Goal: Task Accomplishment & Management: Manage account settings

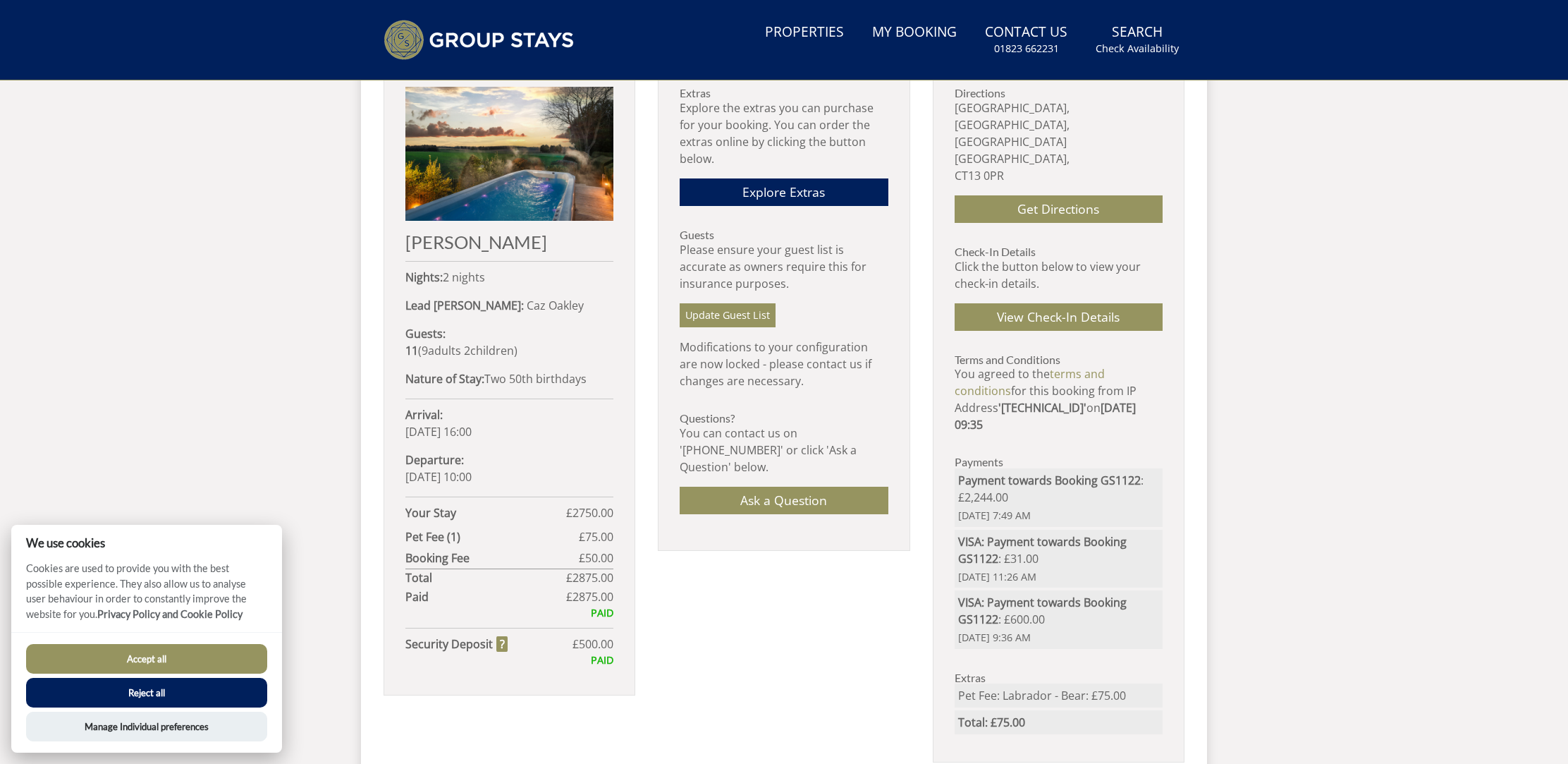
click at [177, 661] on button "Accept all" at bounding box center [147, 658] width 241 height 30
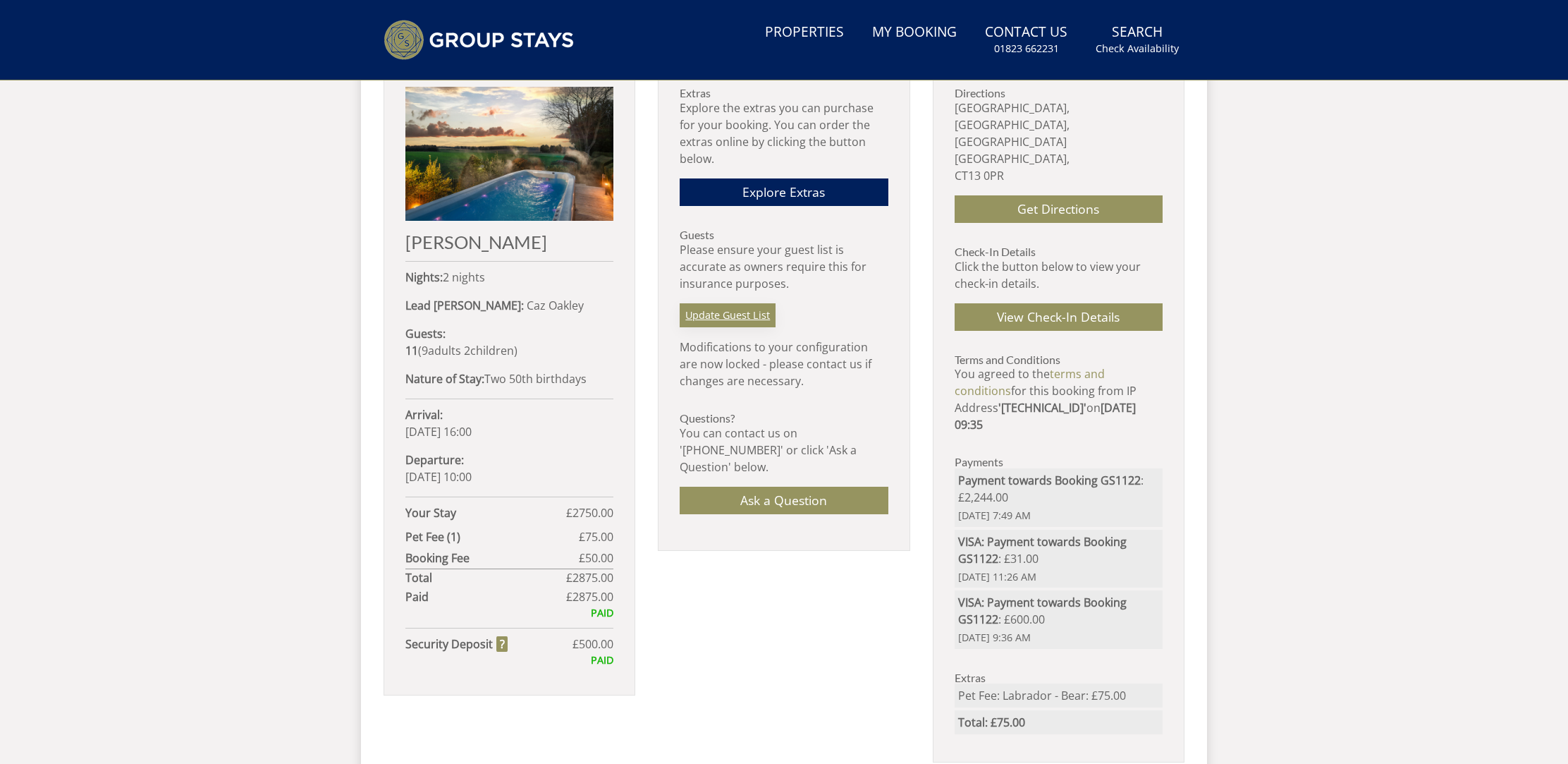
click at [755, 314] on link "Update Guest List" at bounding box center [727, 315] width 96 height 24
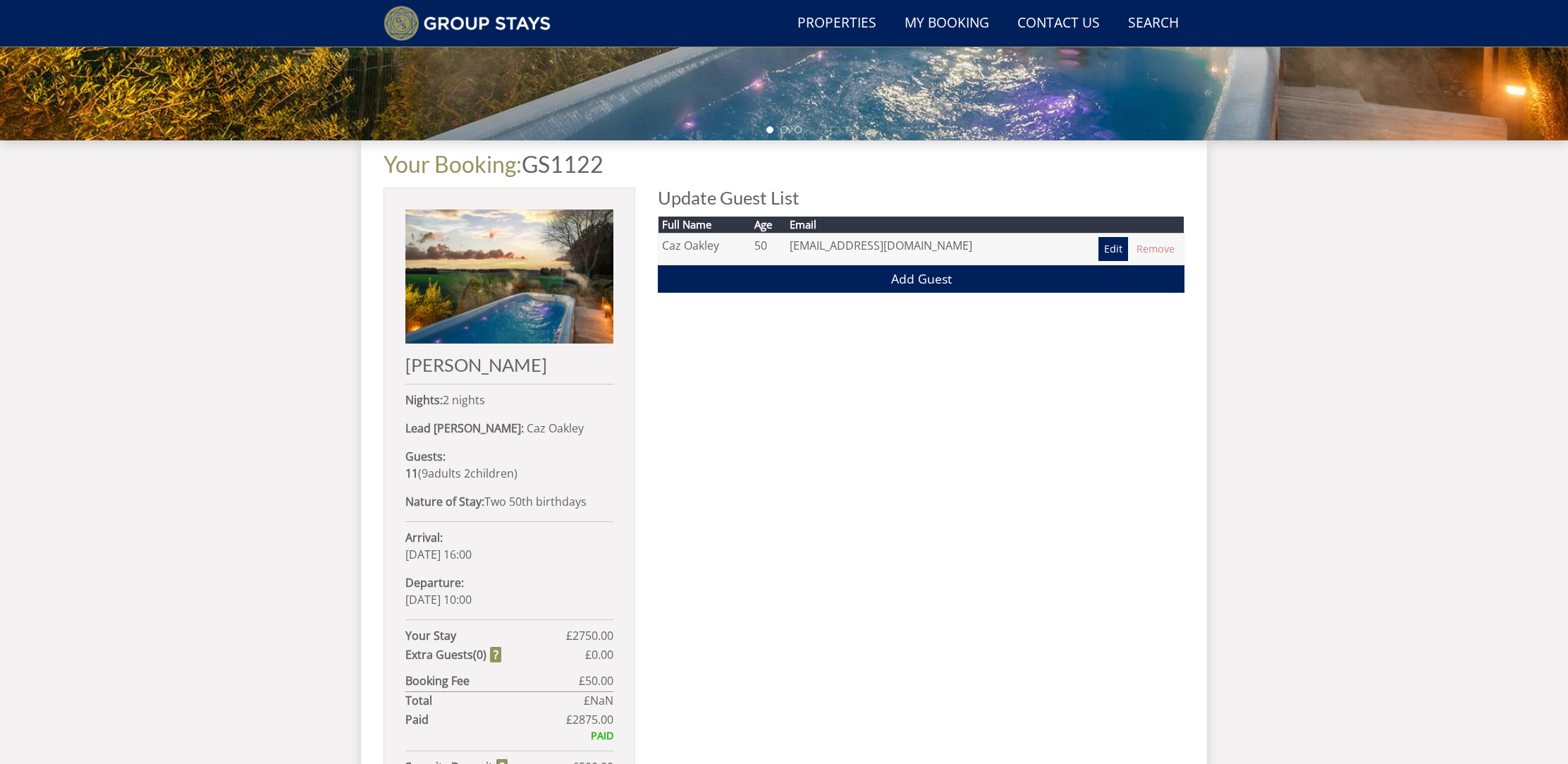
scroll to position [447, 0]
click at [914, 283] on link "Add Guest" at bounding box center [921, 279] width 527 height 27
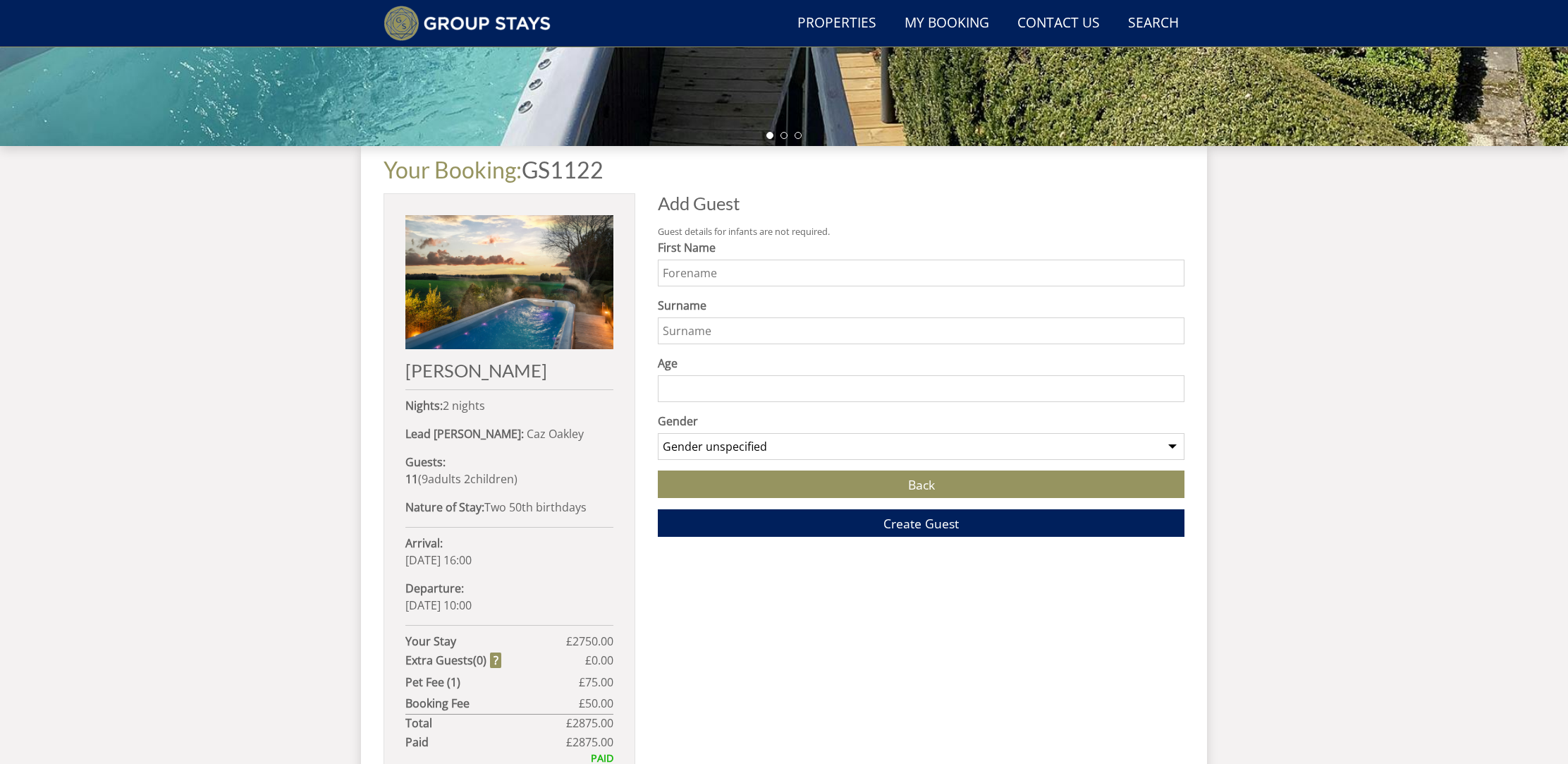
scroll to position [446, 0]
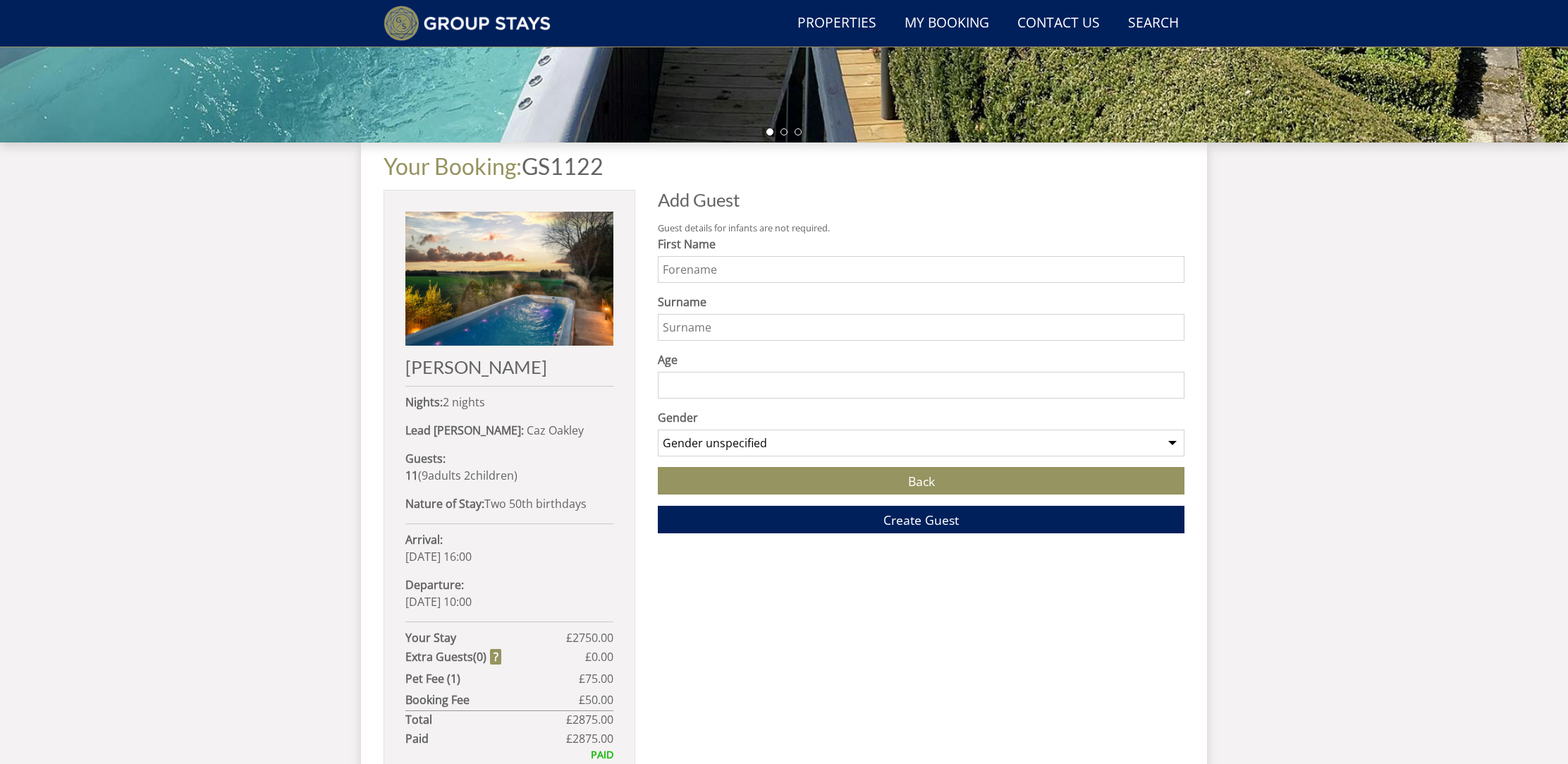
click at [674, 268] on input "First Name" at bounding box center [921, 269] width 527 height 26
type input "Wayne"
type input "Oakley"
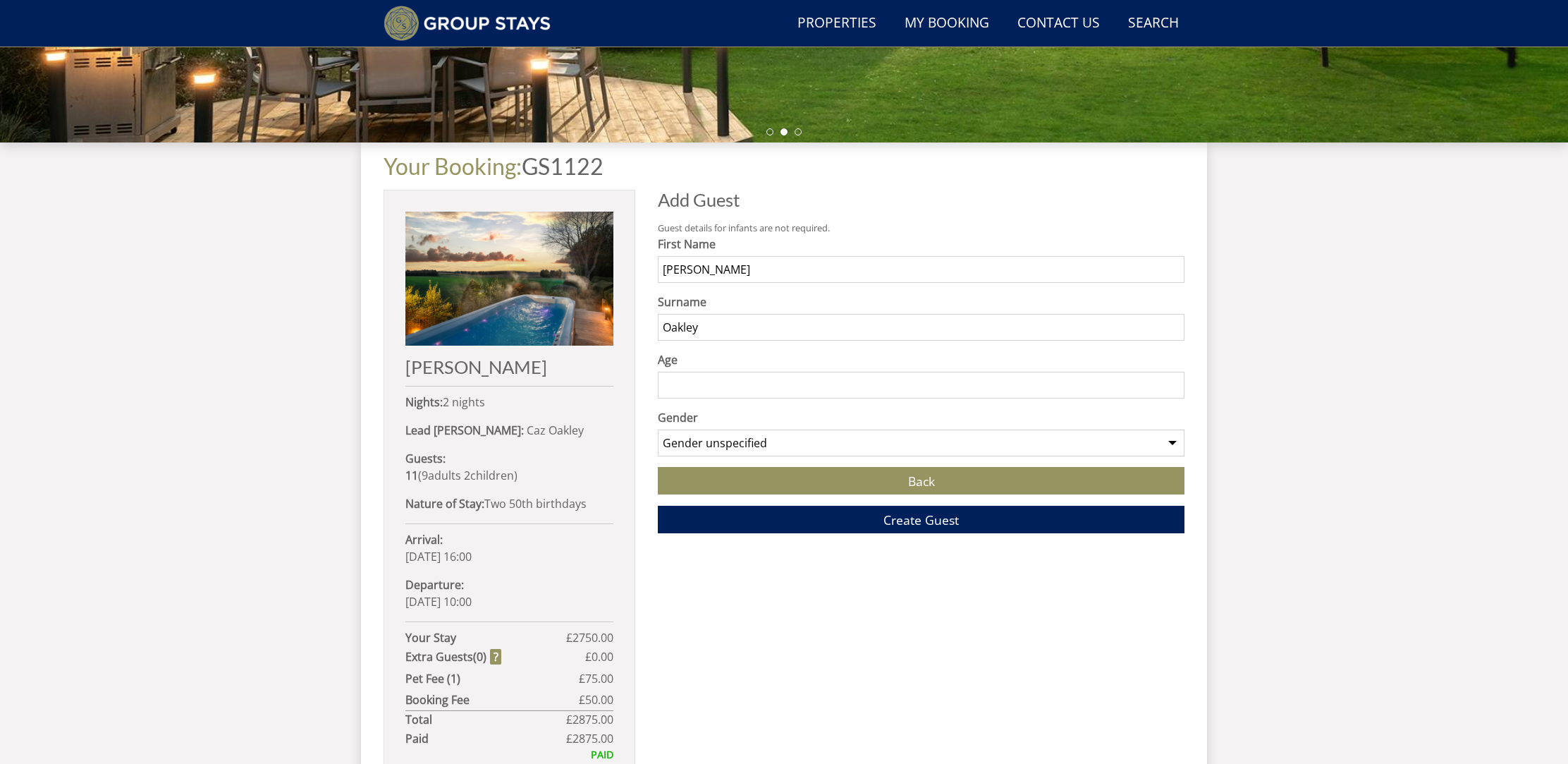
click at [684, 382] on input "Age" at bounding box center [921, 384] width 527 height 26
type input "50"
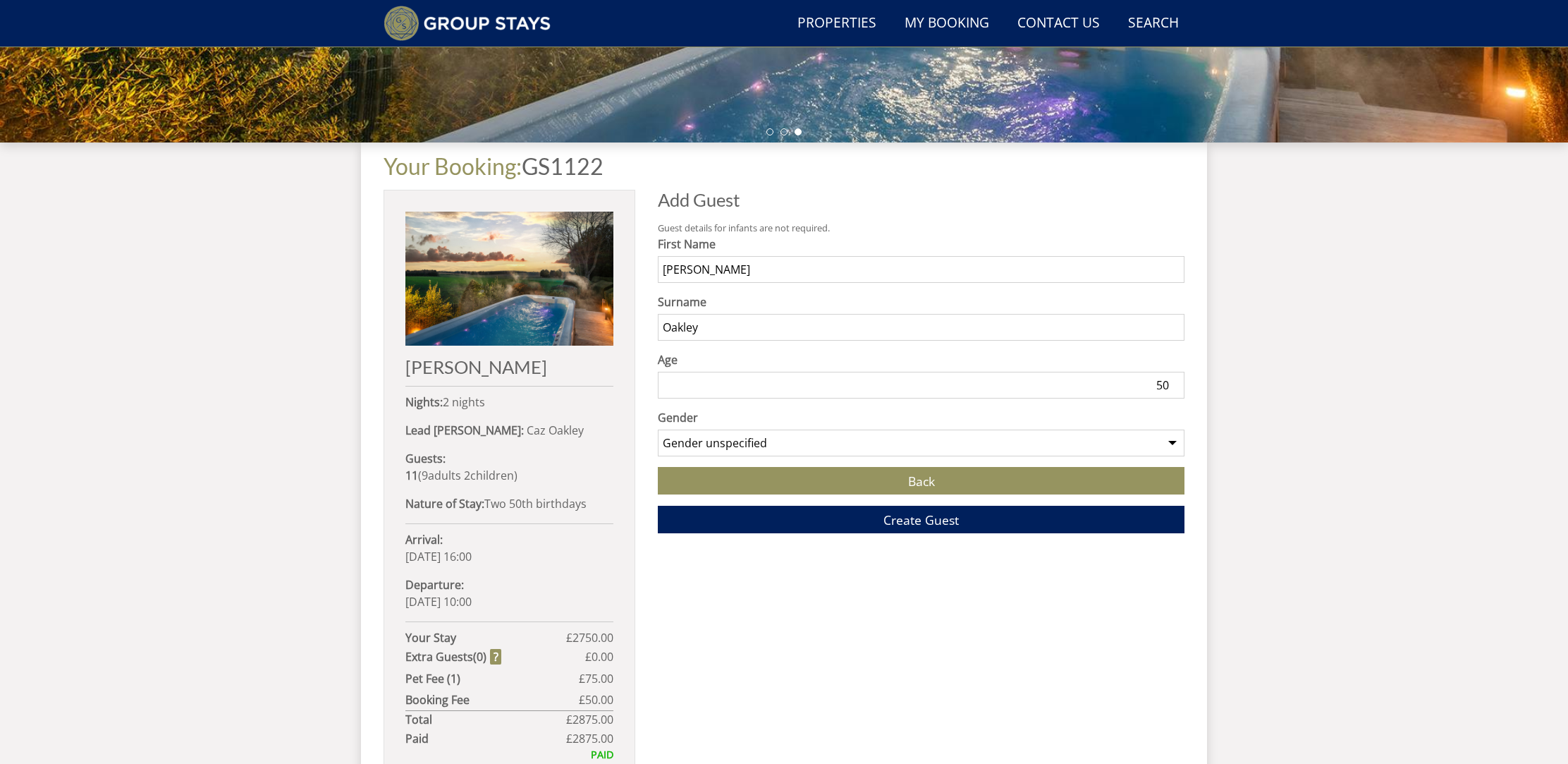
select select "gender_male"
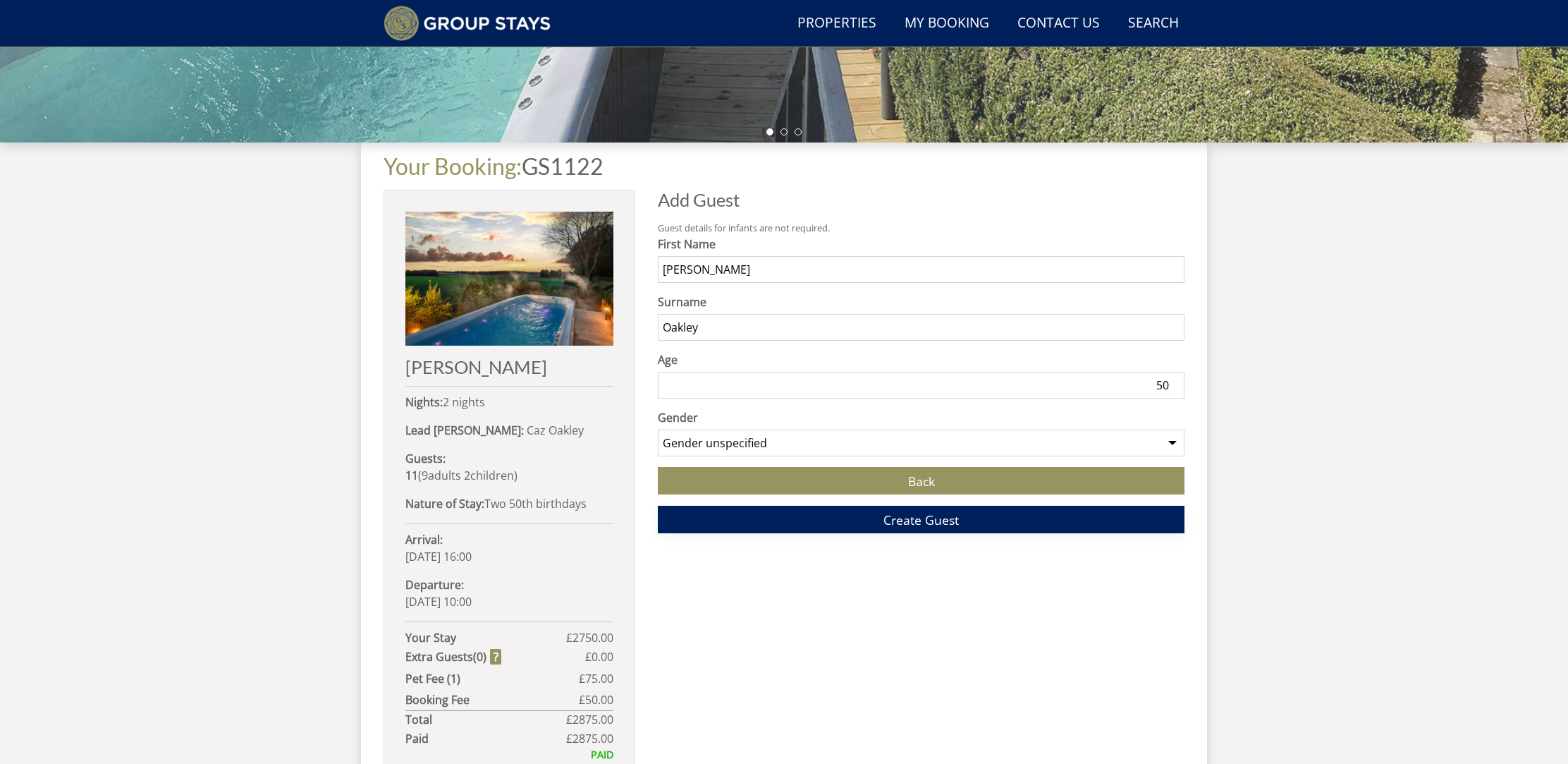
click at [841, 522] on button "Create Guest" at bounding box center [921, 519] width 527 height 27
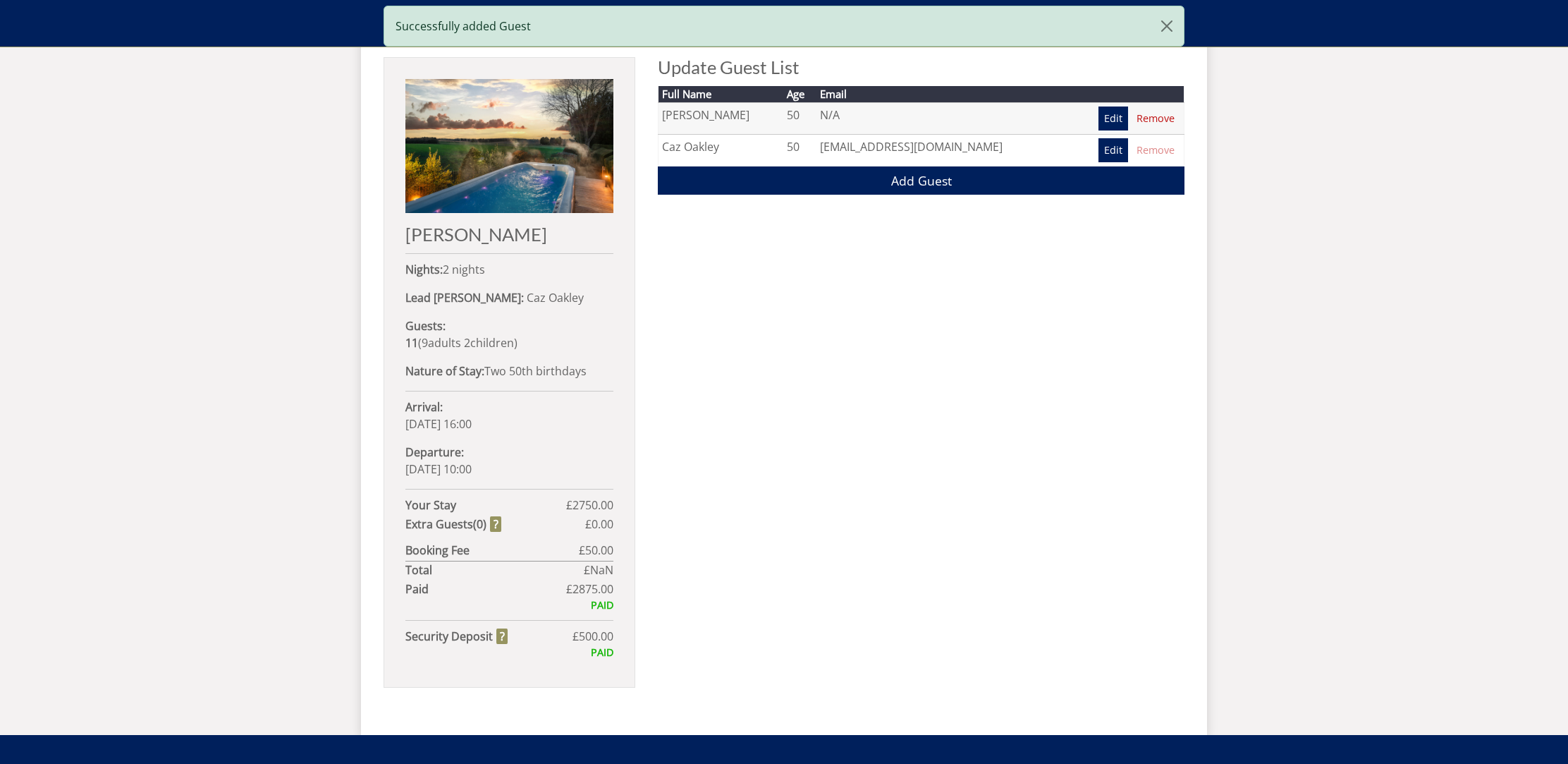
scroll to position [578, 0]
click at [893, 189] on link "Add Guest" at bounding box center [921, 181] width 527 height 27
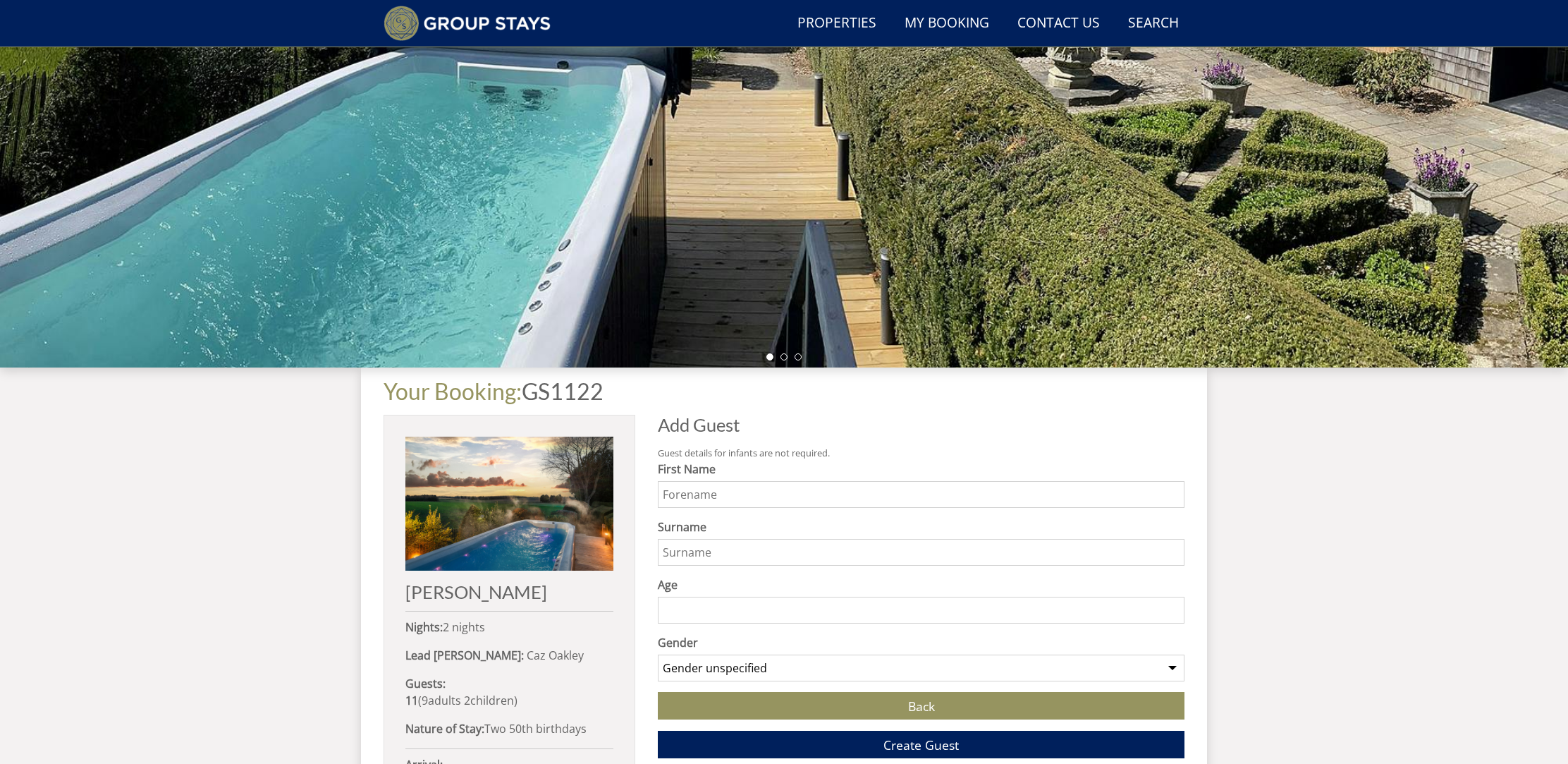
scroll to position [229, 0]
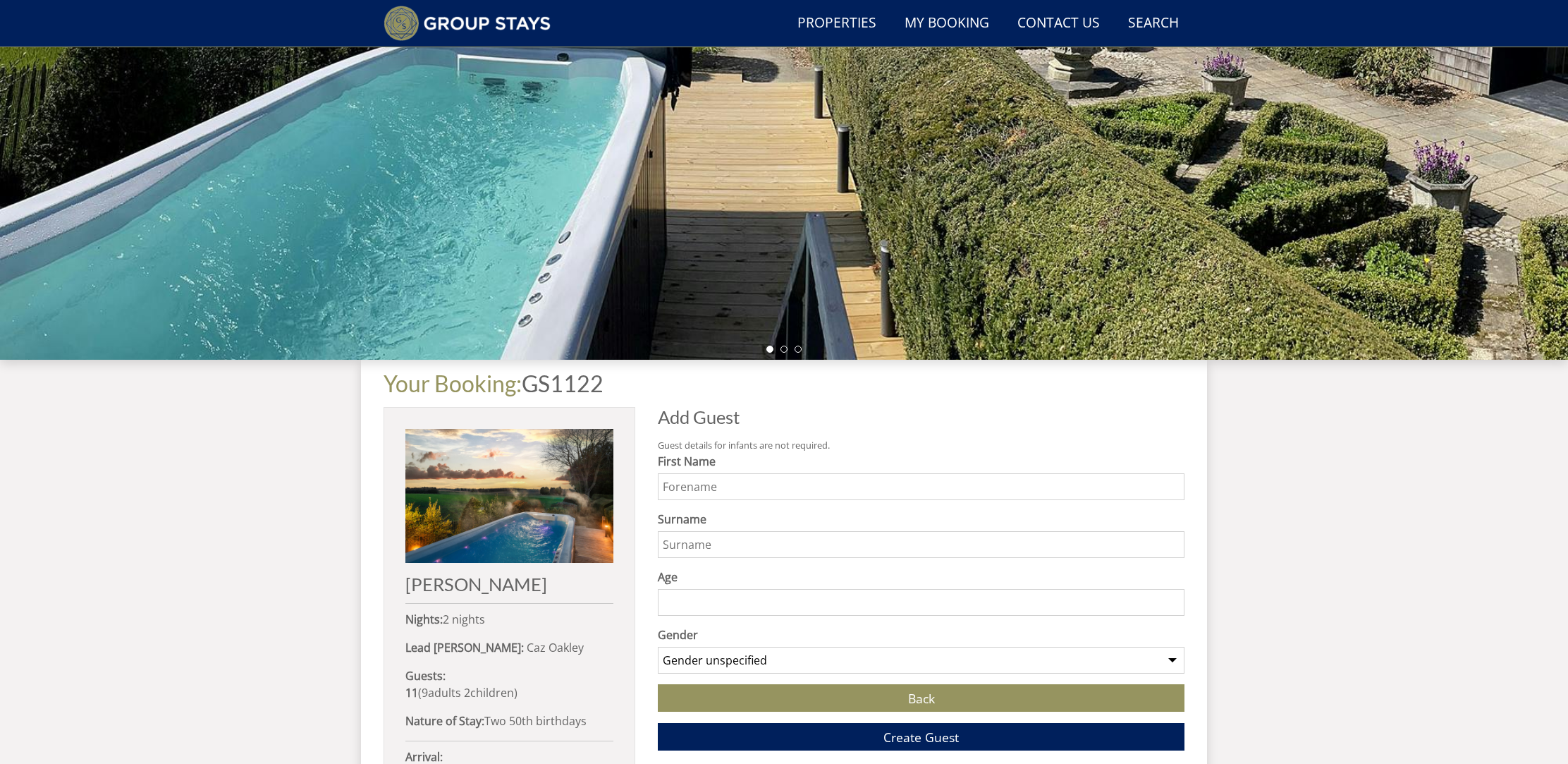
click at [749, 491] on input "First Name" at bounding box center [921, 486] width 527 height 26
type input "Ania"
type input "Lathrope"
click at [1155, 602] on input "Age" at bounding box center [921, 602] width 527 height 26
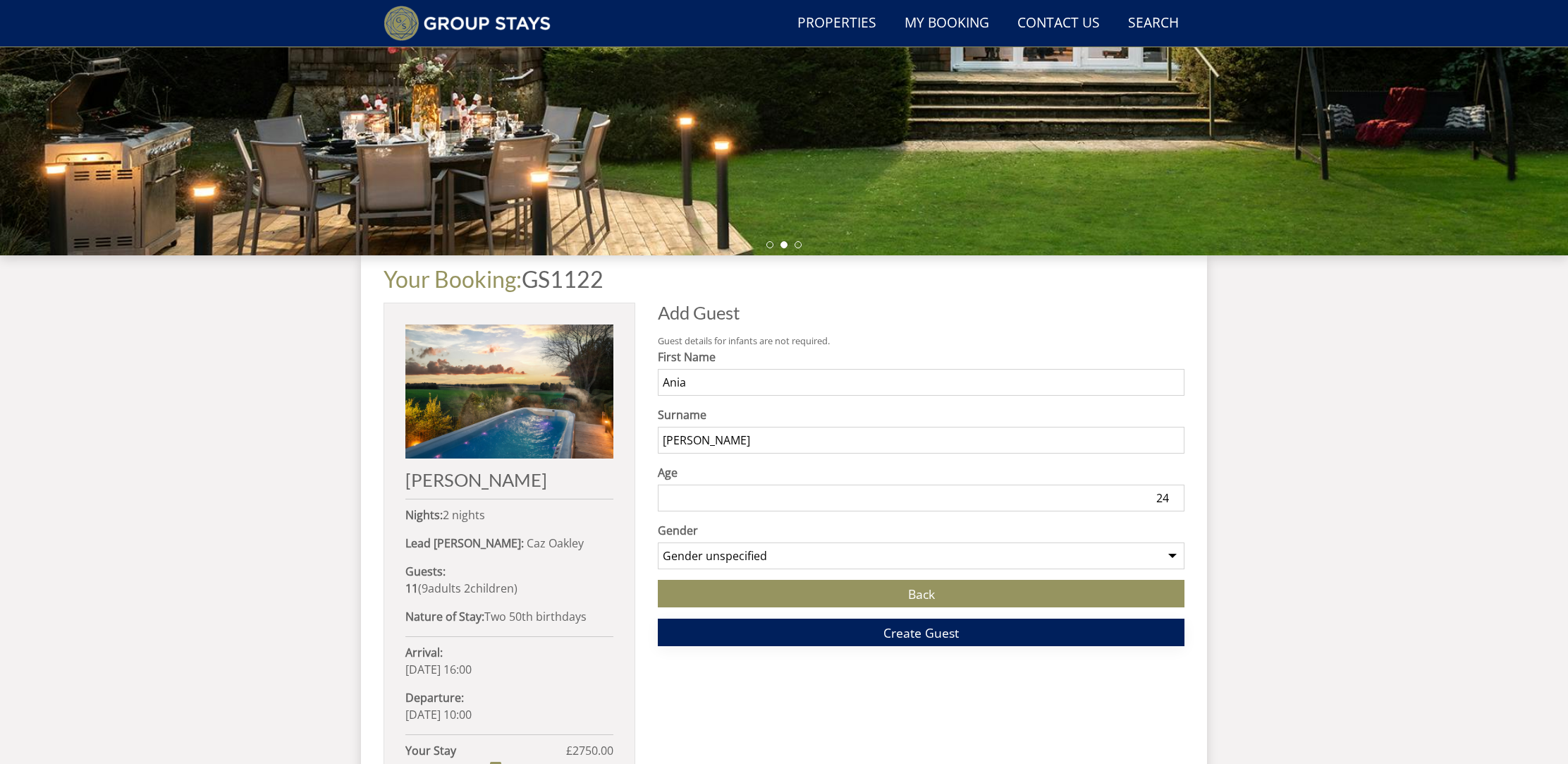
scroll to position [335, 0]
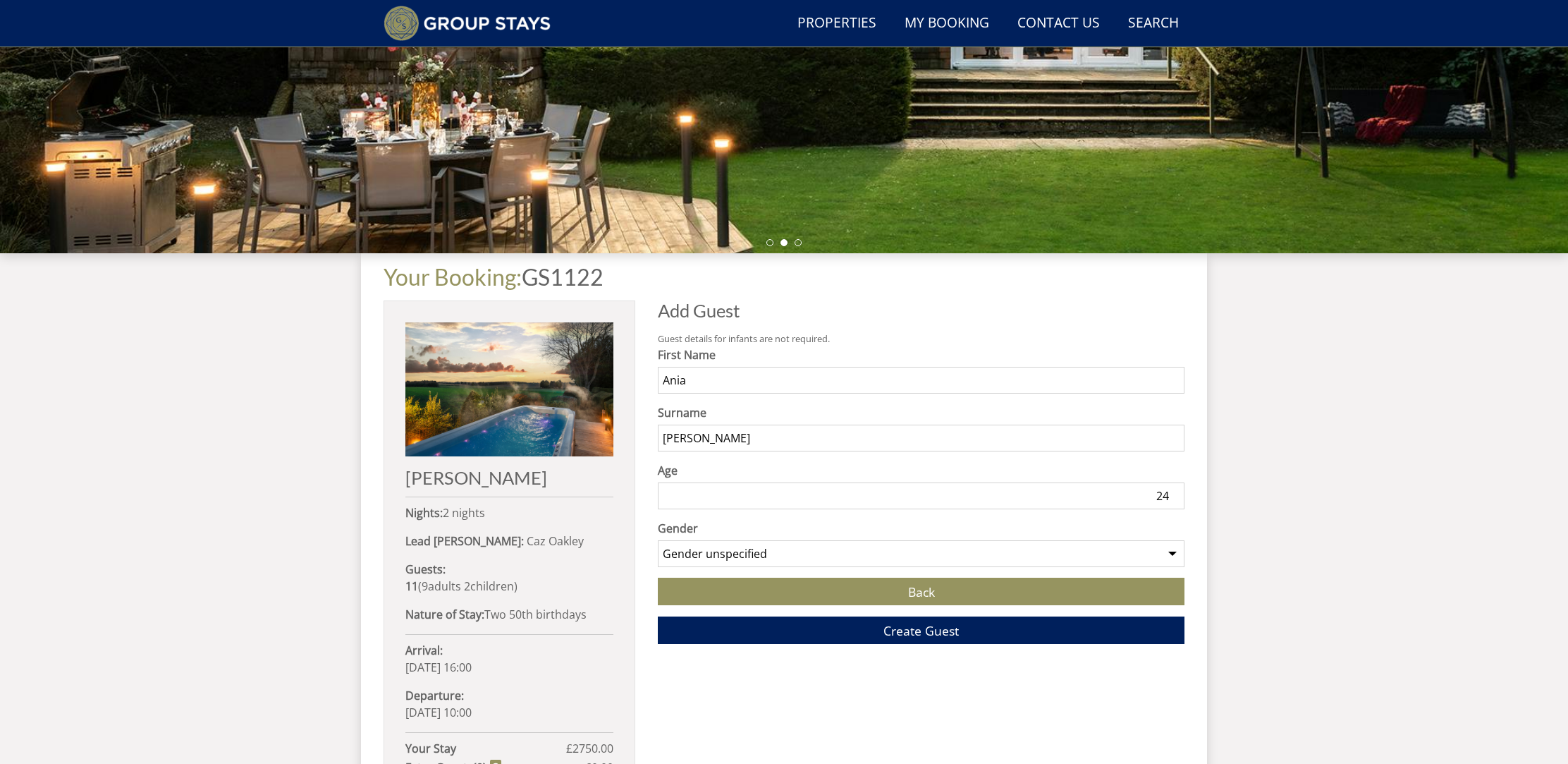
type input "24"
select select "gender_female"
click at [882, 638] on button "Create Guest" at bounding box center [921, 630] width 527 height 27
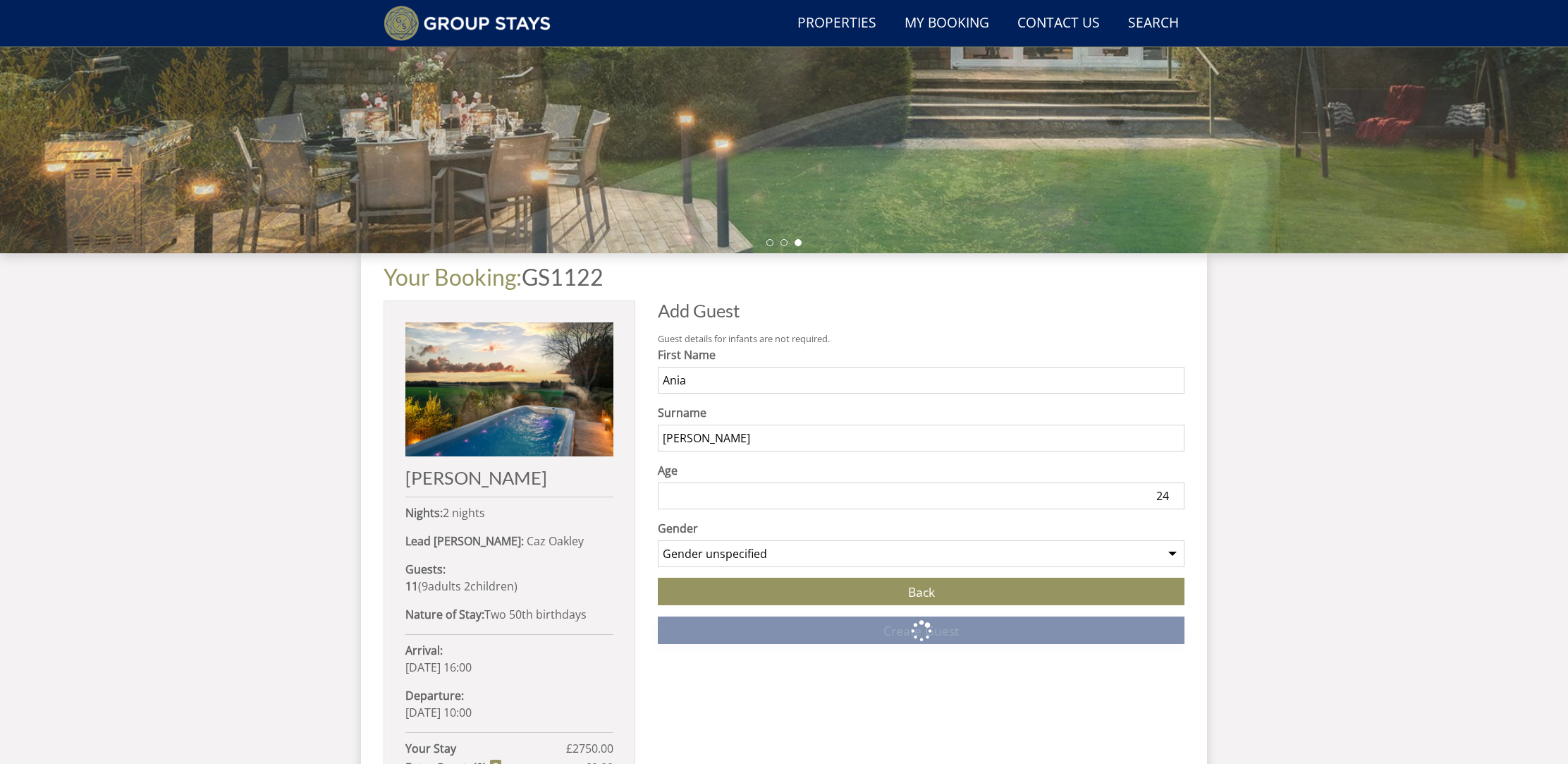
scroll to position [604, 0]
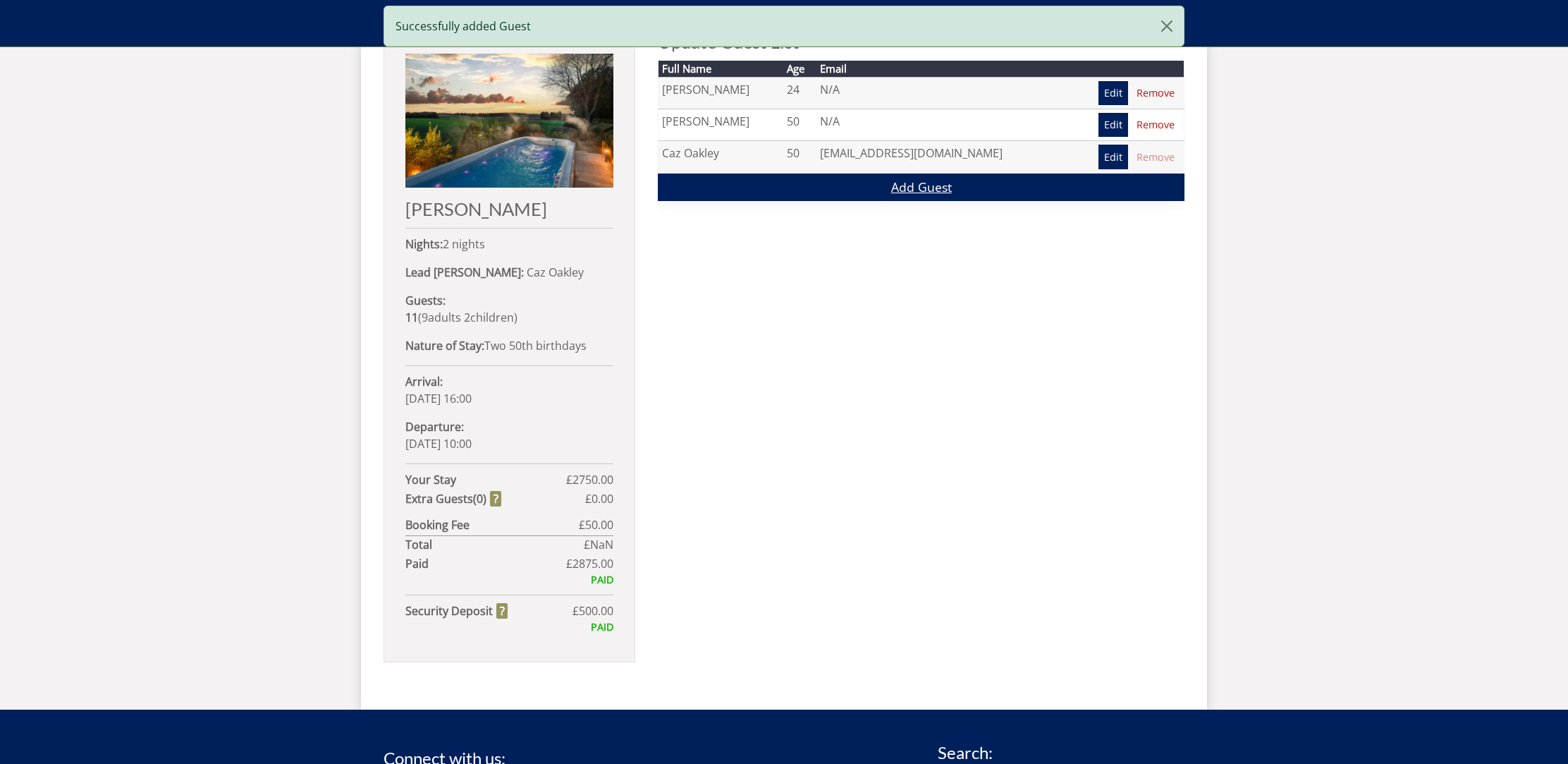
click at [877, 190] on link "Add Guest" at bounding box center [921, 187] width 527 height 27
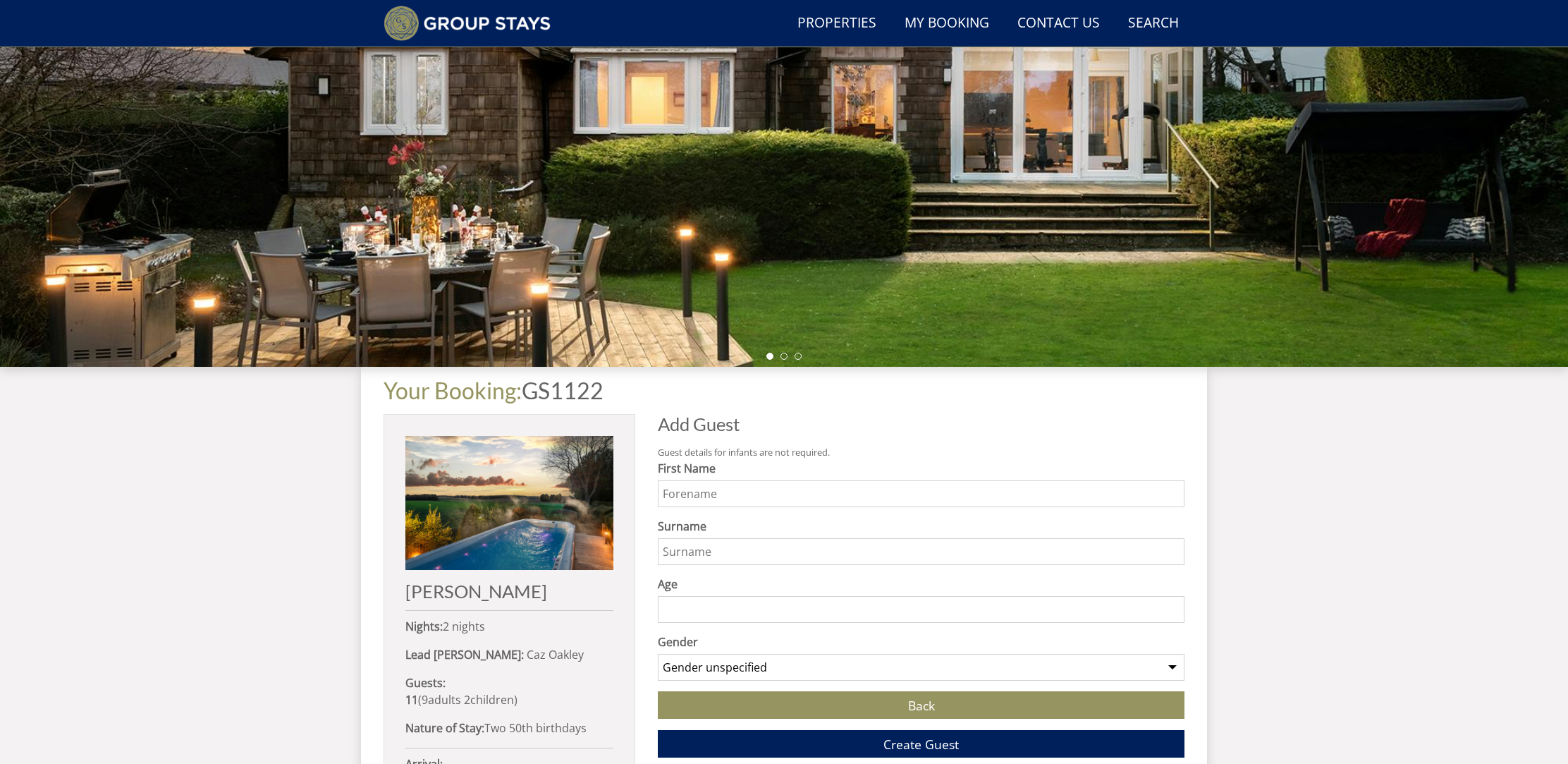
scroll to position [223, 0]
click at [725, 498] on input "First Name" at bounding box center [921, 493] width 527 height 26
type input "Louis"
click at [699, 545] on input "Surname" at bounding box center [921, 550] width 527 height 26
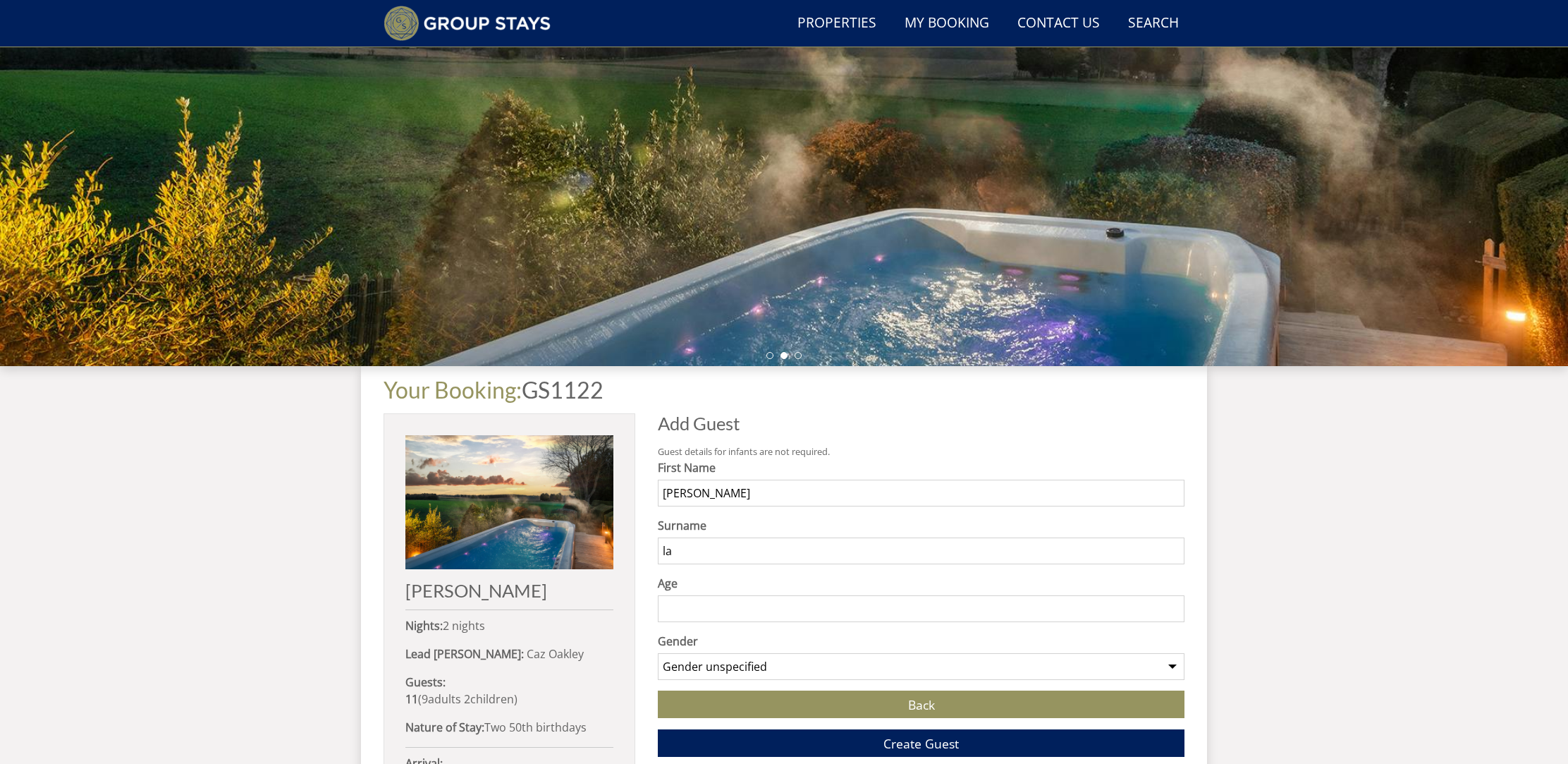
type input "l"
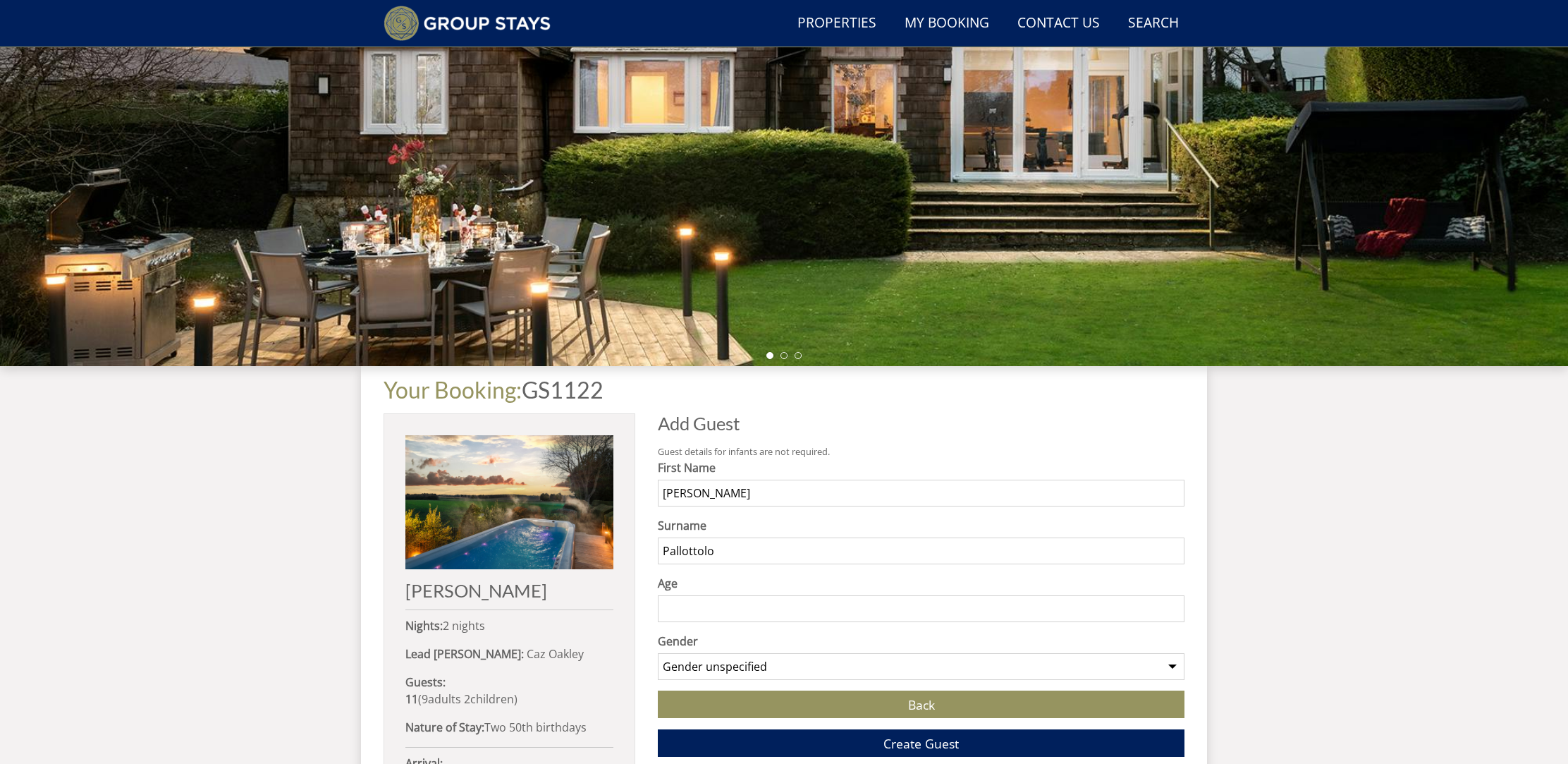
type input "Pallottolo"
type input "1"
click at [1174, 605] on input "1" at bounding box center [921, 608] width 527 height 26
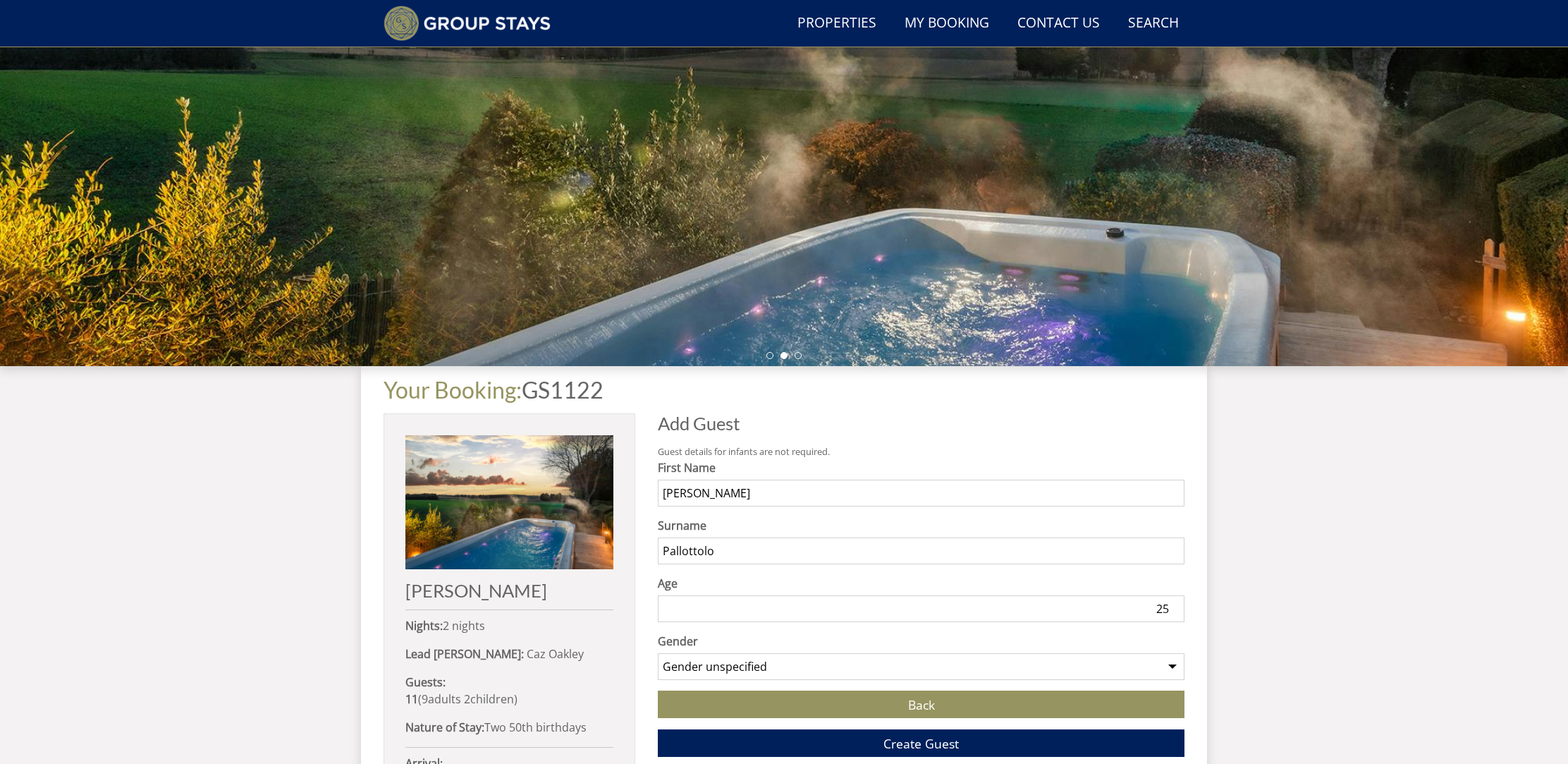
type input "25"
select select "gender_male"
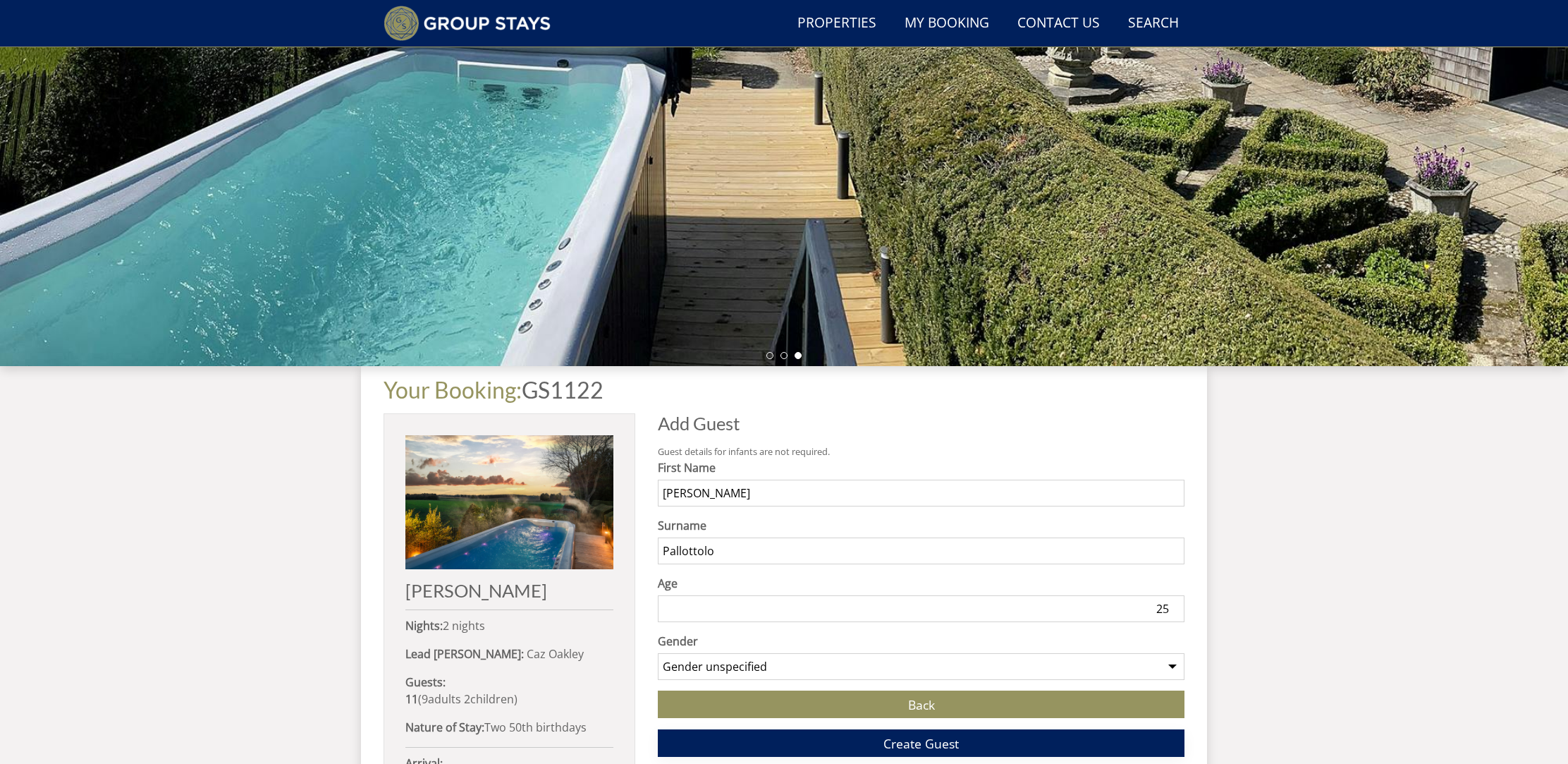
click at [915, 741] on span "Create Guest" at bounding box center [921, 744] width 75 height 17
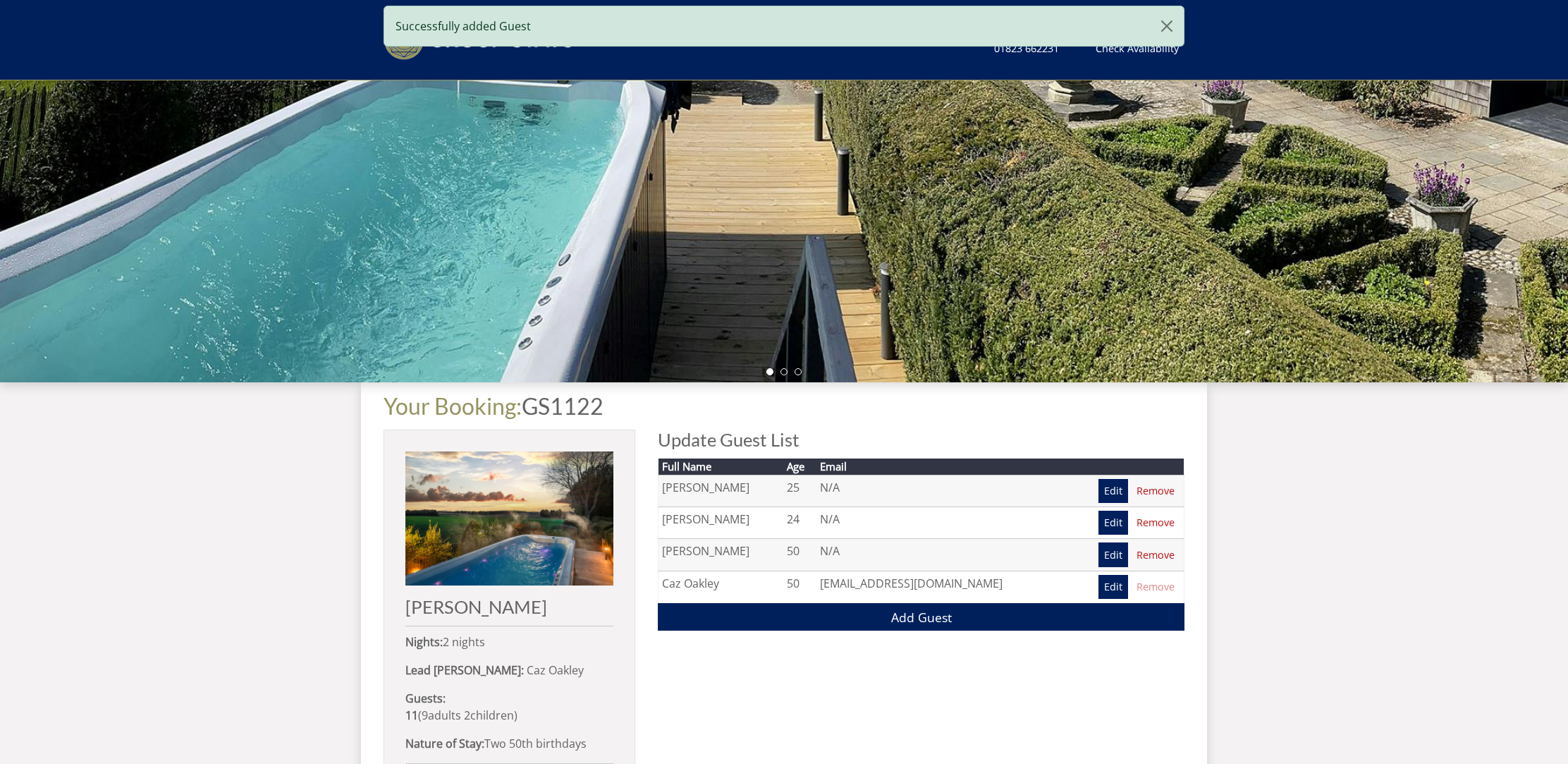
scroll to position [604, 0]
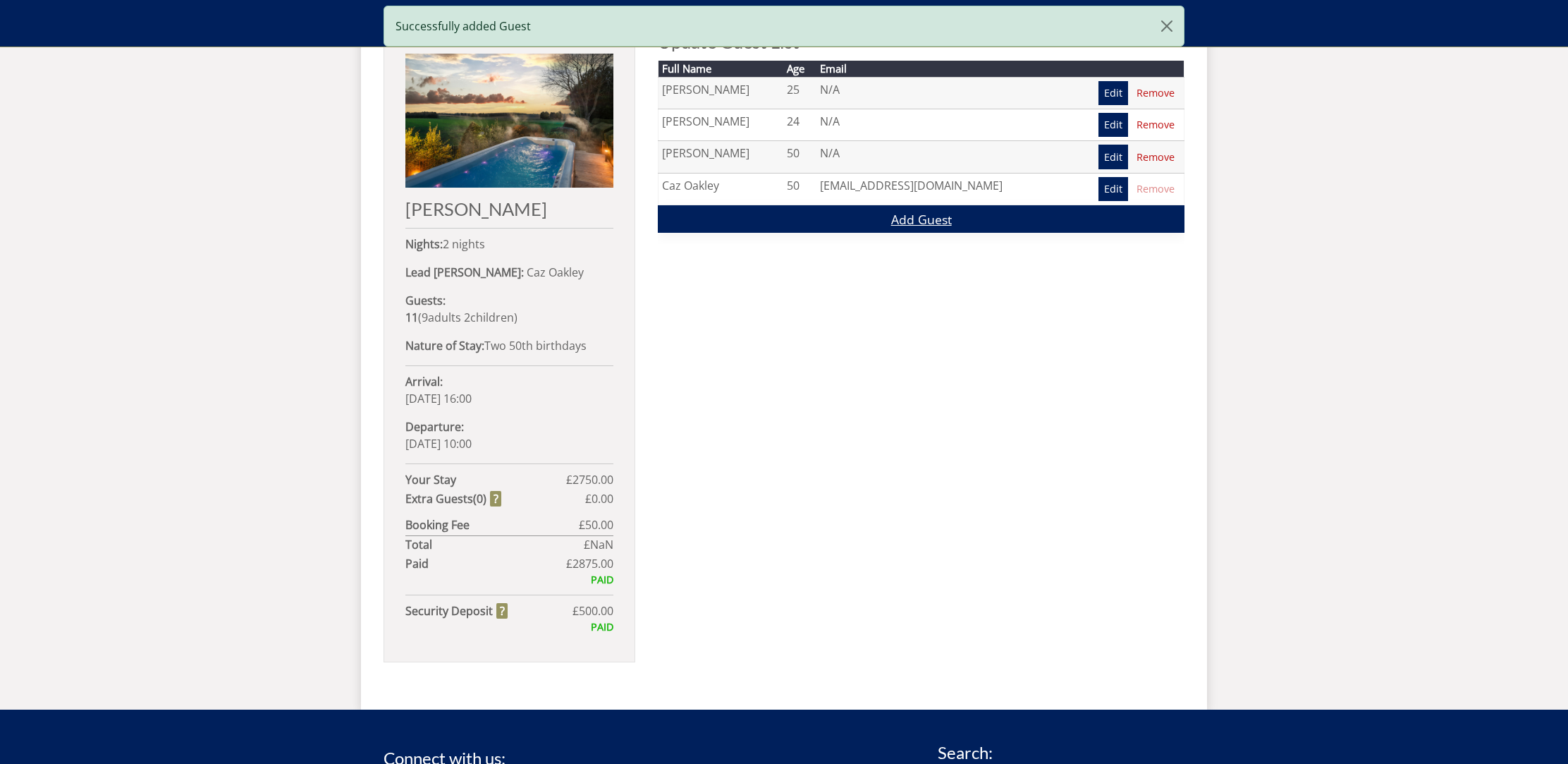
click at [906, 221] on link "Add Guest" at bounding box center [921, 219] width 527 height 27
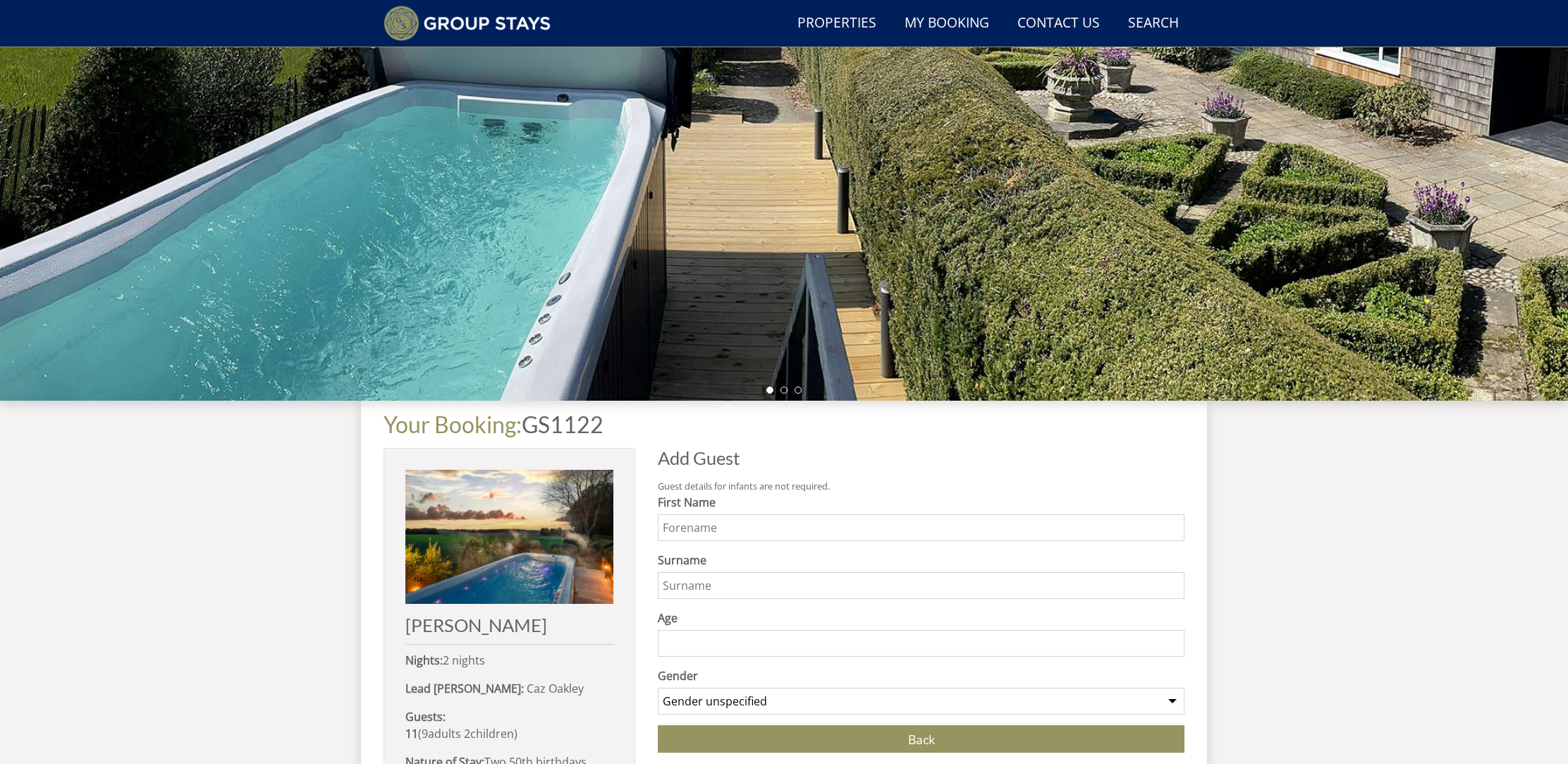
scroll to position [237, 0]
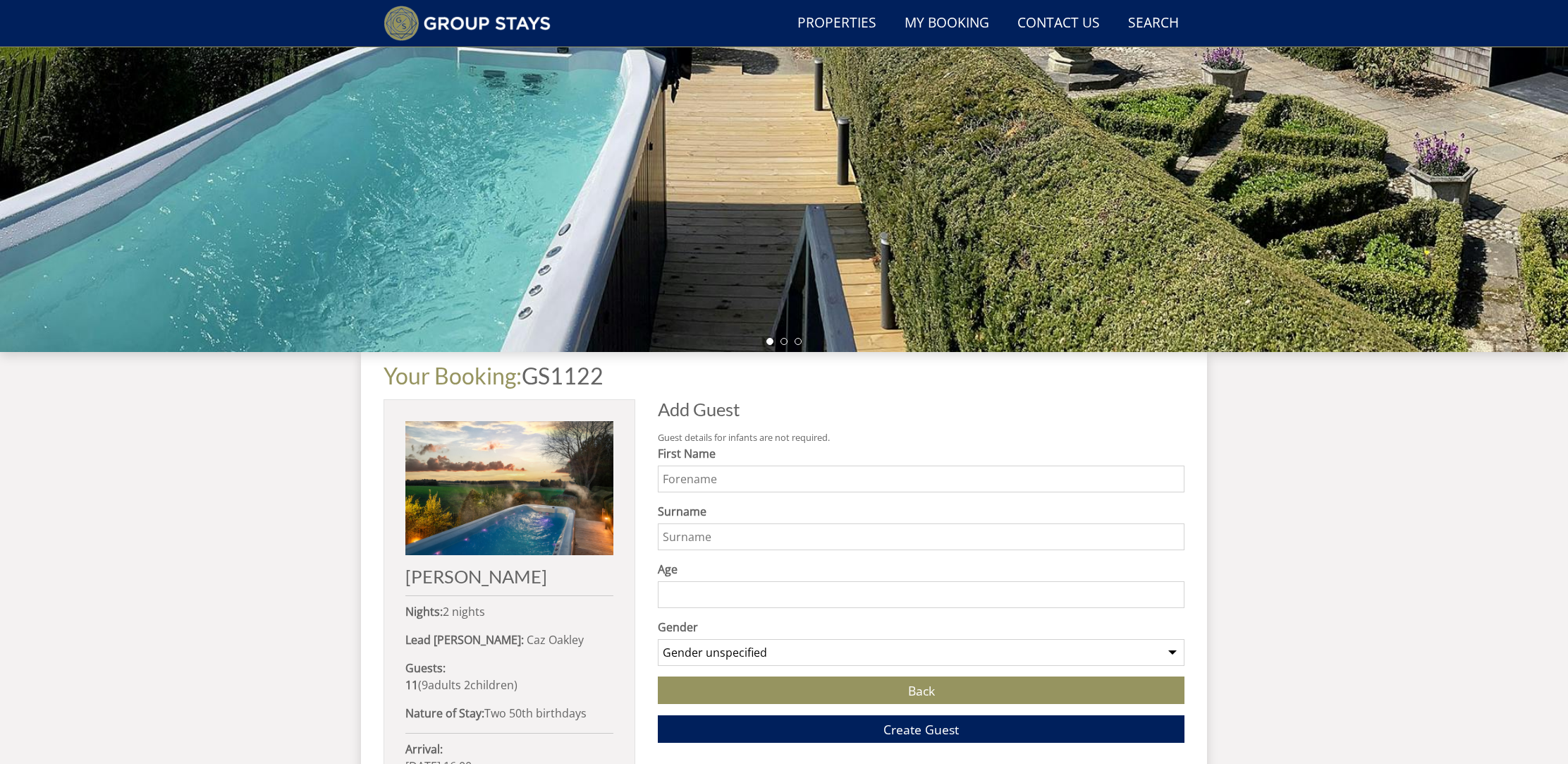
click at [697, 473] on input "First Name" at bounding box center [921, 478] width 527 height 26
type input "Ellie"
type input "Lathrope"
click at [1172, 592] on input "1" at bounding box center [921, 594] width 527 height 26
click at [1172, 592] on input "2" at bounding box center [921, 594] width 527 height 26
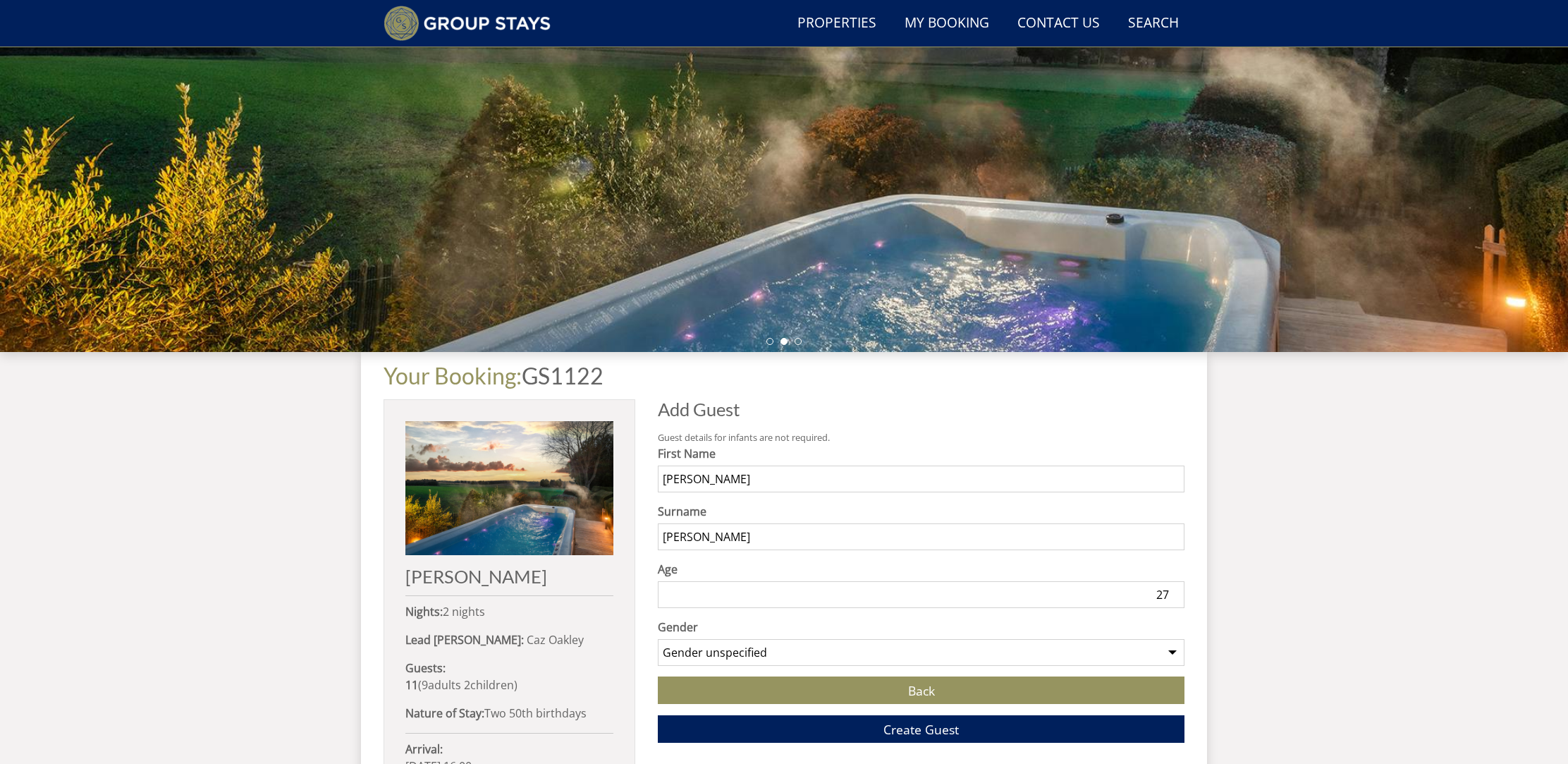
type input "27"
select select "gender_female"
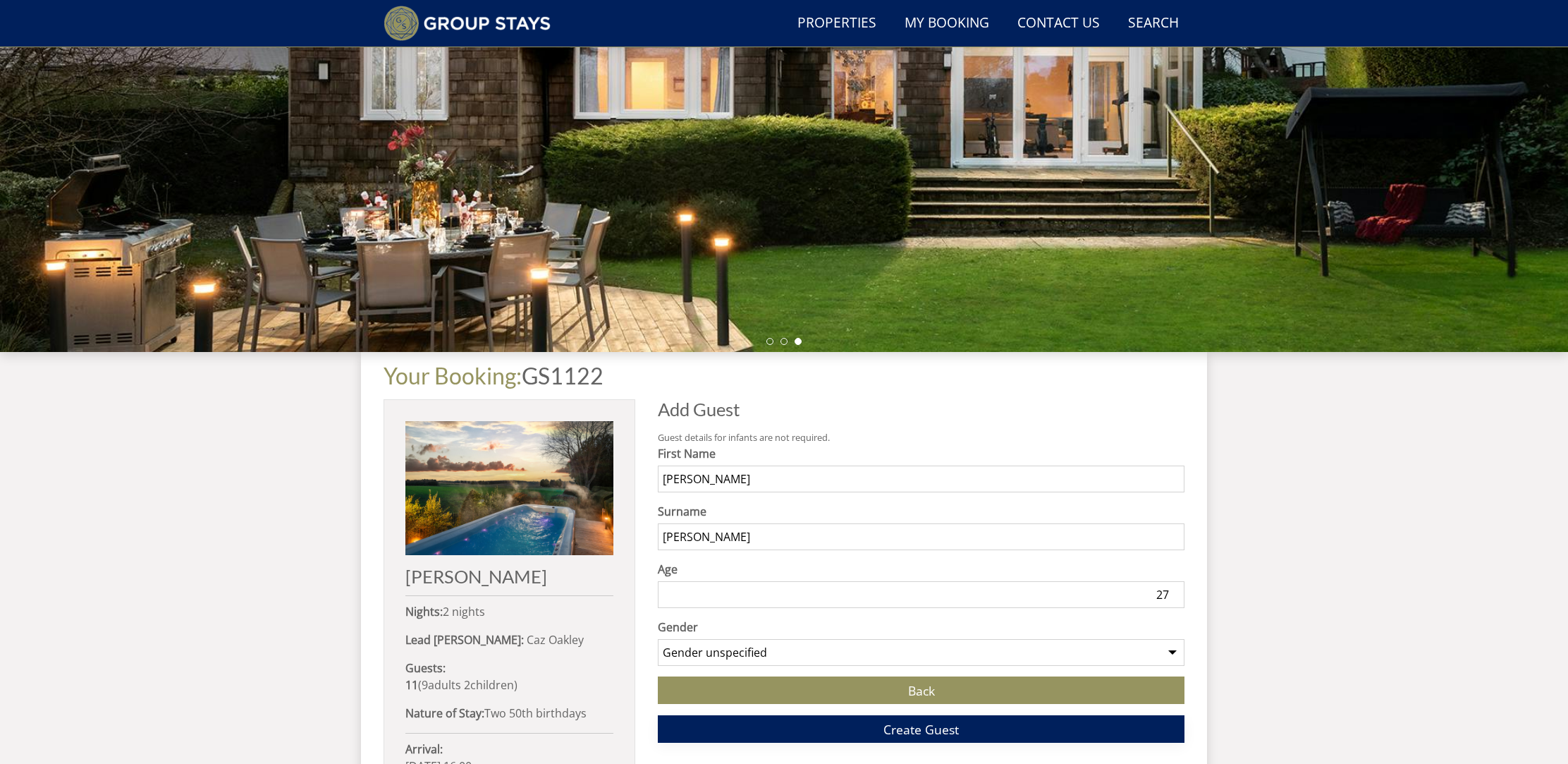
click at [879, 730] on button "Create Guest" at bounding box center [921, 729] width 527 height 27
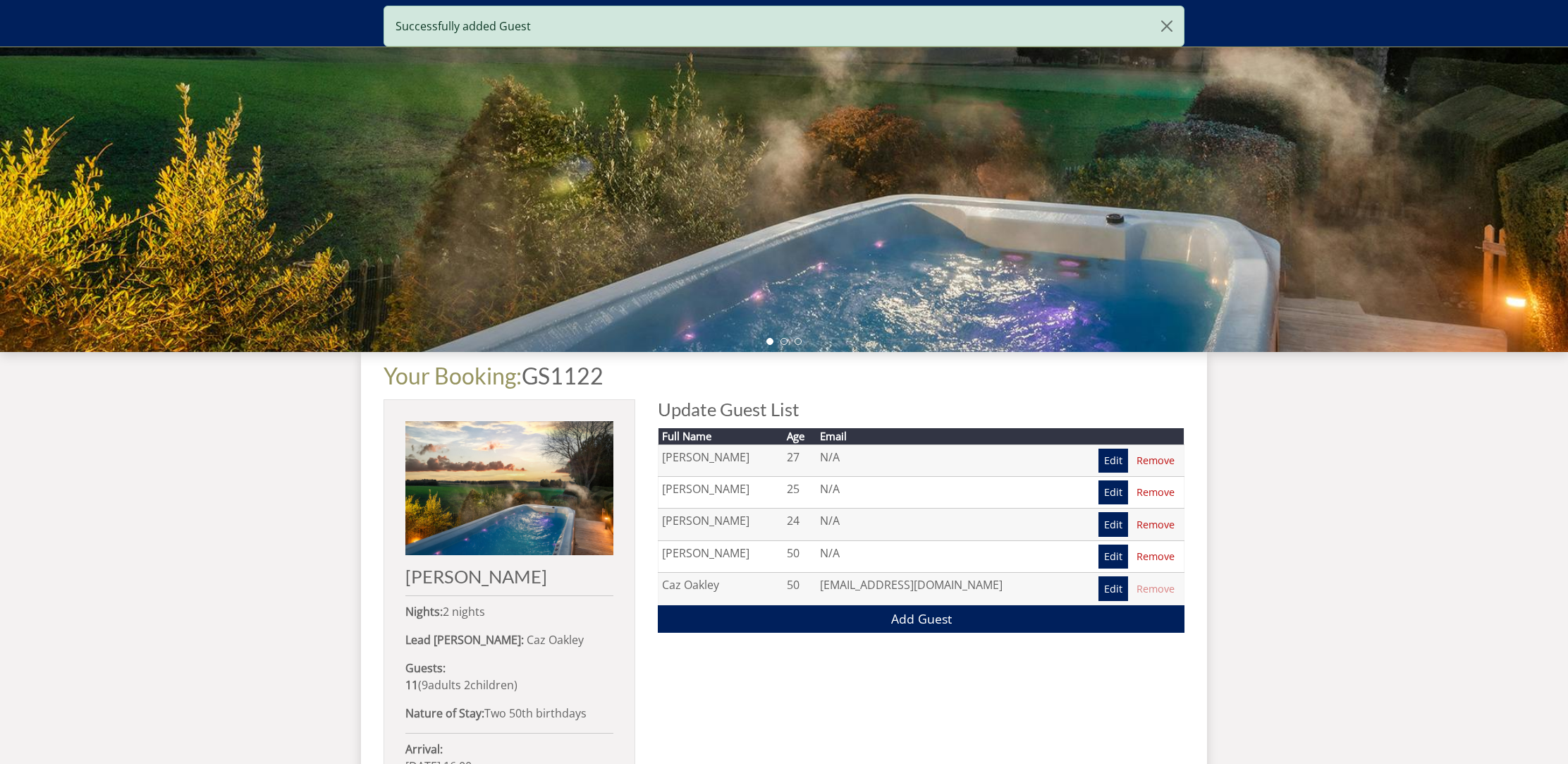
scroll to position [604, 0]
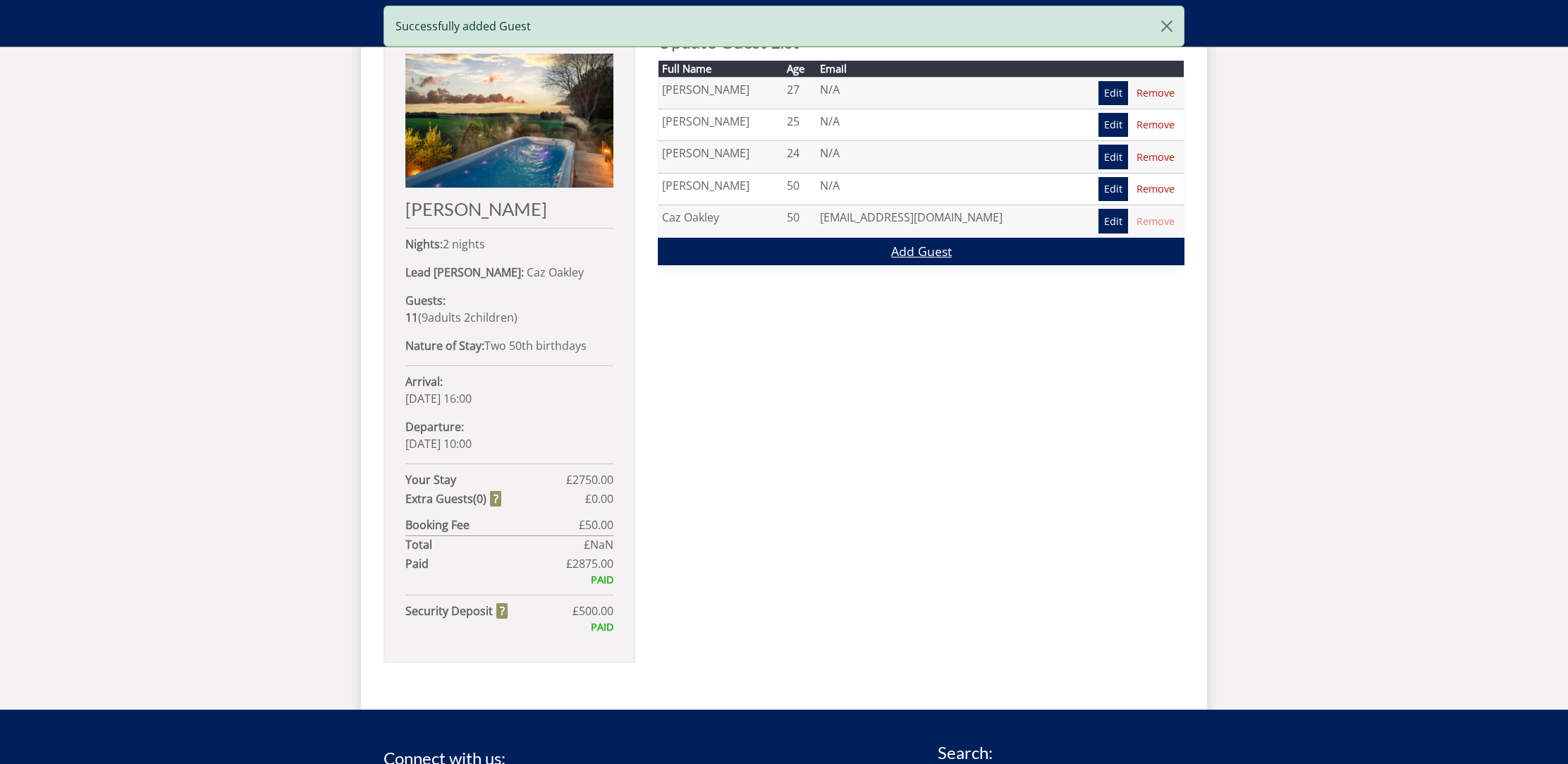
click at [911, 253] on link "Add Guest" at bounding box center [921, 251] width 527 height 27
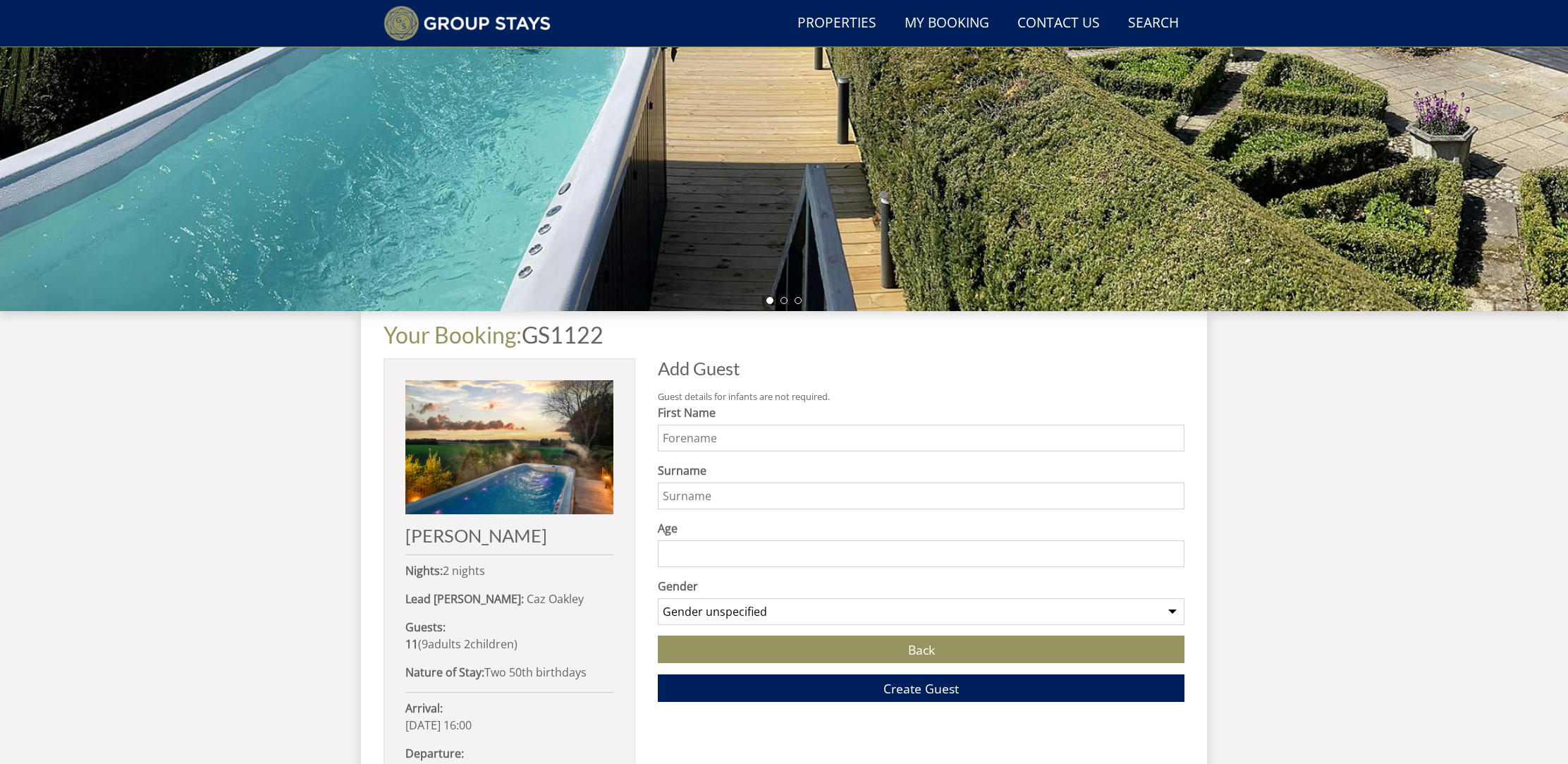
scroll to position [282, 0]
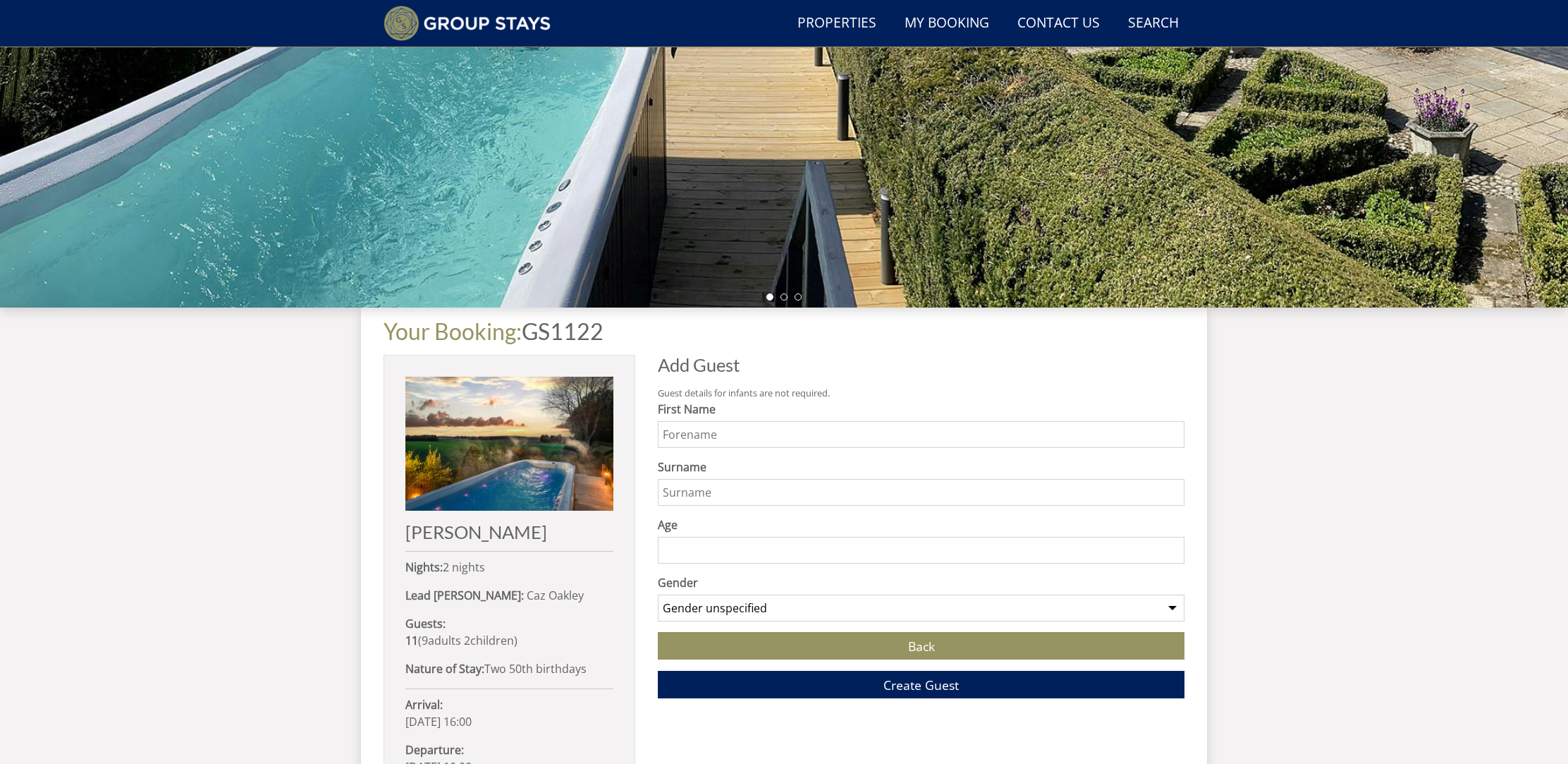
click at [691, 424] on input "First Name" at bounding box center [921, 434] width 527 height 26
type input "Jack"
type input "Wilson"
type input "29"
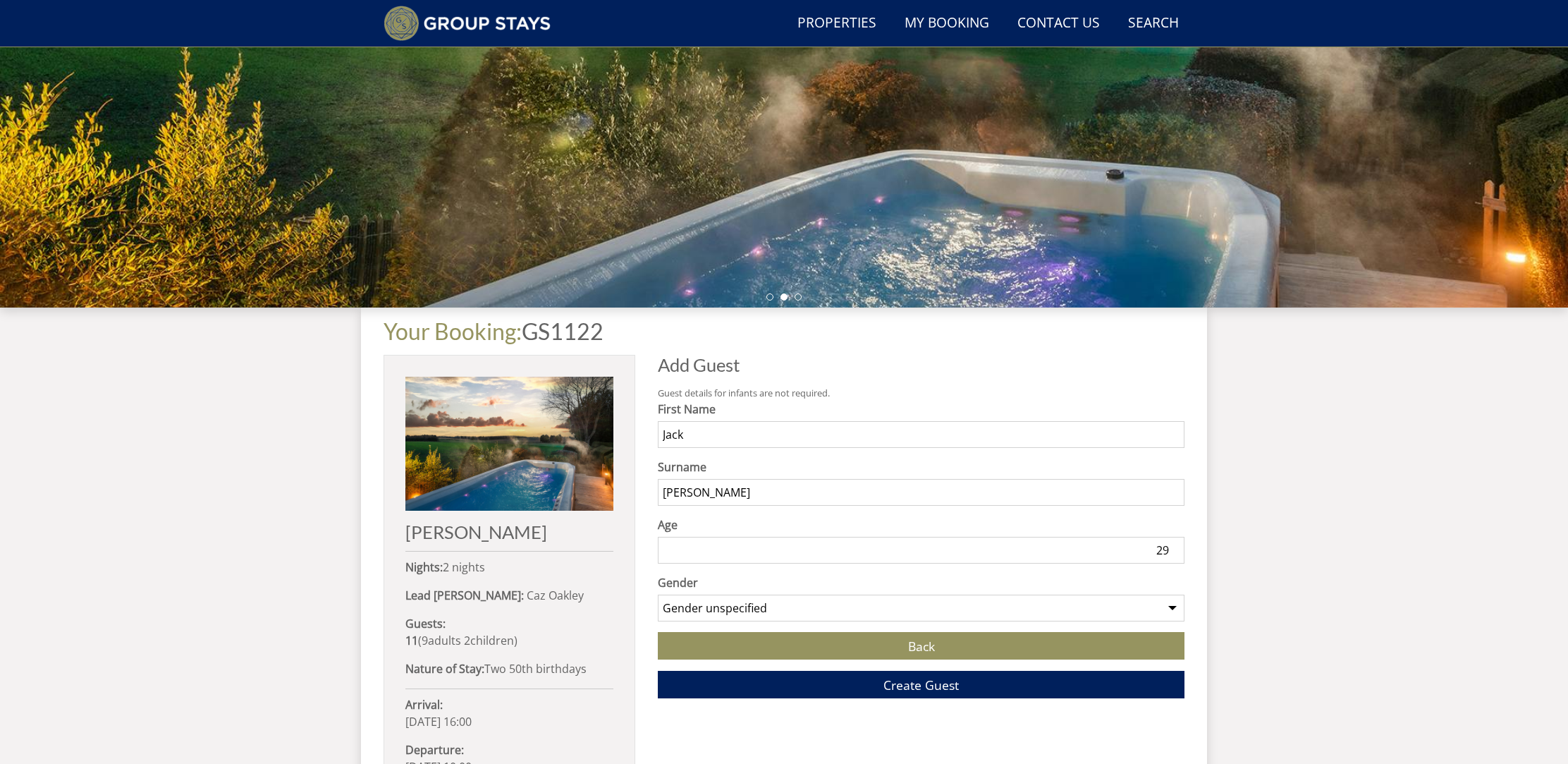
select select "gender_male"
click at [894, 685] on span "Create Guest" at bounding box center [921, 685] width 75 height 17
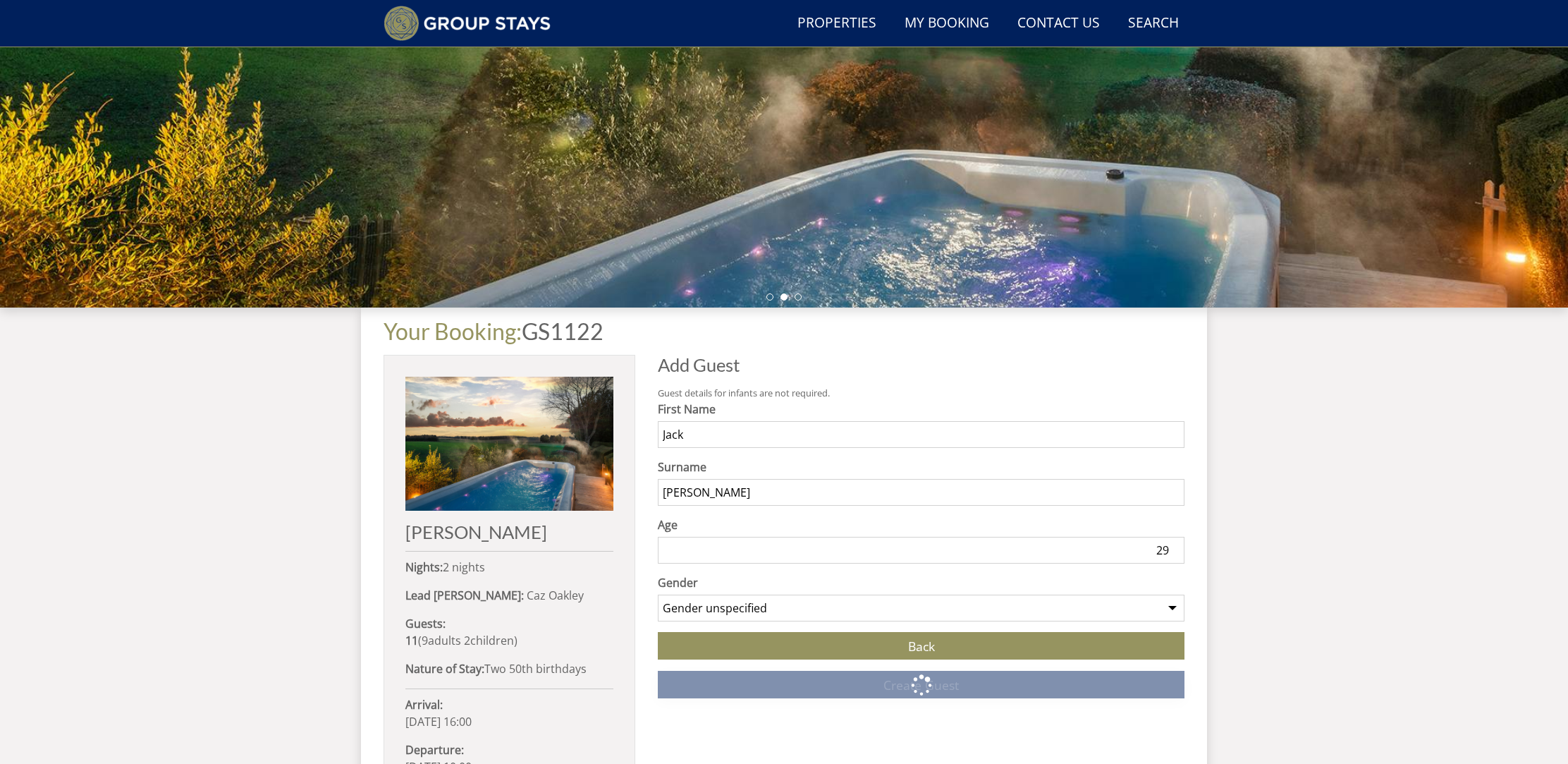
scroll to position [604, 0]
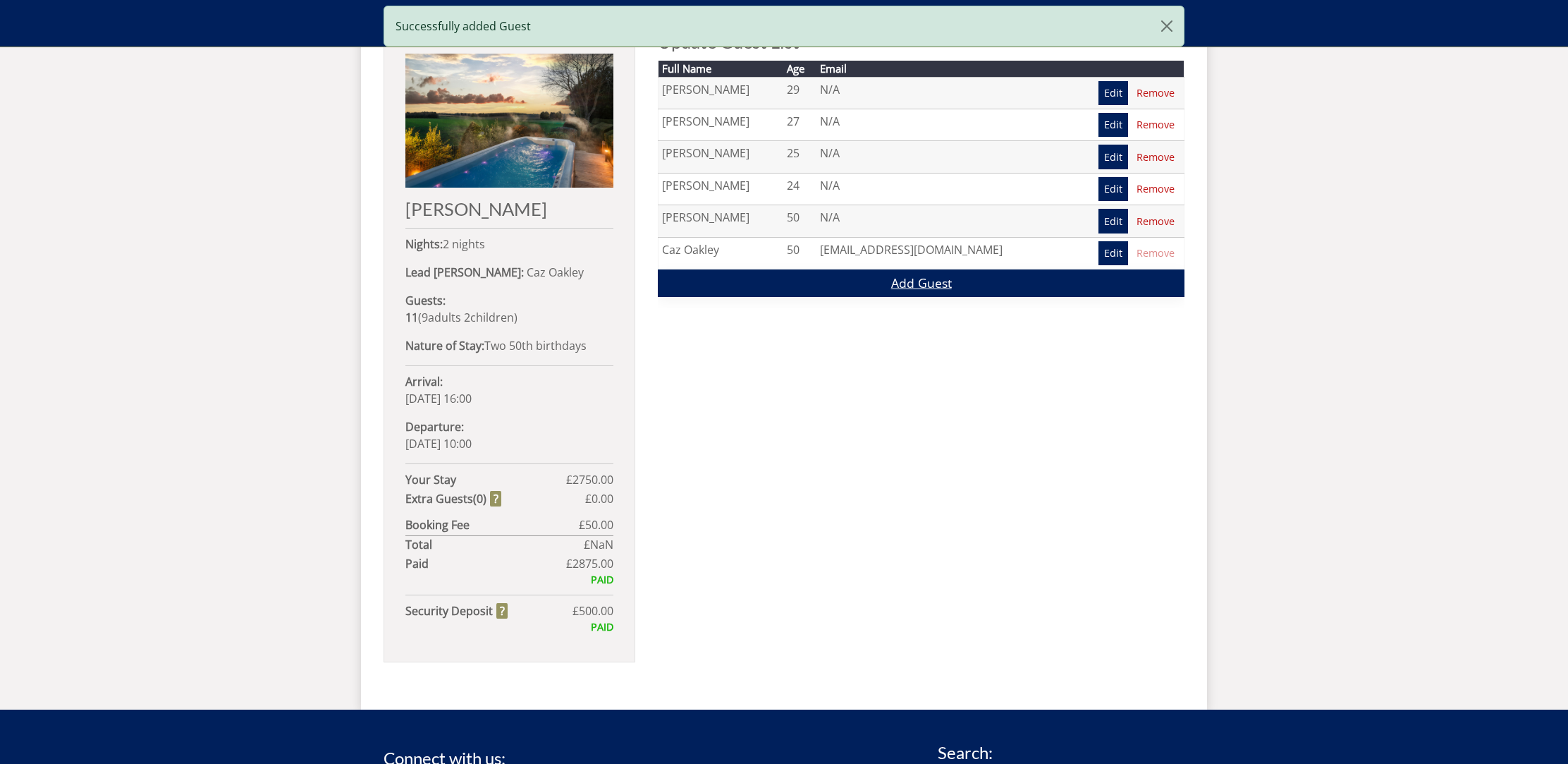
click at [877, 279] on link "Add Guest" at bounding box center [921, 283] width 527 height 27
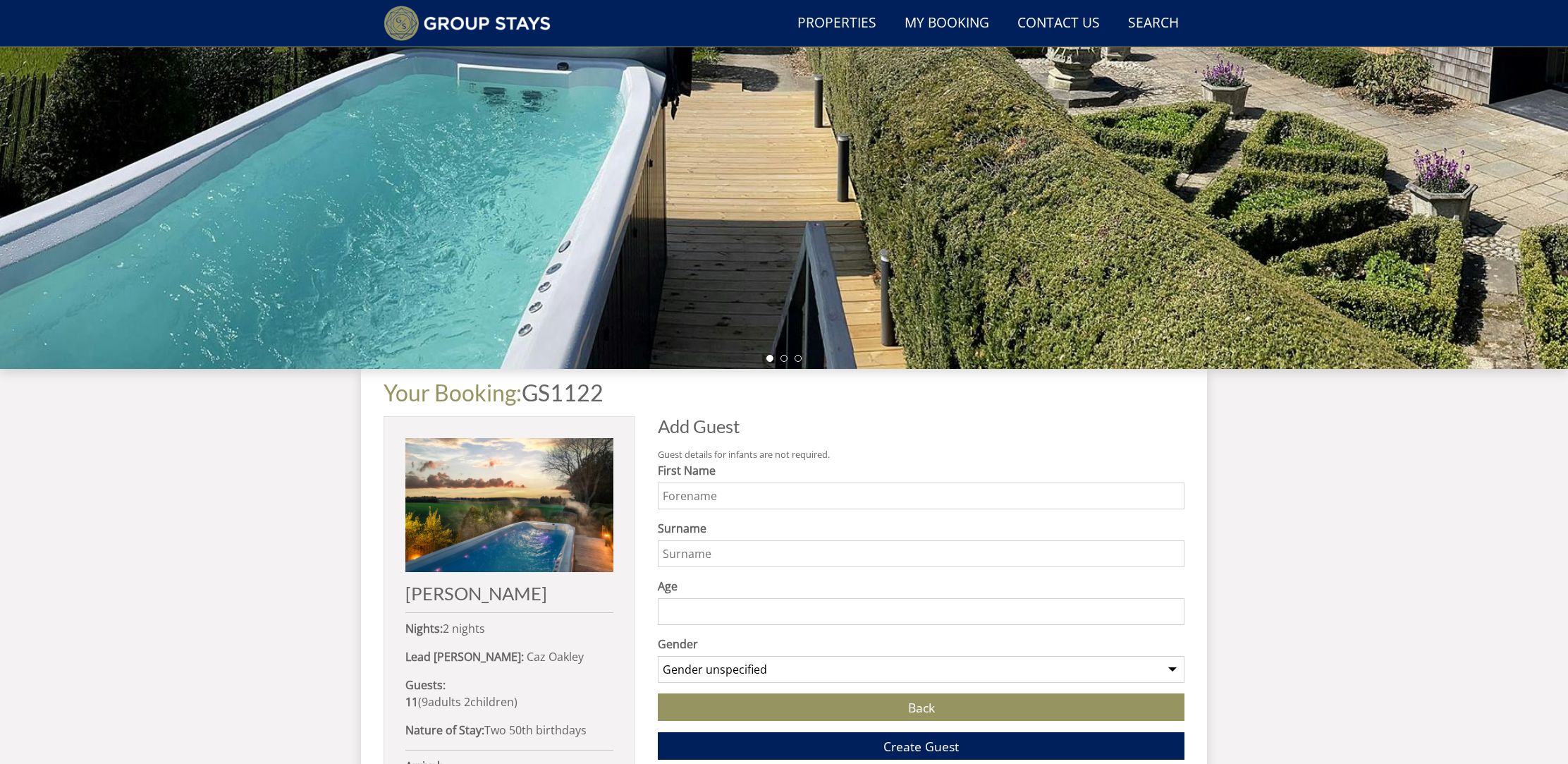
scroll to position [225, 0]
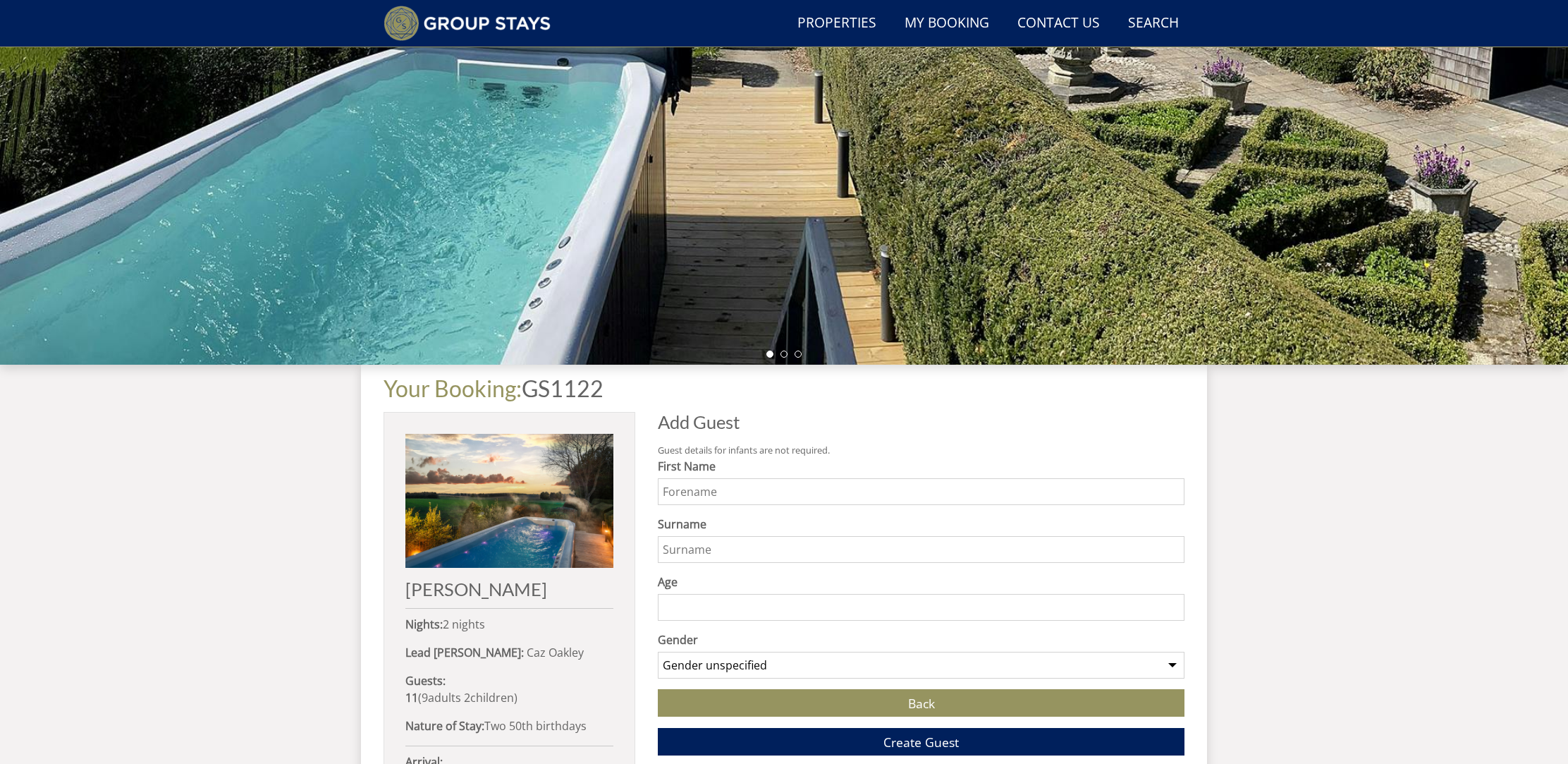
click at [688, 496] on input "First Name" at bounding box center [921, 491] width 527 height 26
type input "Jack"
type input "Oakley"
type input "22"
select select "gender_male"
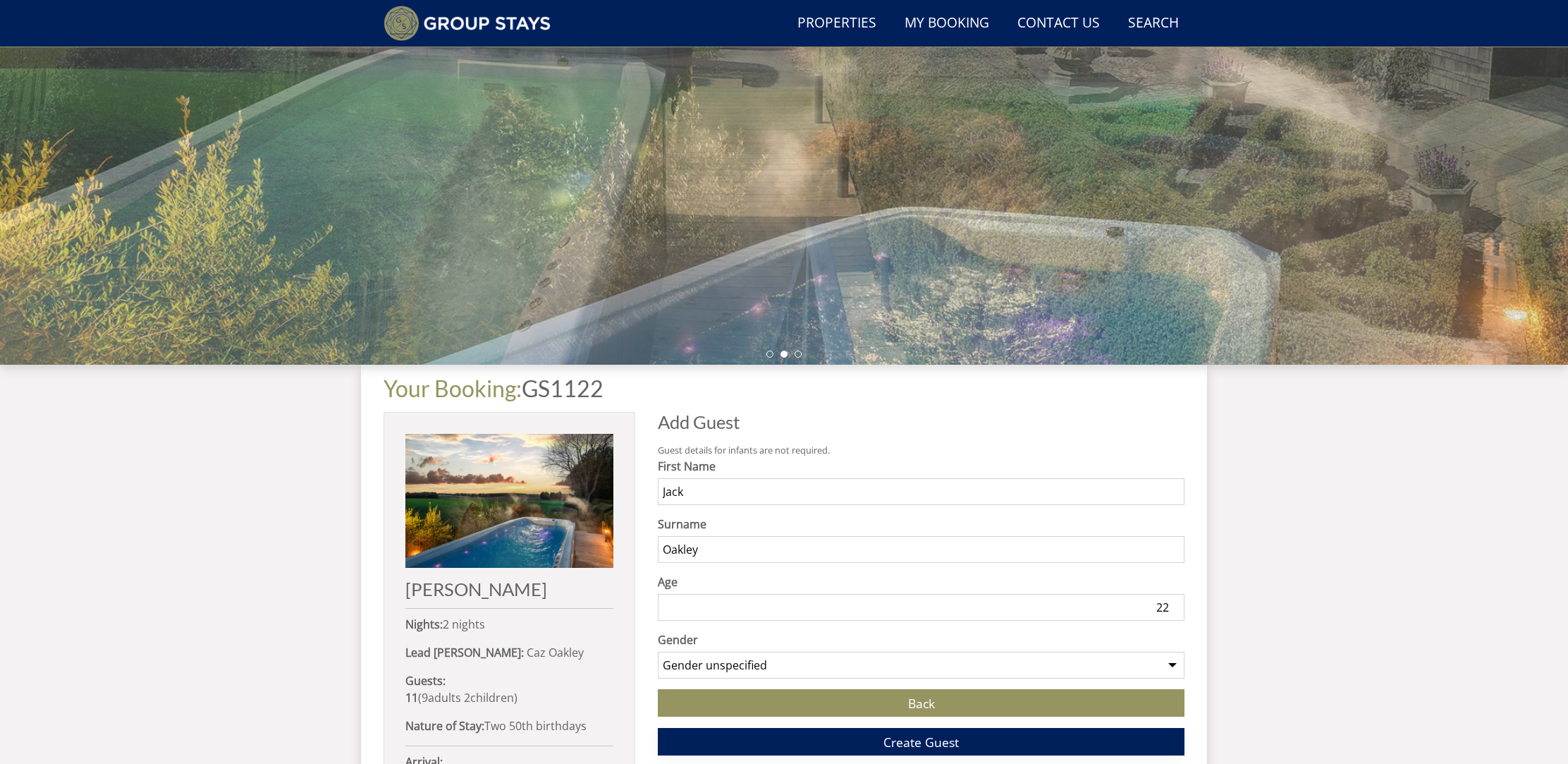
click at [914, 749] on button "Create Guest" at bounding box center [921, 741] width 527 height 27
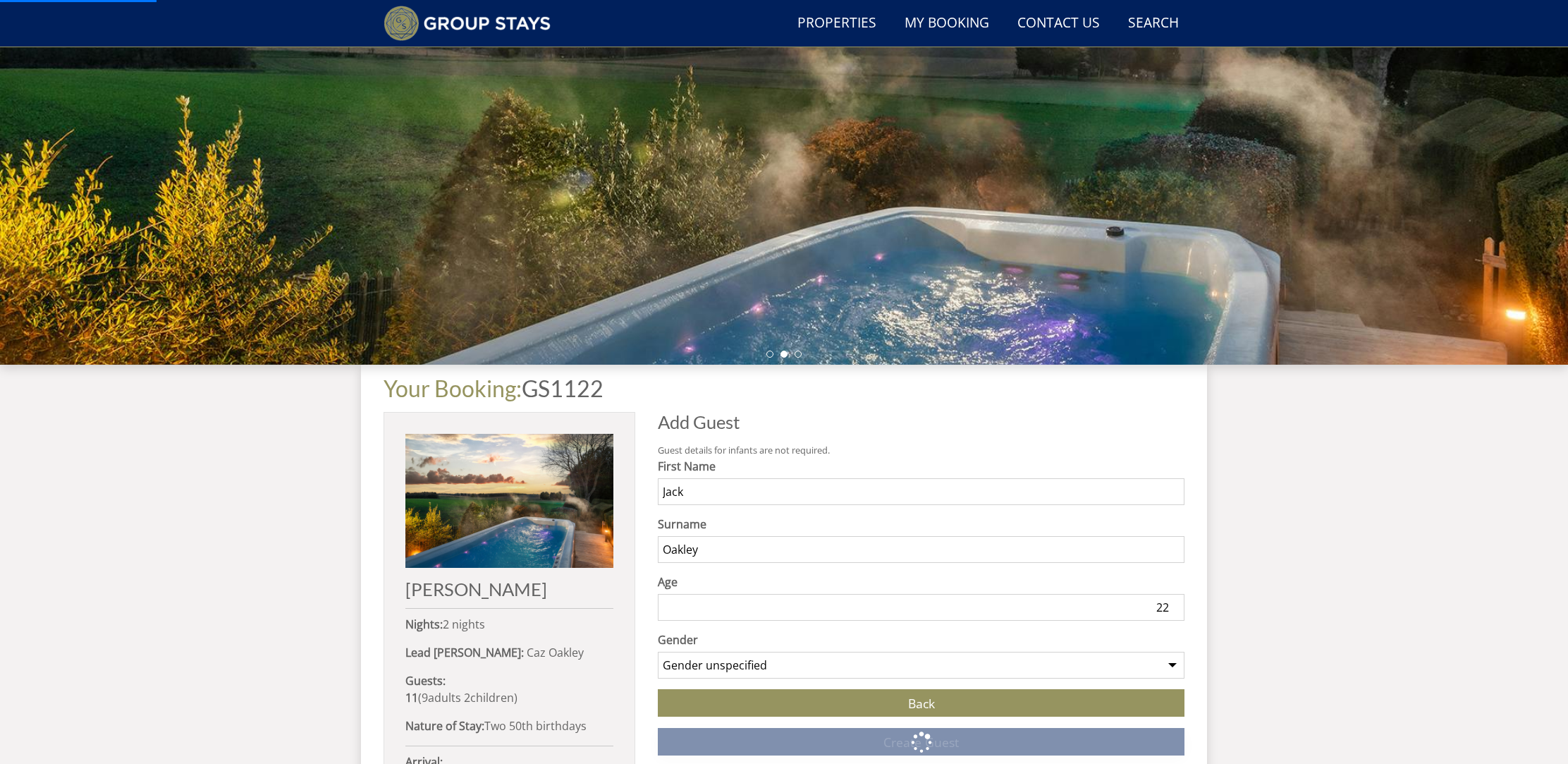
scroll to position [604, 0]
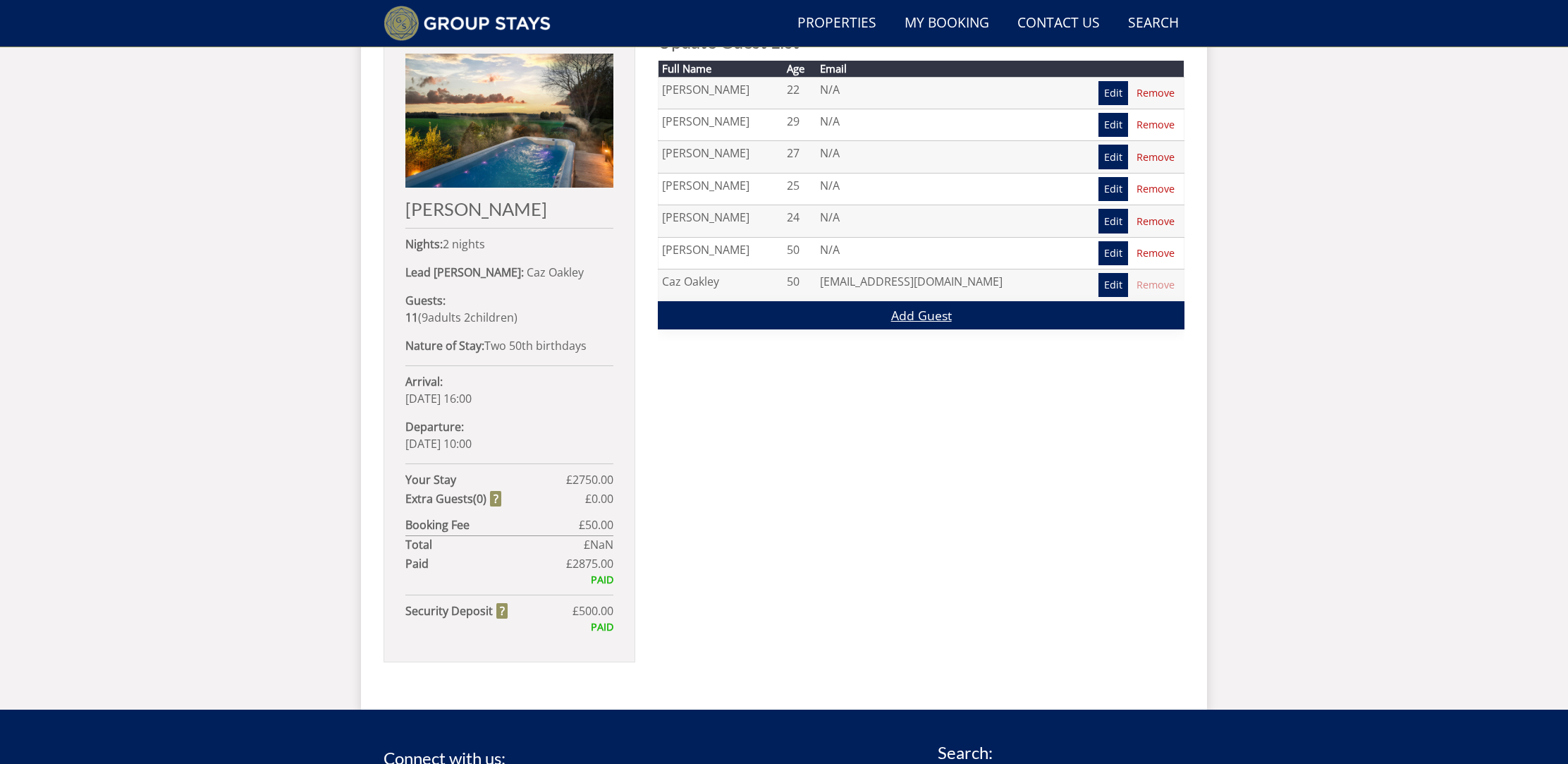
click at [906, 316] on link "Add Guest" at bounding box center [921, 315] width 527 height 27
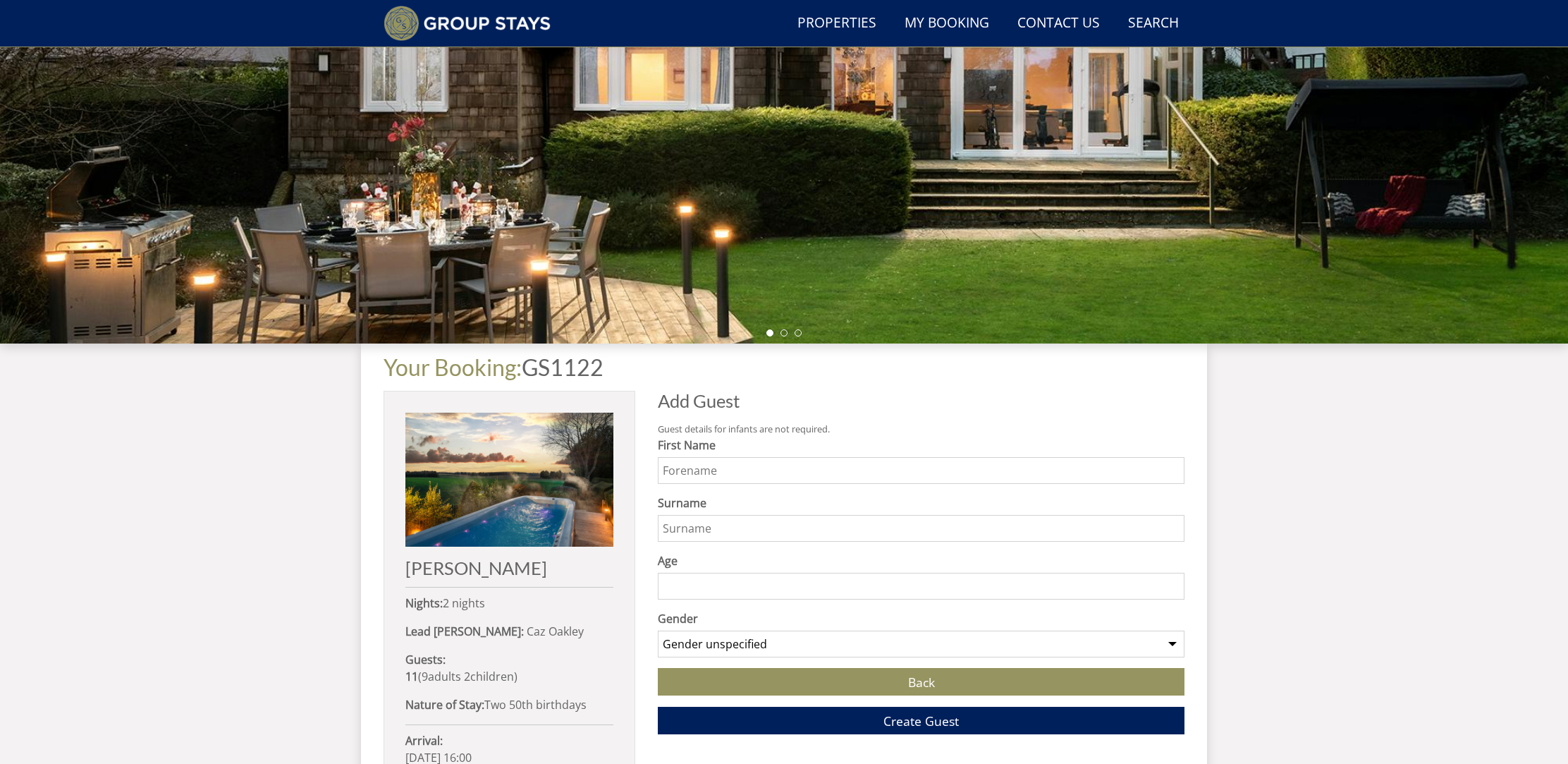
scroll to position [247, 0]
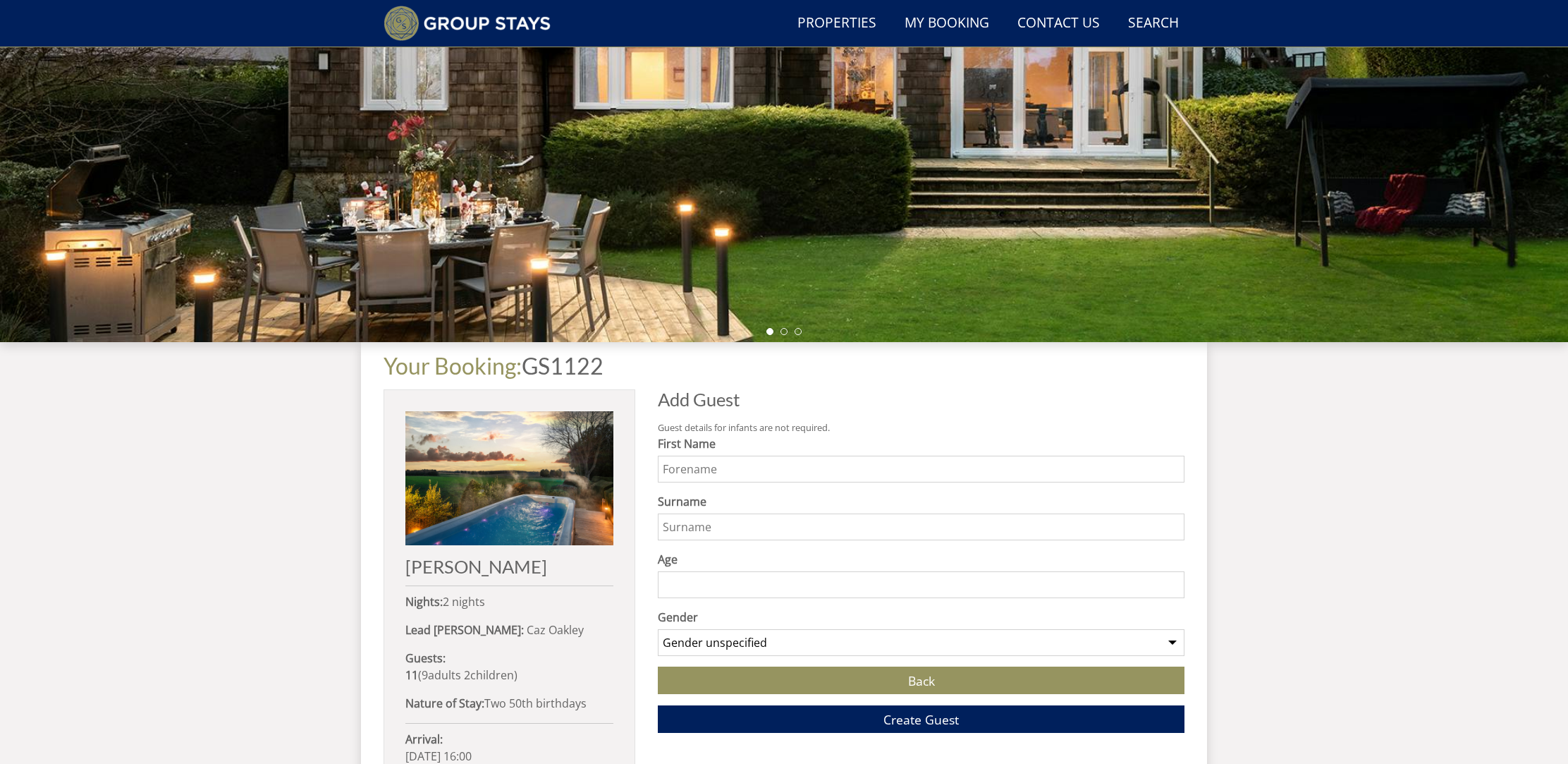
click at [735, 481] on input "First Name" at bounding box center [921, 469] width 527 height 26
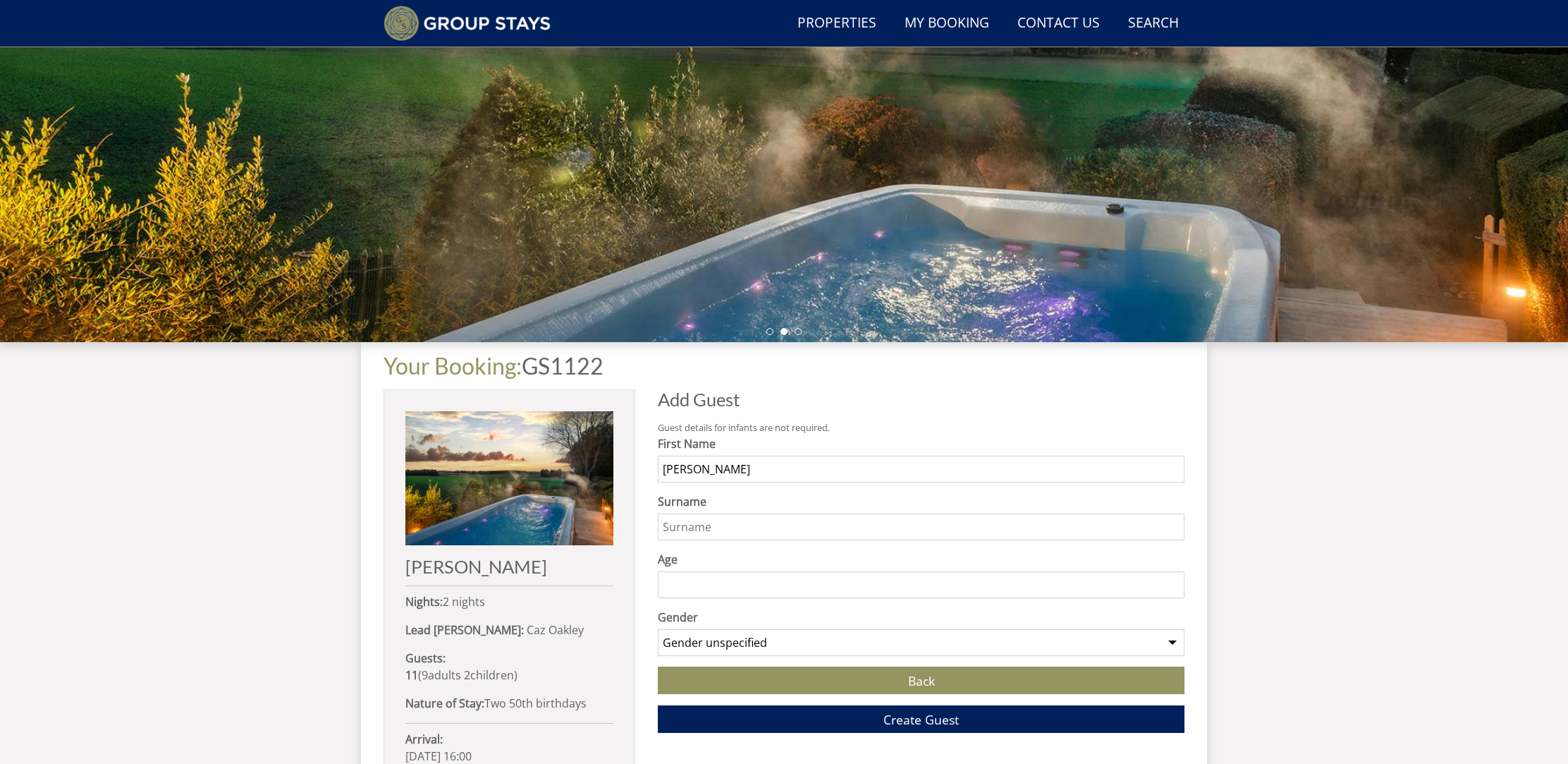
type input "Nicola"
type input "Rooth"
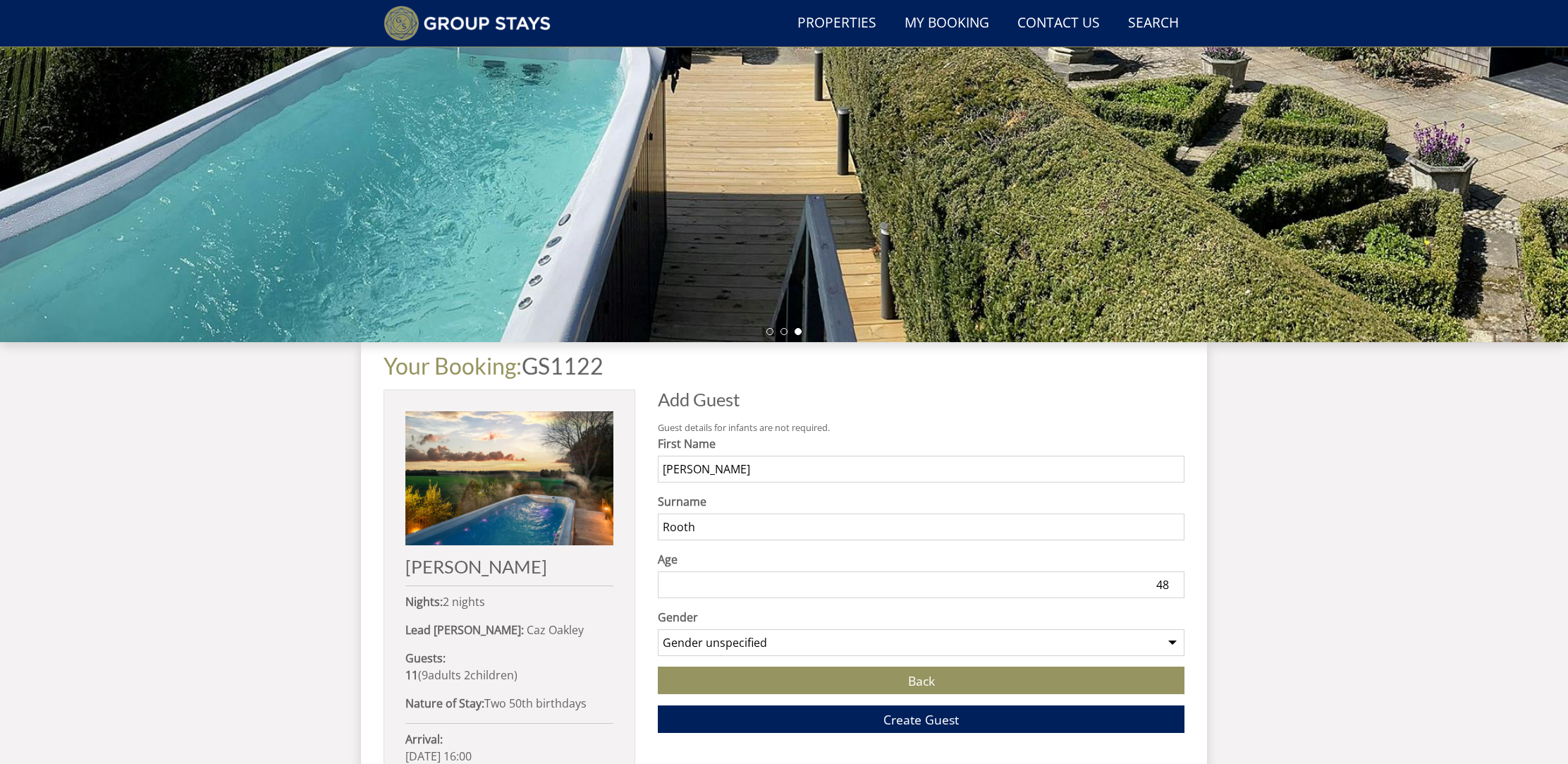
type input "48"
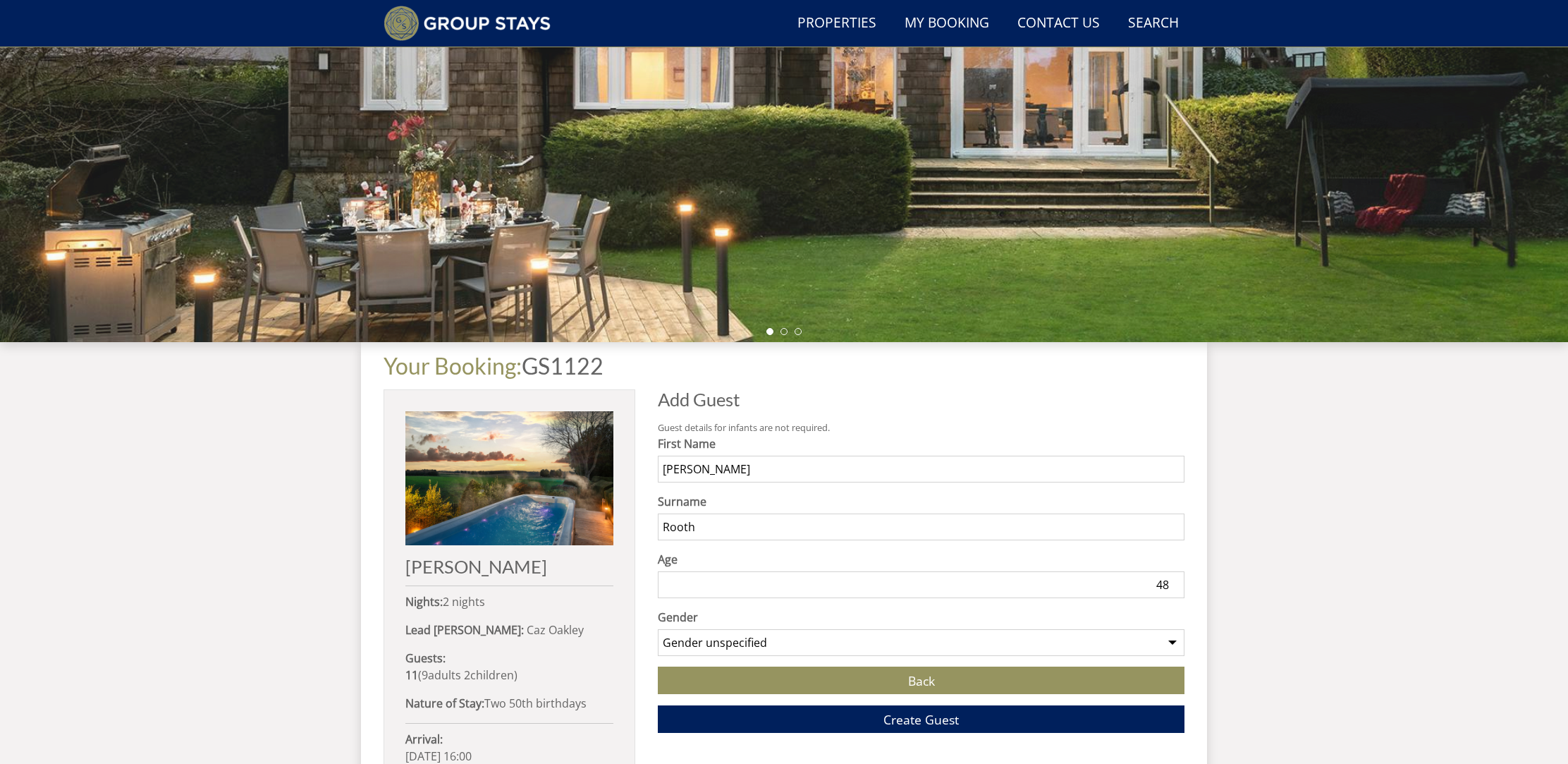
select select "gender_female"
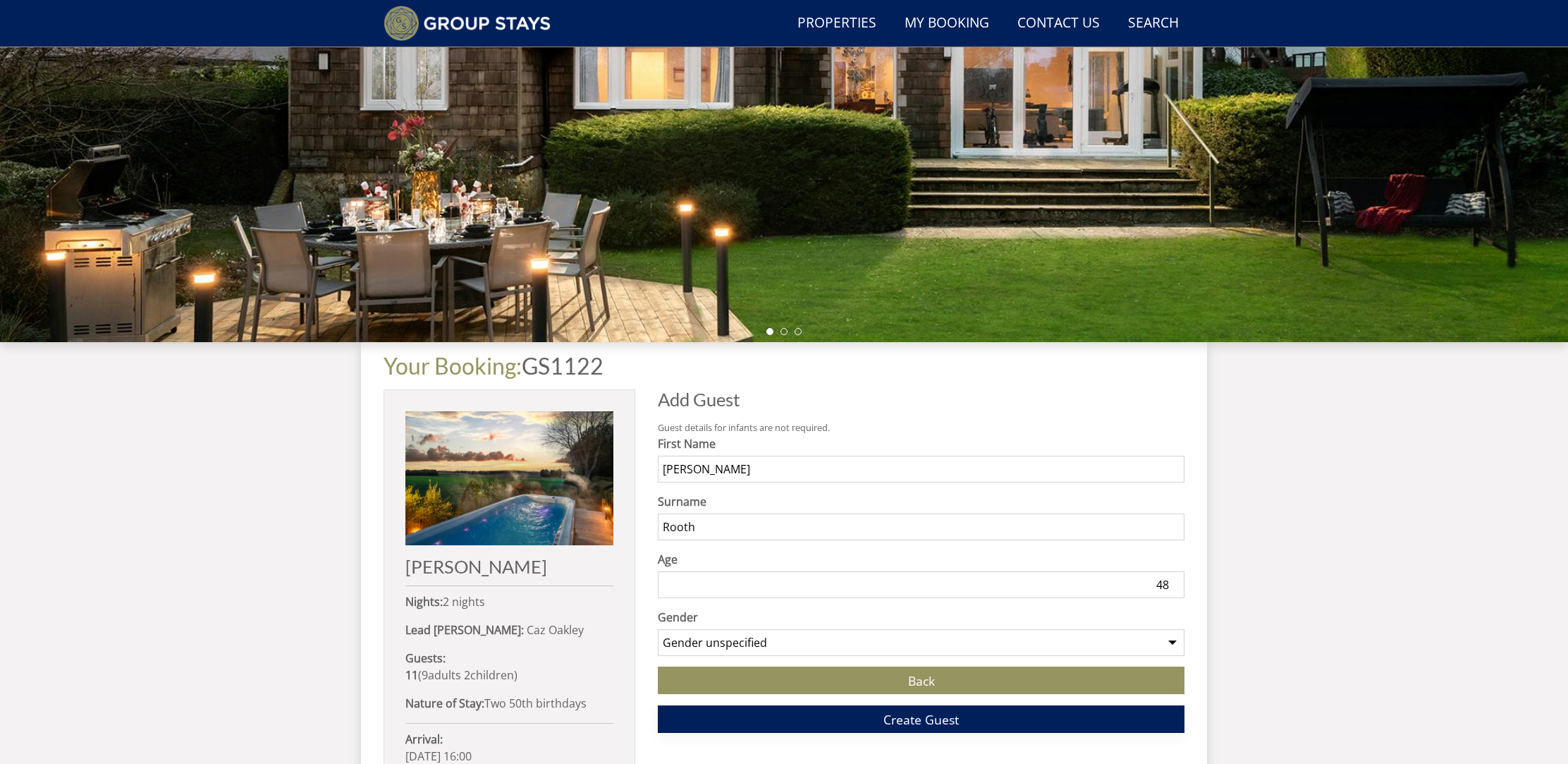
click at [901, 727] on button "Create Guest" at bounding box center [921, 719] width 527 height 27
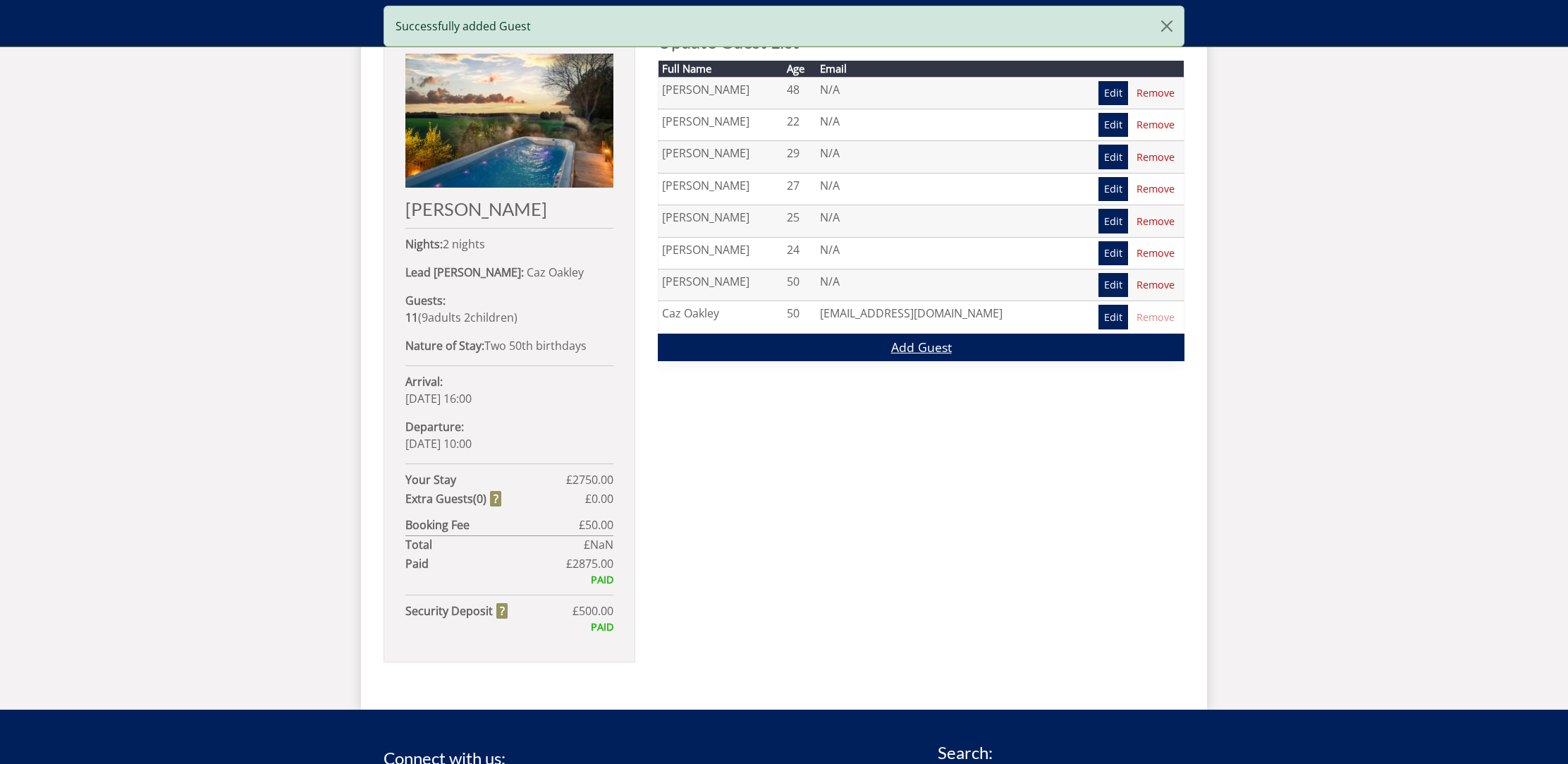
click at [879, 343] on link "Add Guest" at bounding box center [921, 347] width 527 height 27
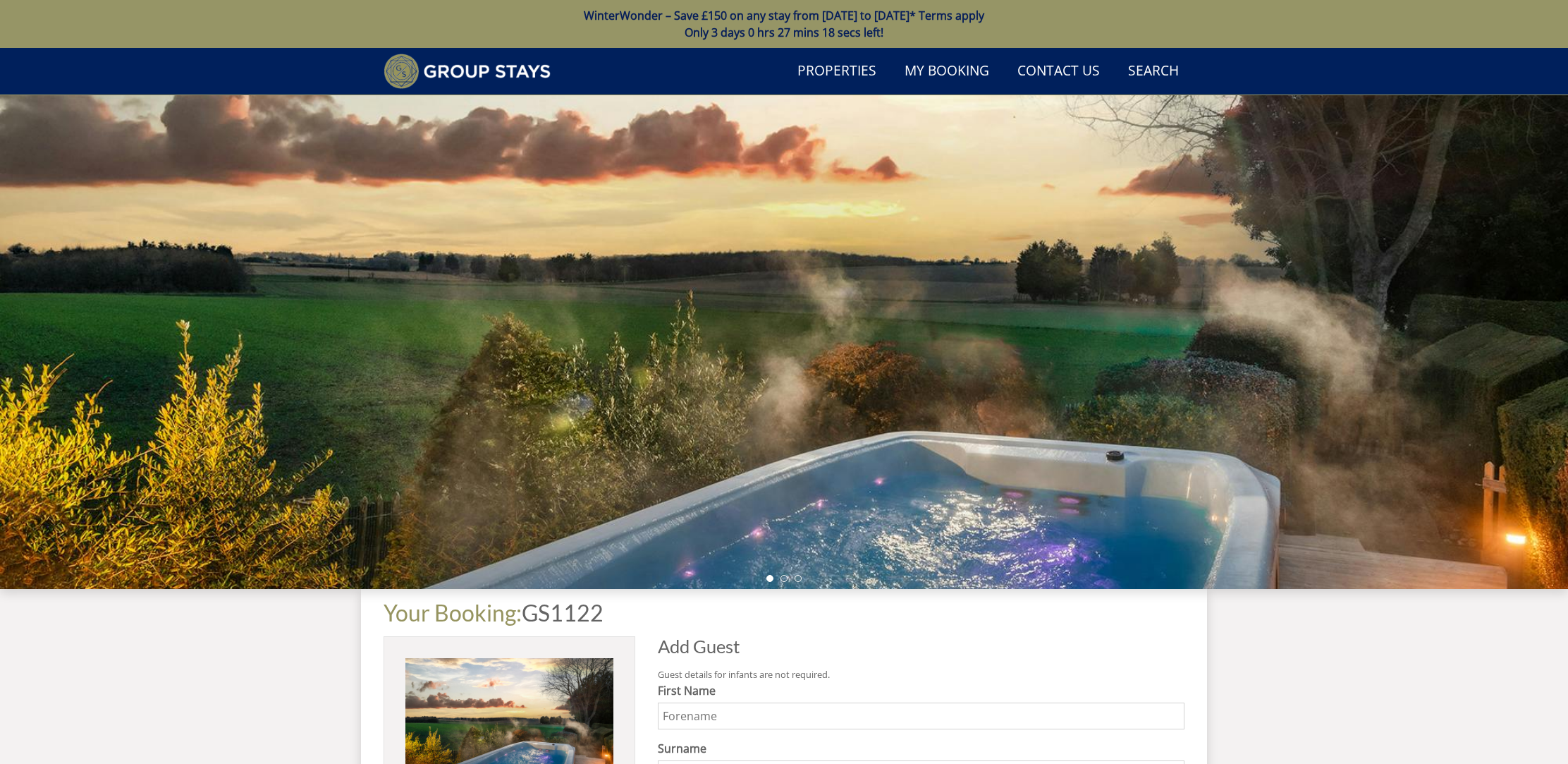
scroll to position [188, 0]
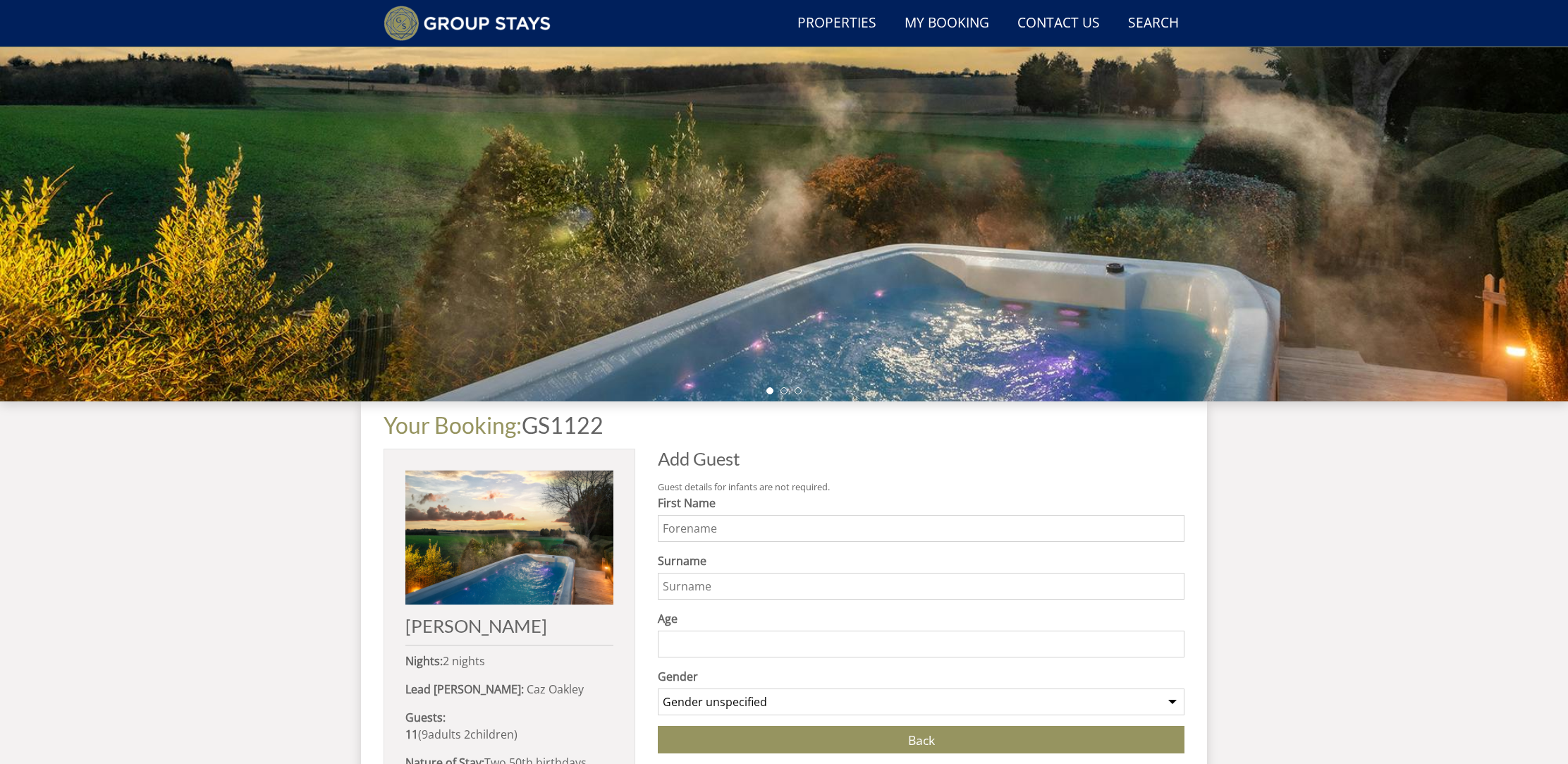
click at [712, 533] on input "First Name" at bounding box center [921, 528] width 527 height 26
type input "Dave"
type input "Rooth"
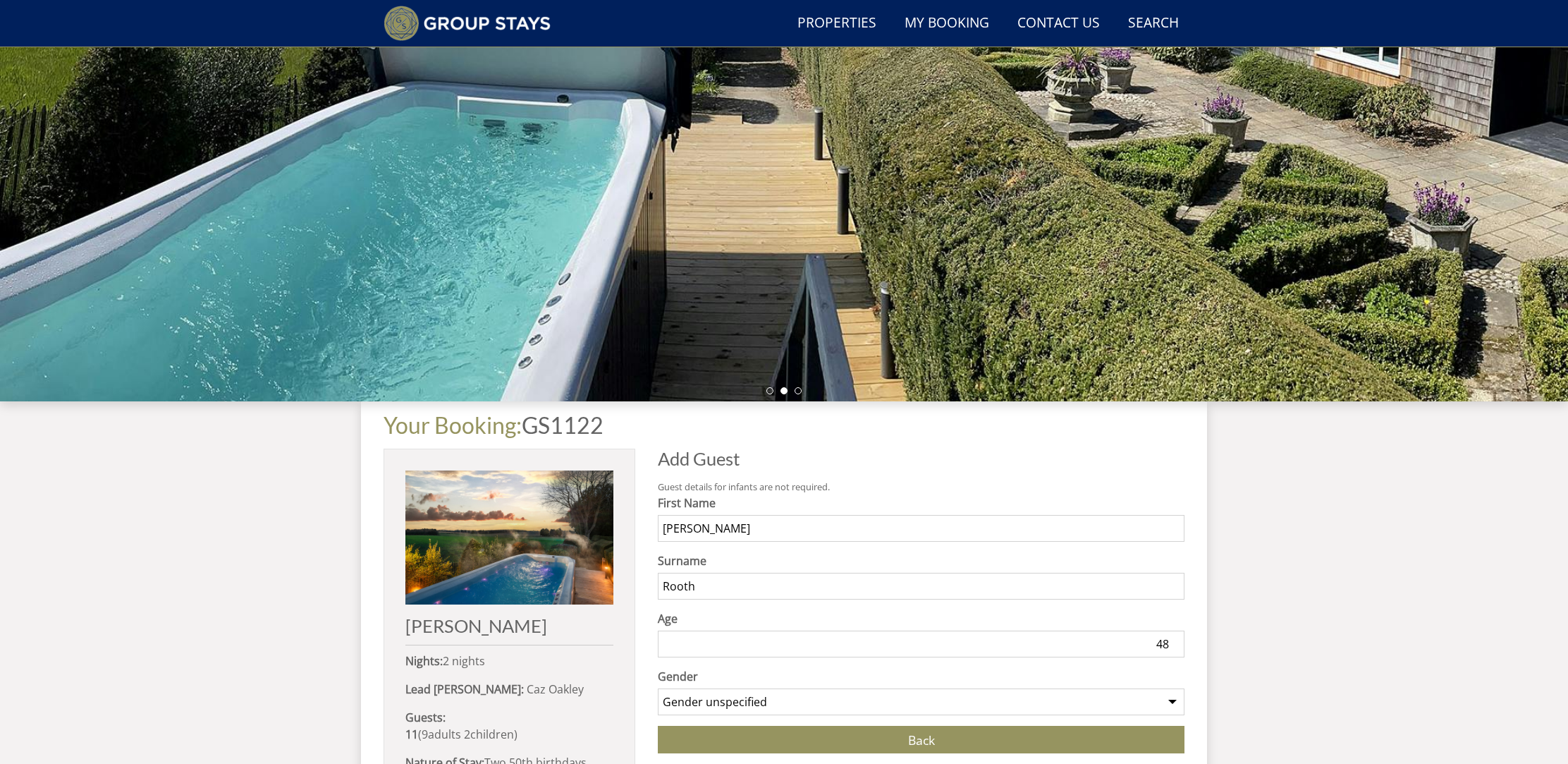
click at [1175, 647] on input "48" at bounding box center [921, 643] width 527 height 26
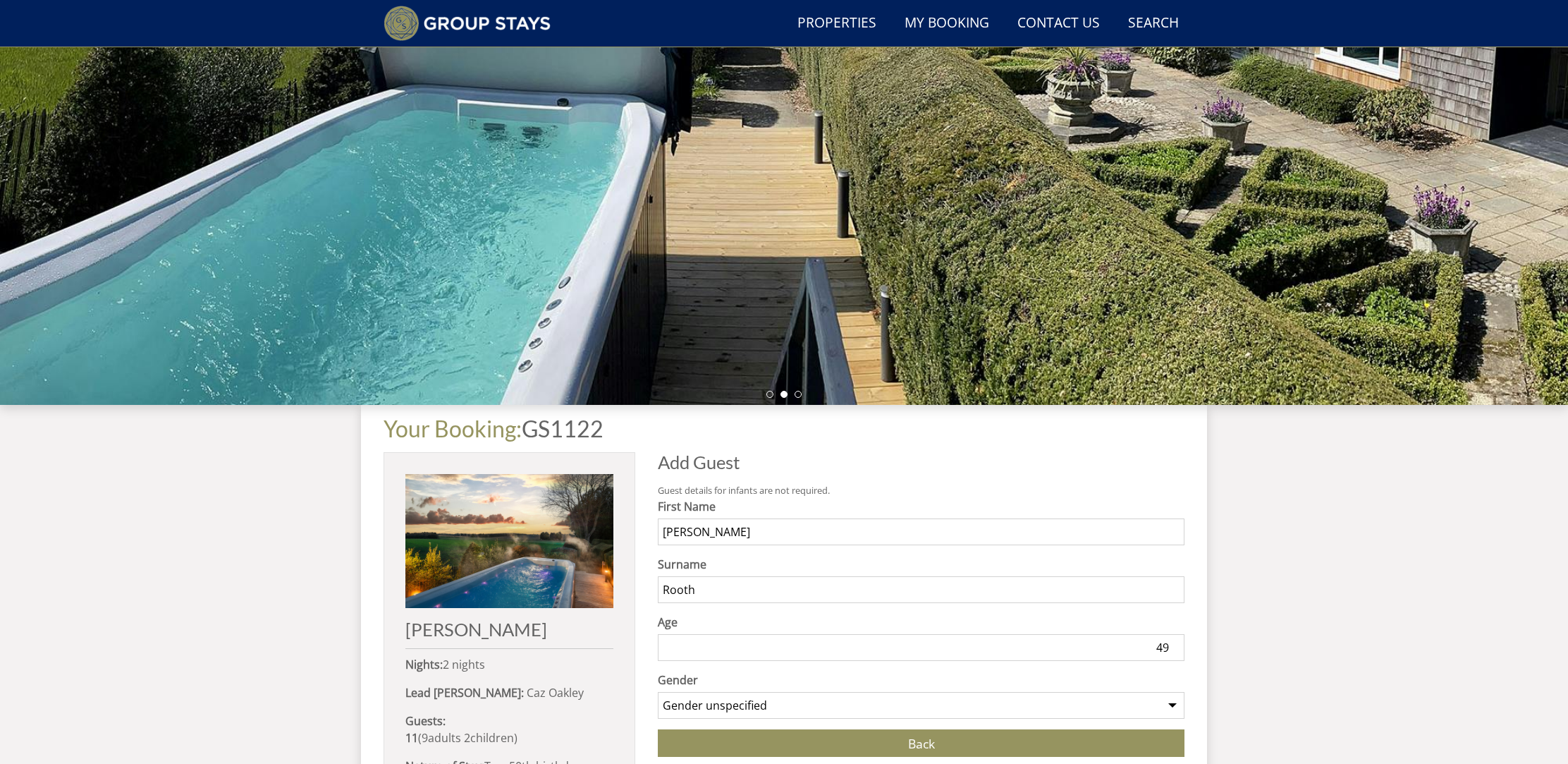
click at [1174, 645] on input "49" at bounding box center [921, 647] width 527 height 26
type input "50"
click at [1174, 645] on input "50" at bounding box center [921, 647] width 527 height 26
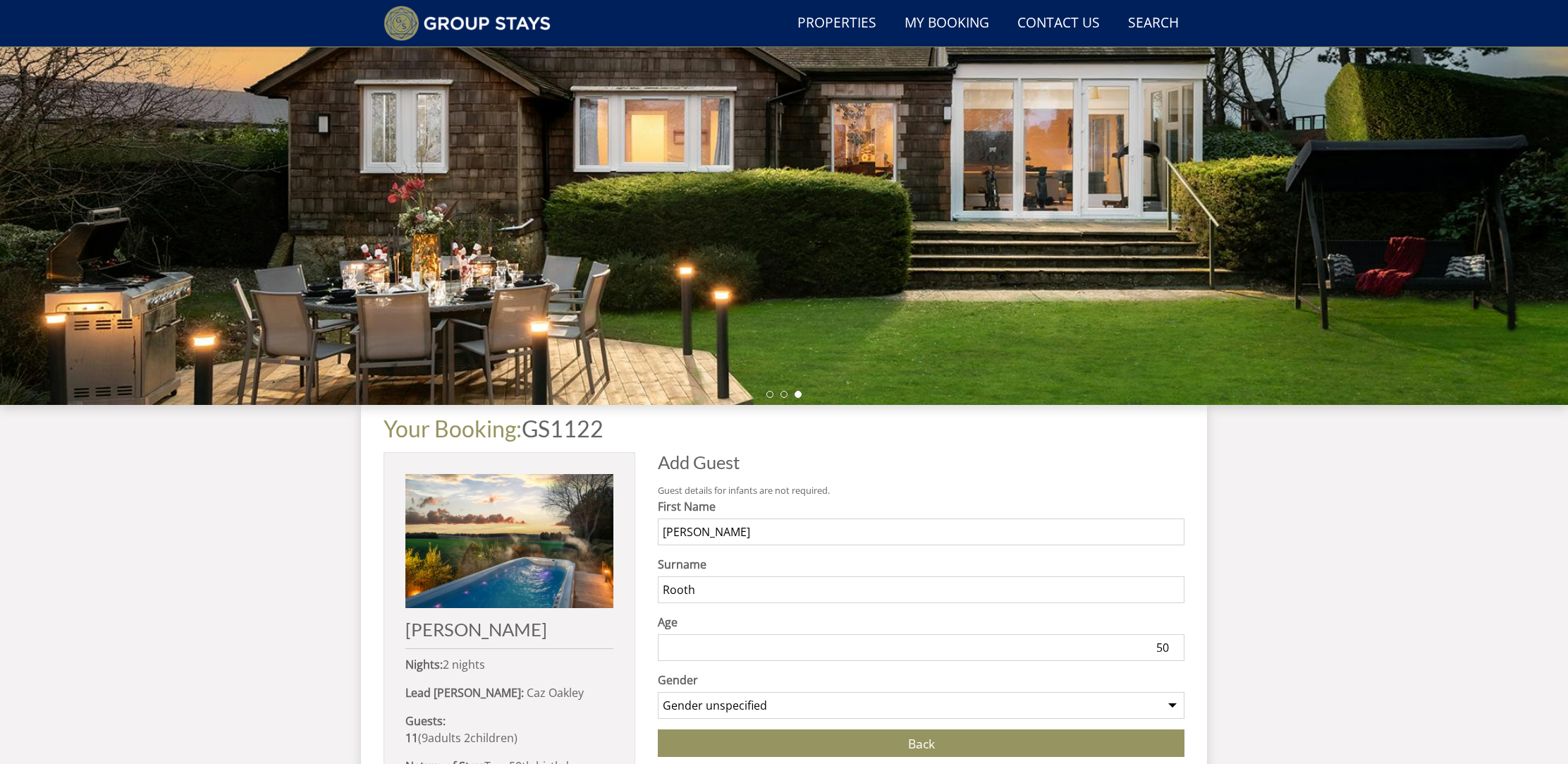
select select "gender_male"
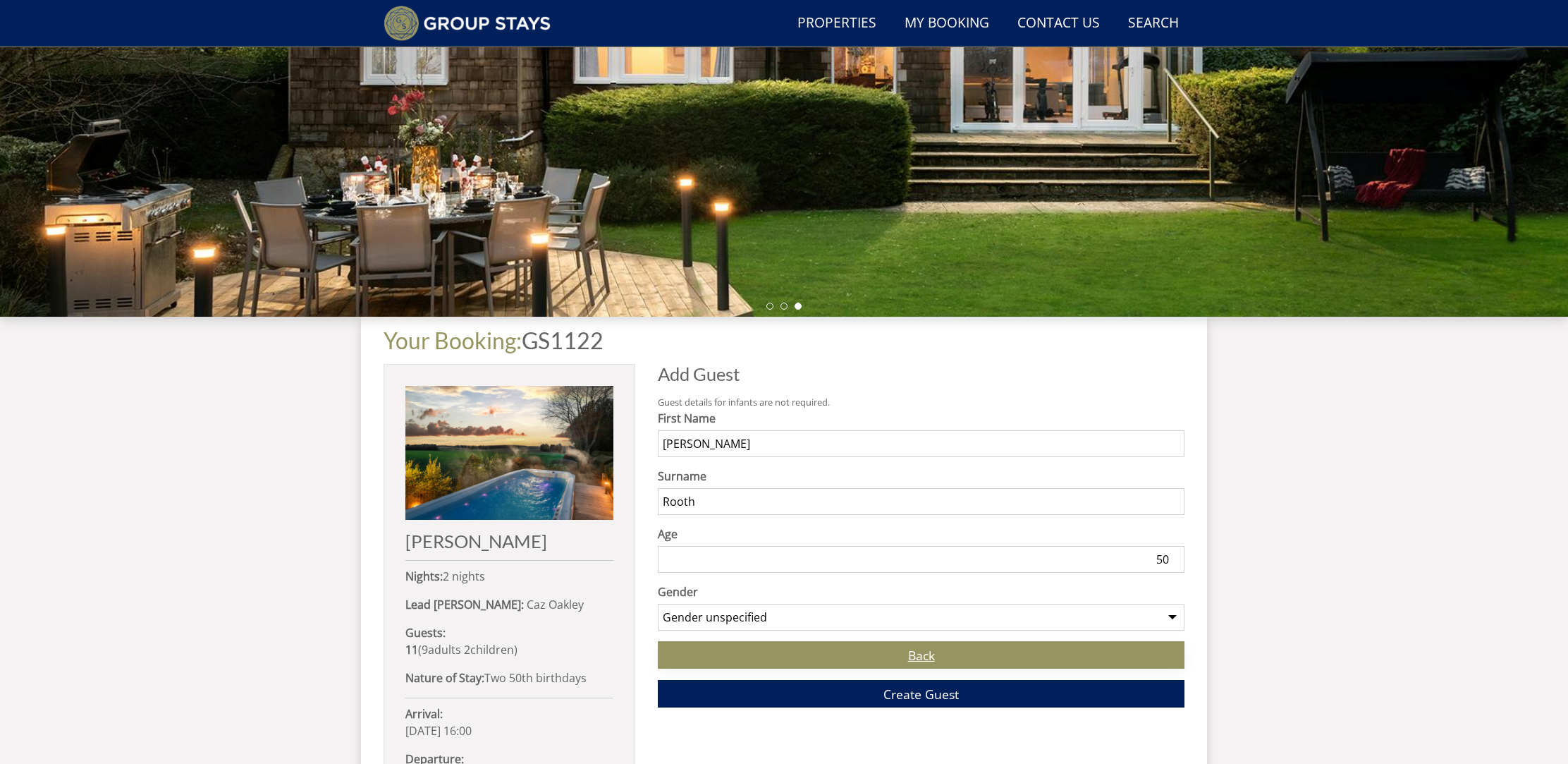
scroll to position [332, 0]
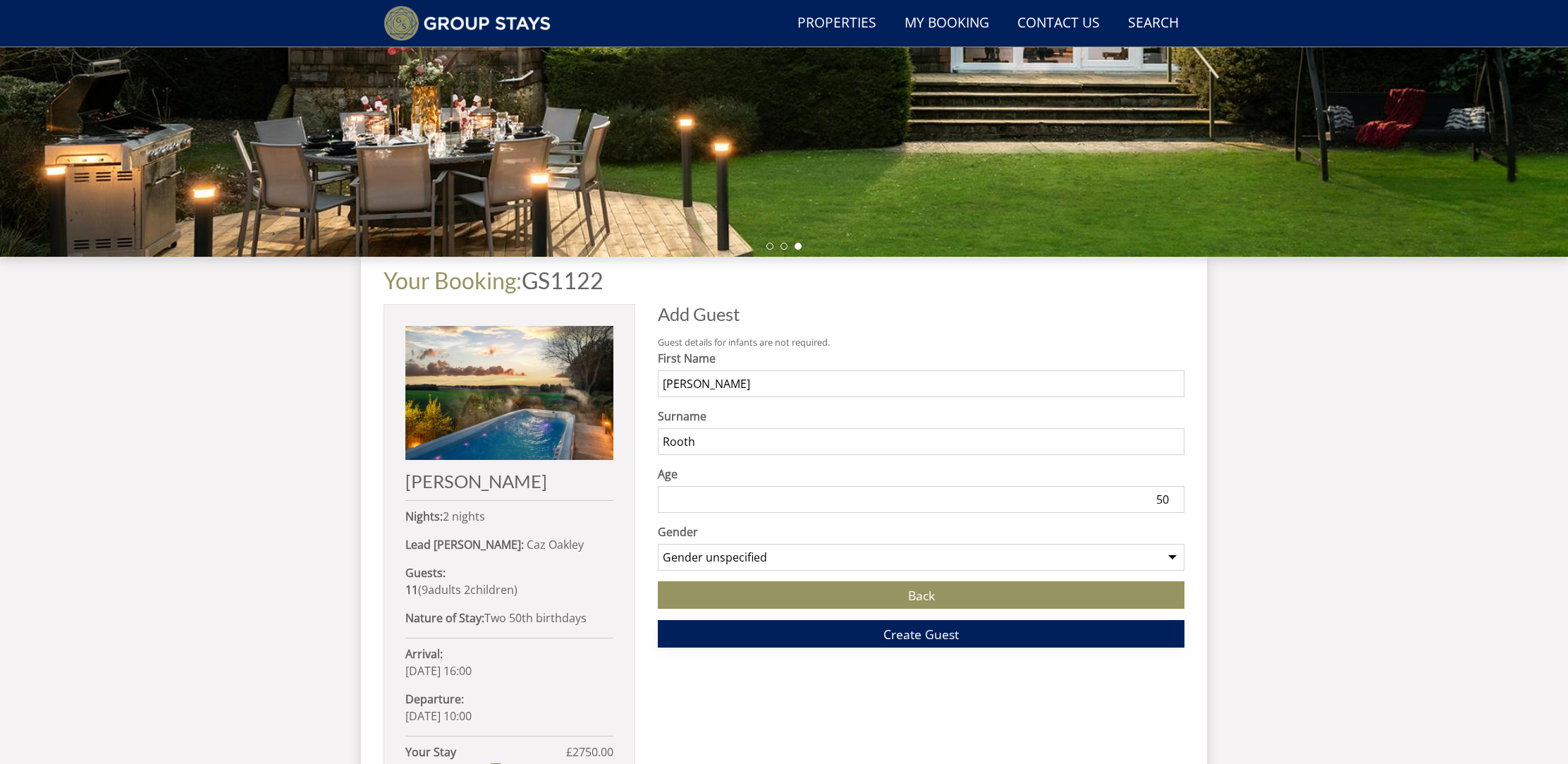
click at [905, 636] on span "Create Guest" at bounding box center [921, 634] width 75 height 17
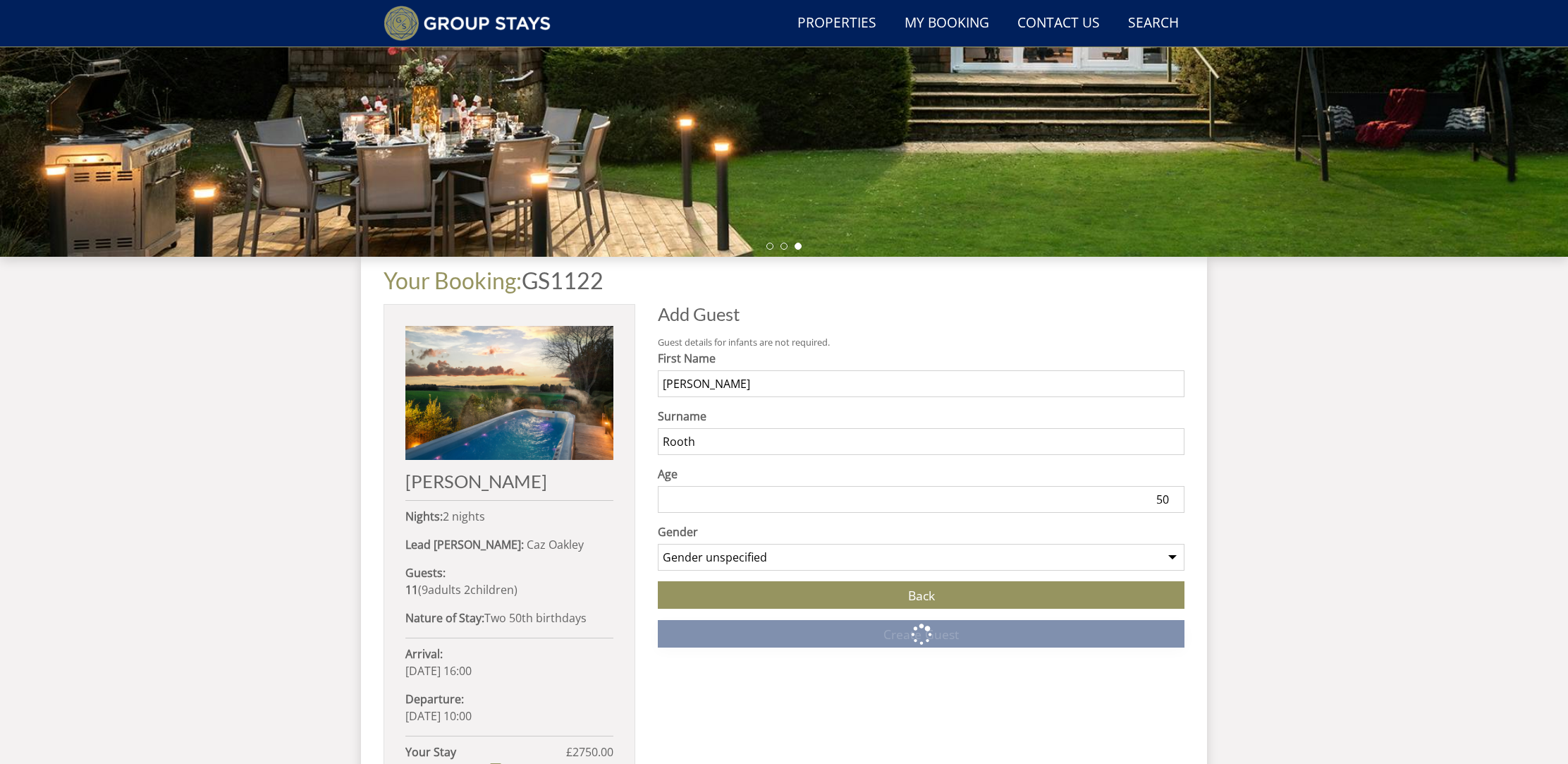
scroll to position [604, 0]
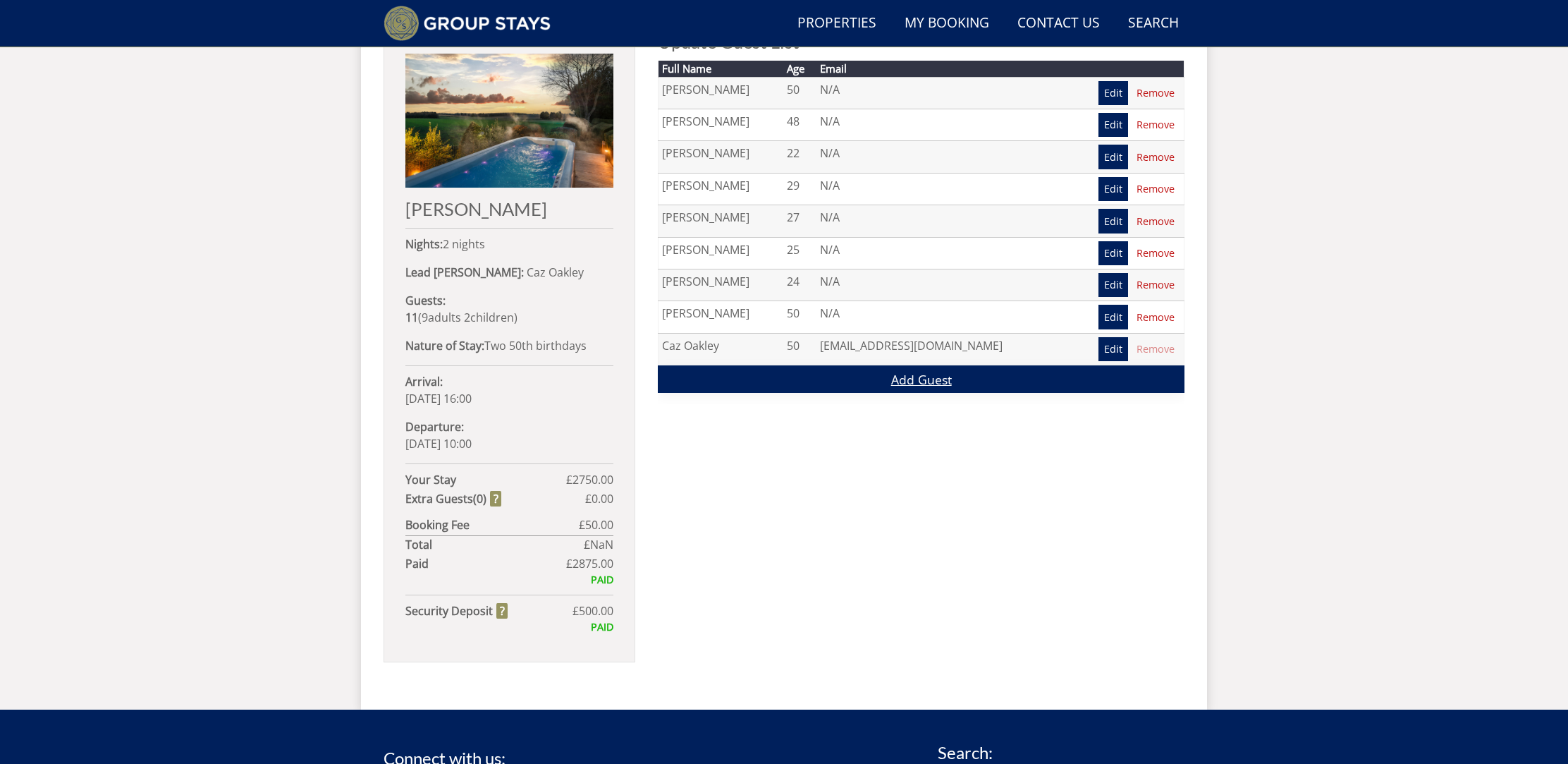
click at [787, 376] on link "Add Guest" at bounding box center [921, 379] width 527 height 27
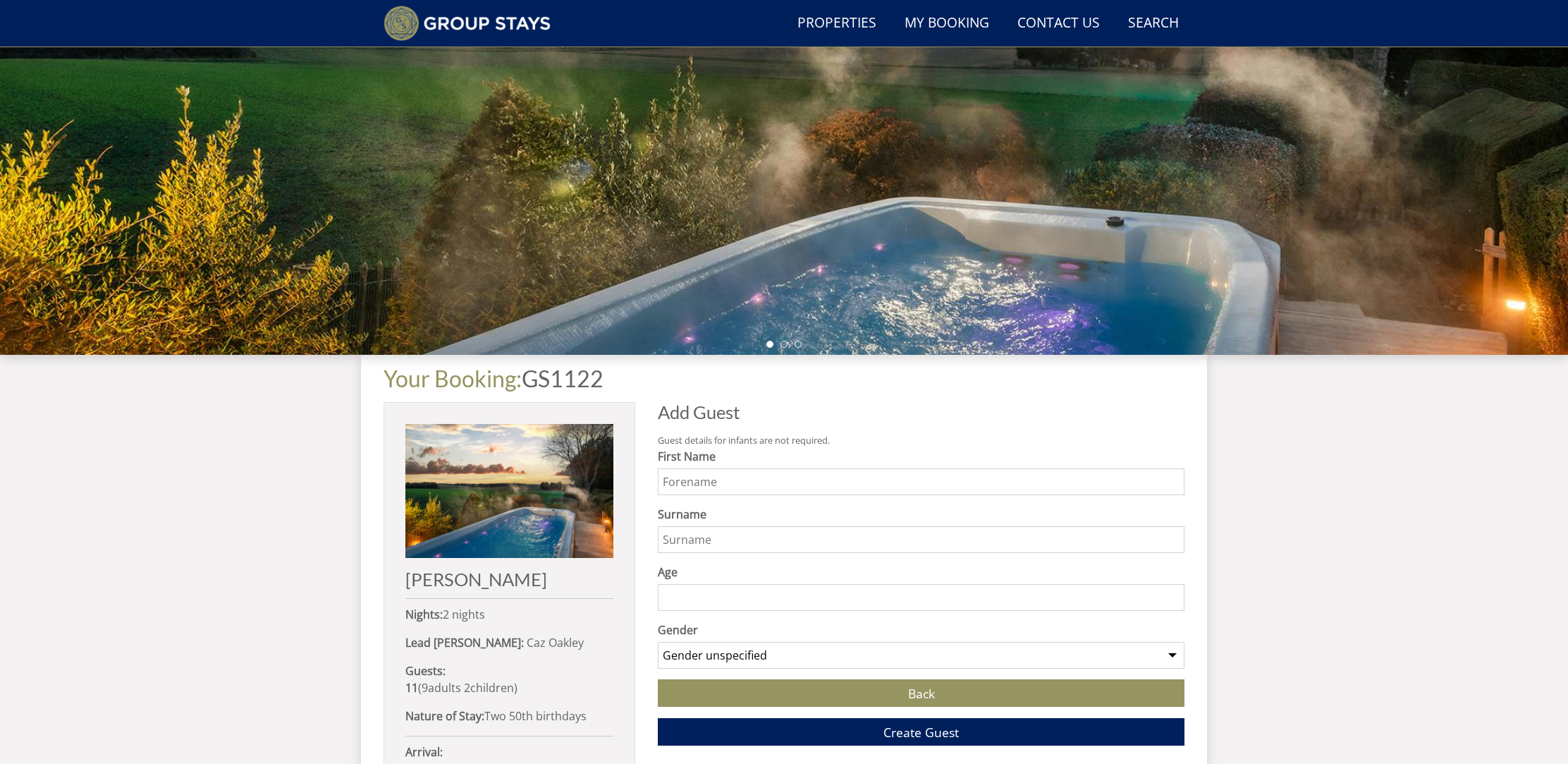
scroll to position [237, 0]
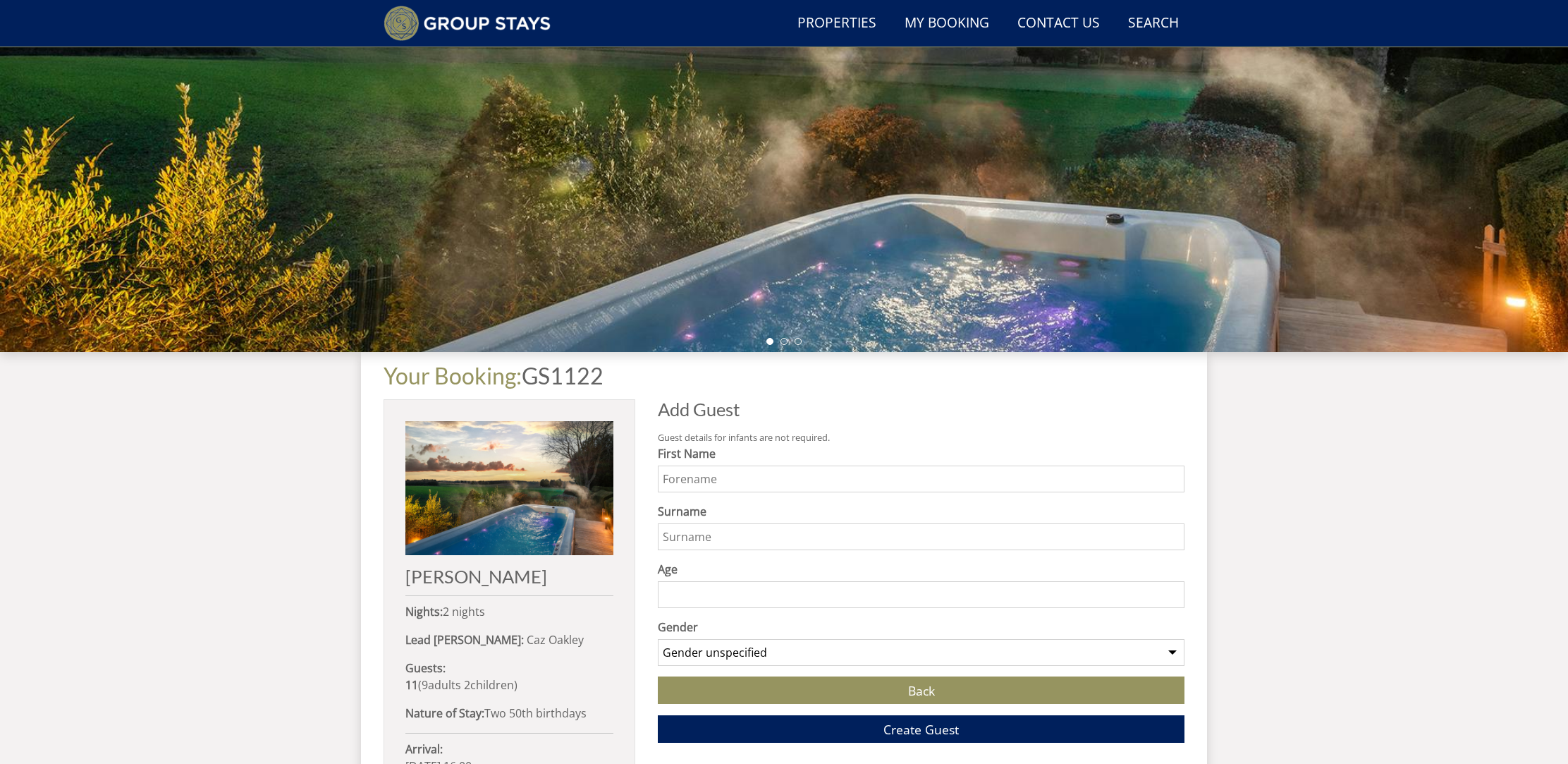
click at [727, 484] on input "First Name" at bounding box center [921, 478] width 527 height 26
type input "Iris"
type input "Rooth"
type input "10"
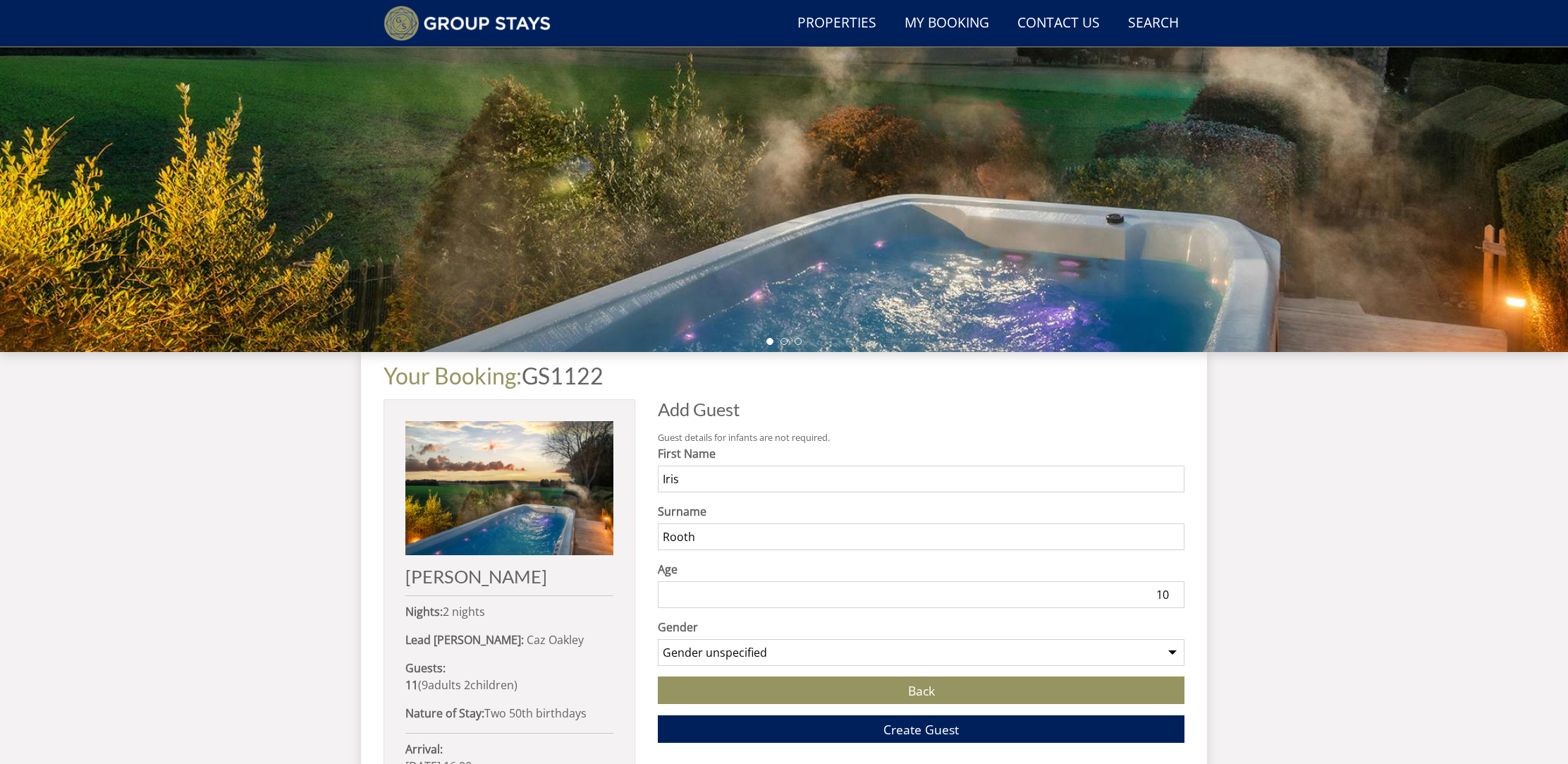
select select "gender_female"
click at [909, 733] on span "Create Guest" at bounding box center [921, 729] width 75 height 17
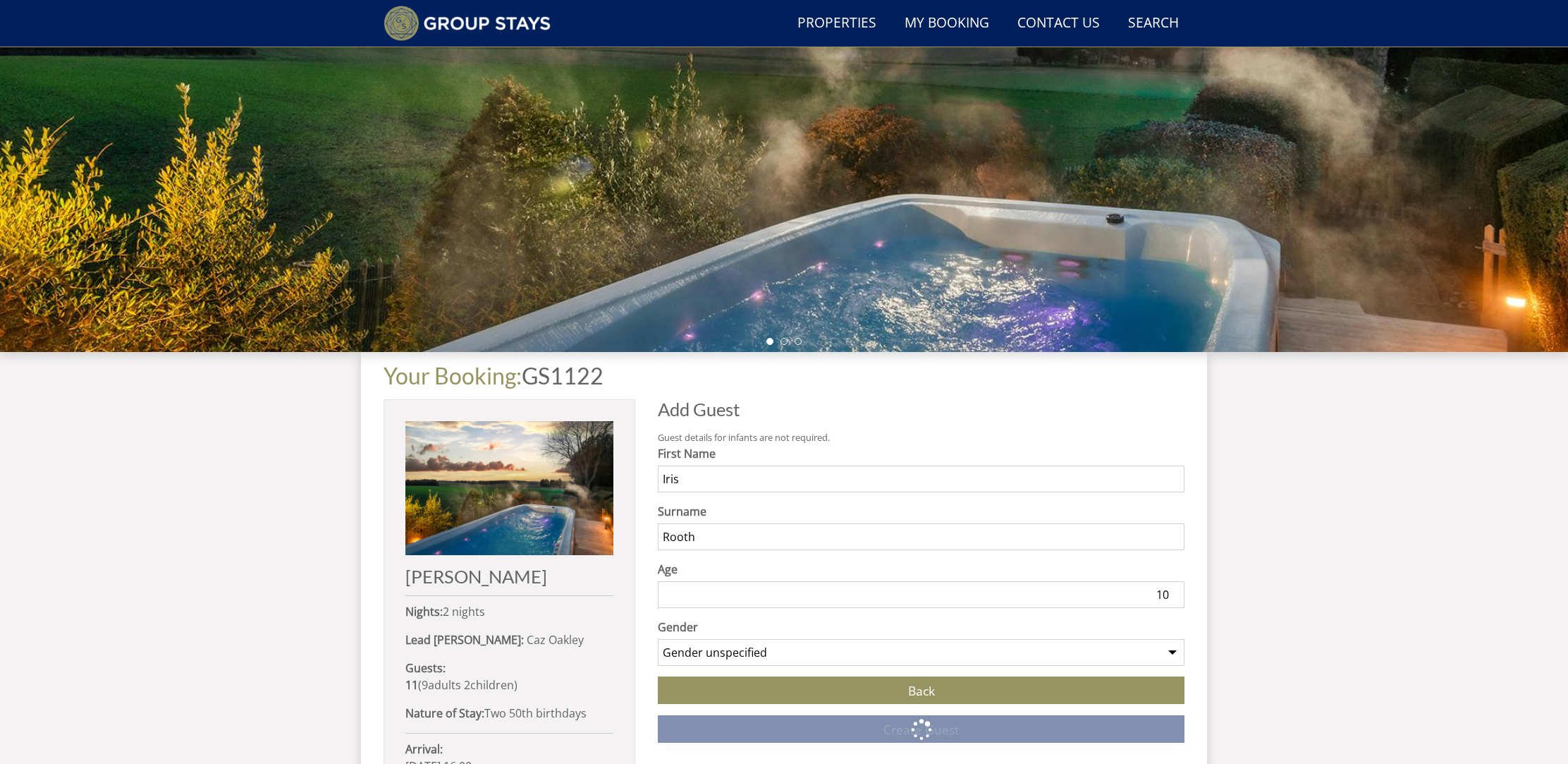
scroll to position [604, 0]
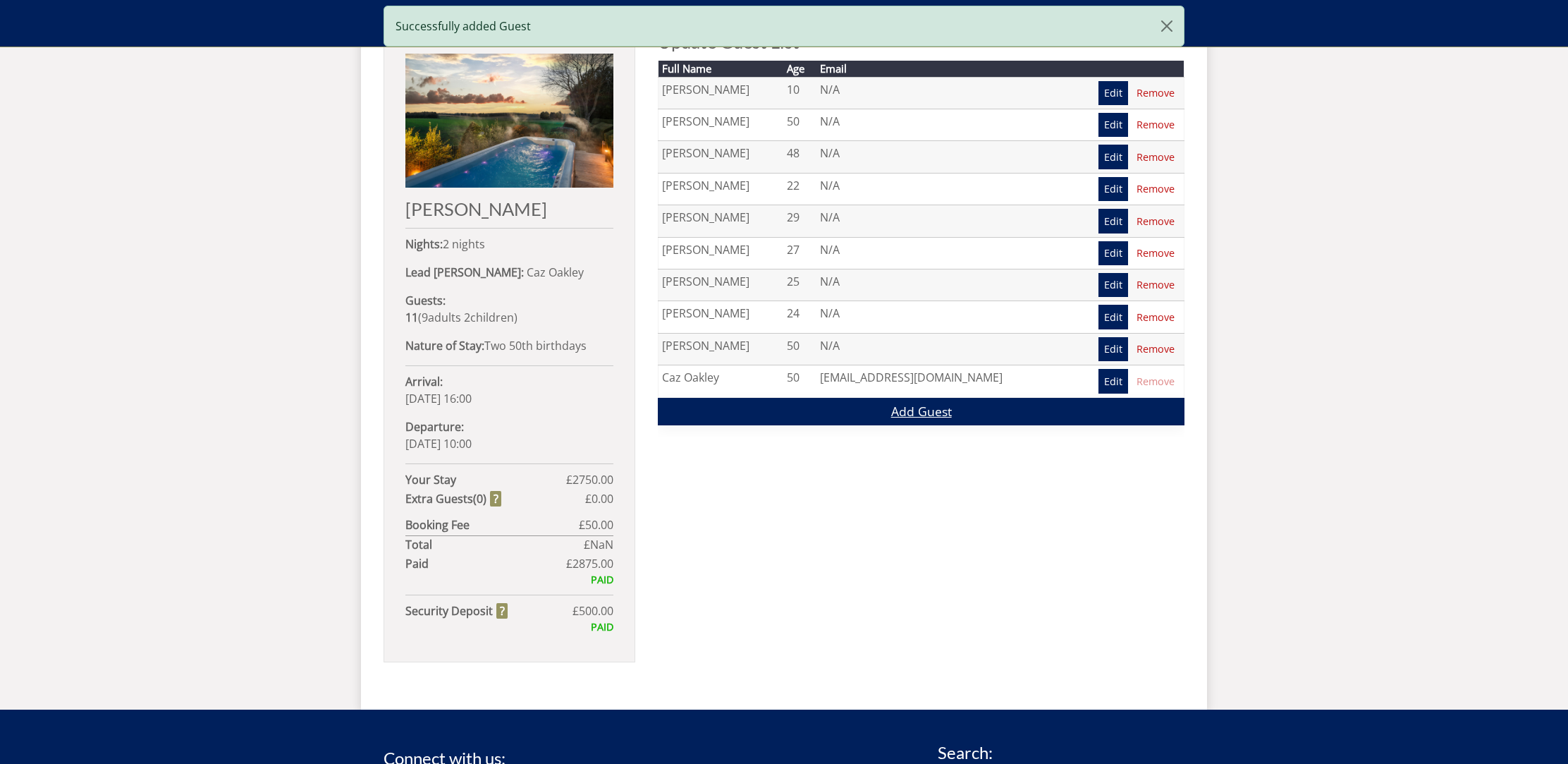
click at [924, 414] on link "Add Guest" at bounding box center [921, 411] width 527 height 27
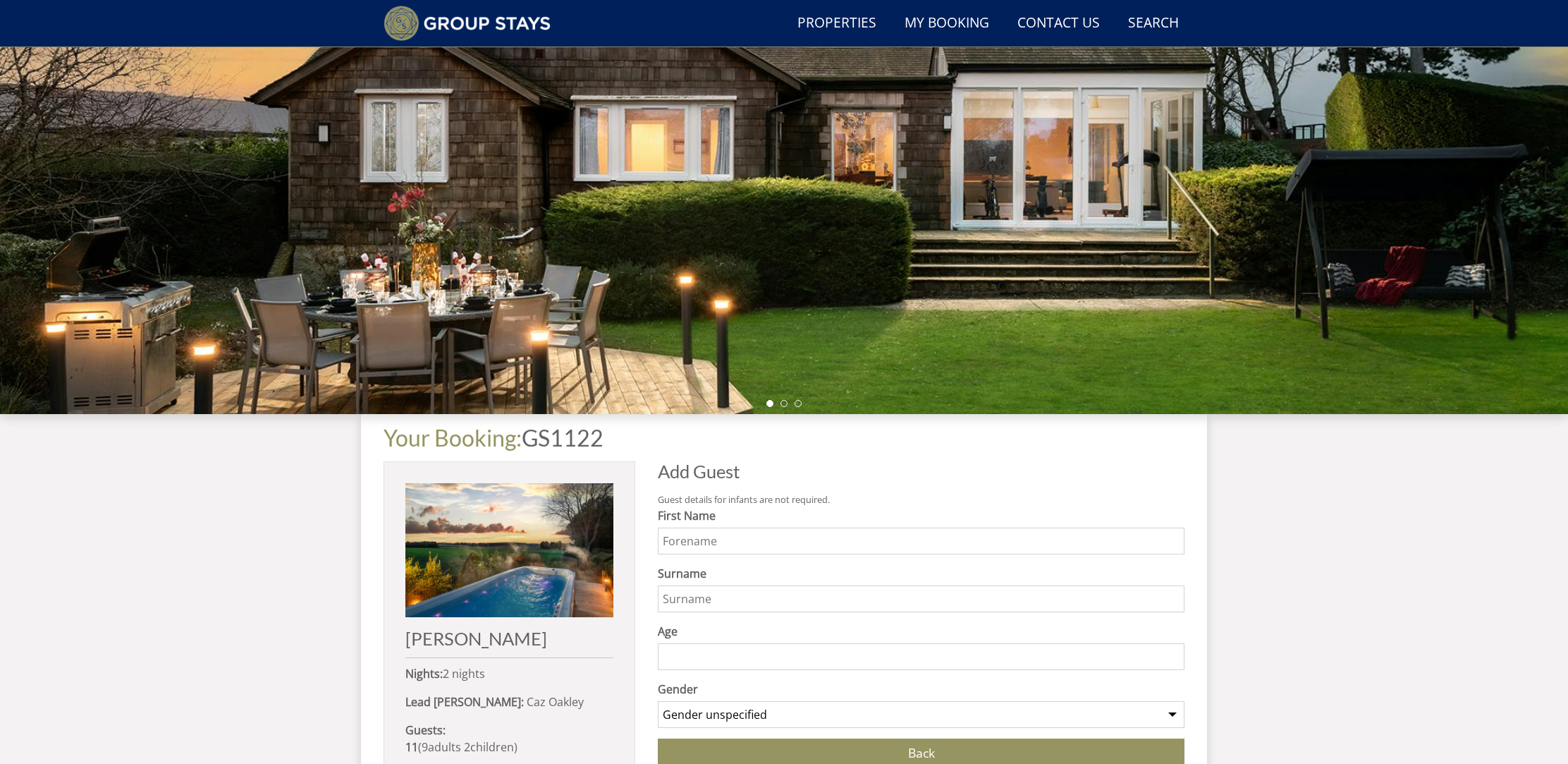
scroll to position [178, 1]
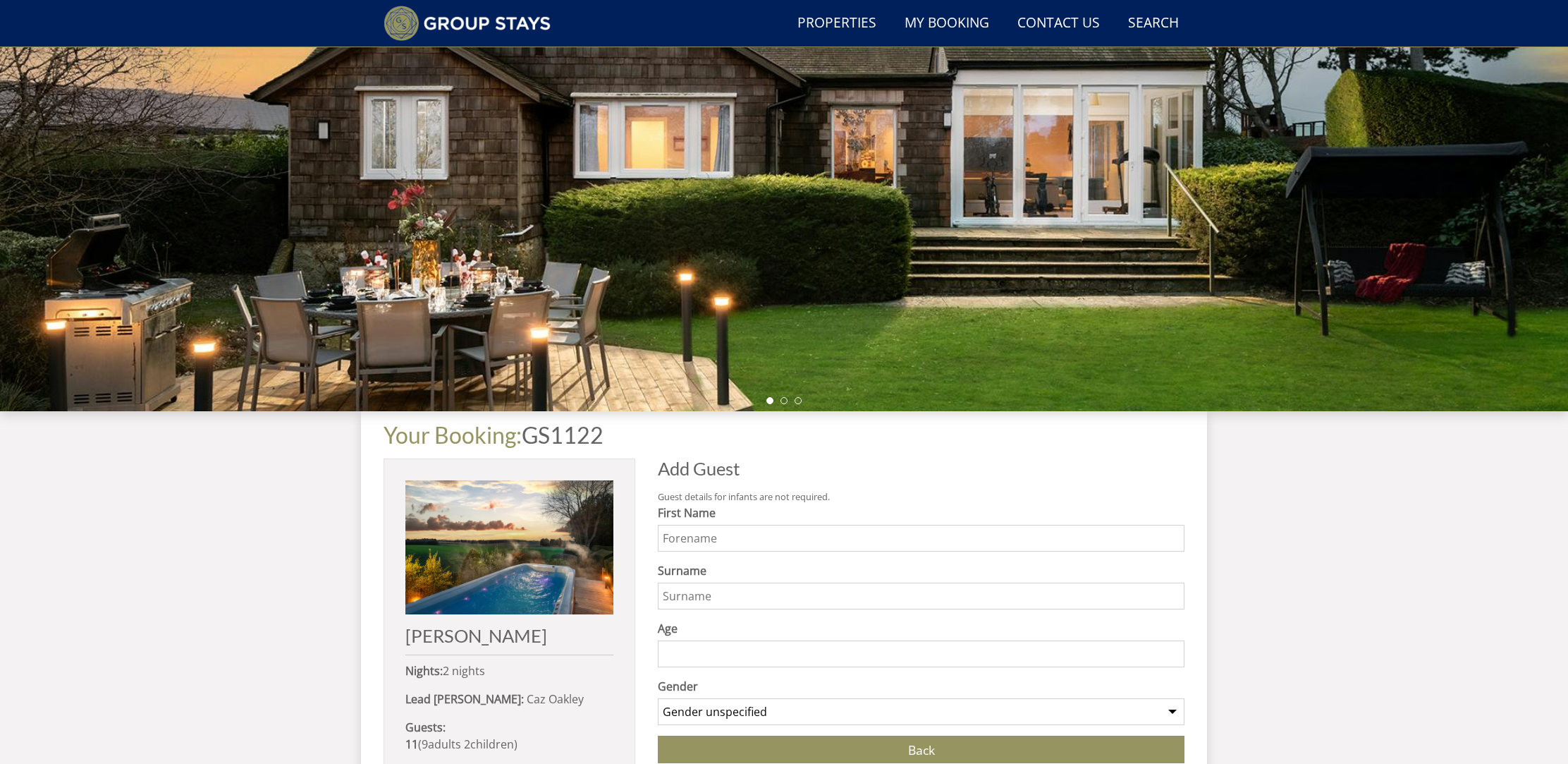
click at [760, 551] on form "First Name Surname Age Gender Gender unspecified Gender male Gender female Back…" at bounding box center [921, 653] width 527 height 298
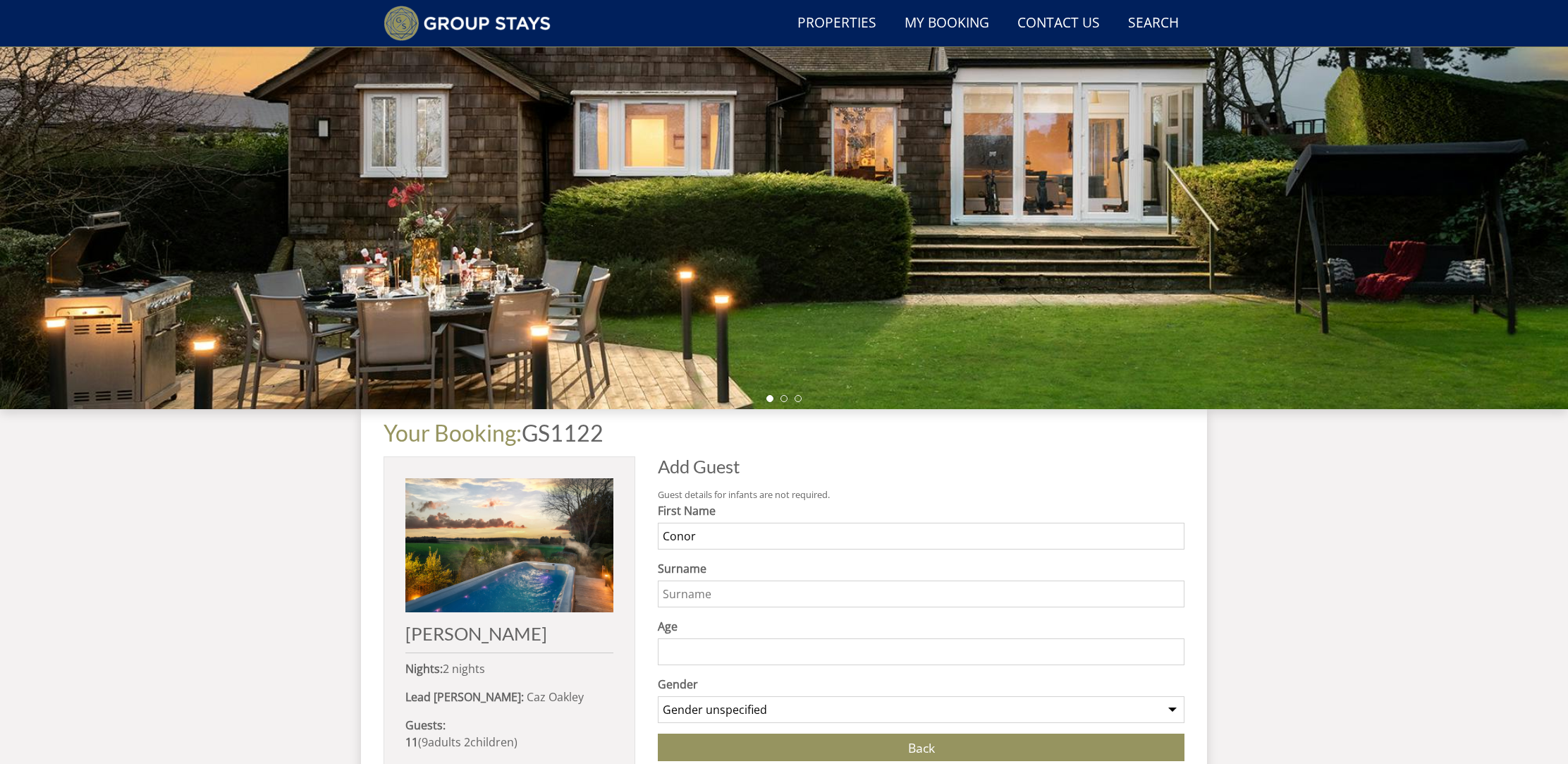
type input "Conor"
type input "Rooth"
type input "13"
select select "gender_male"
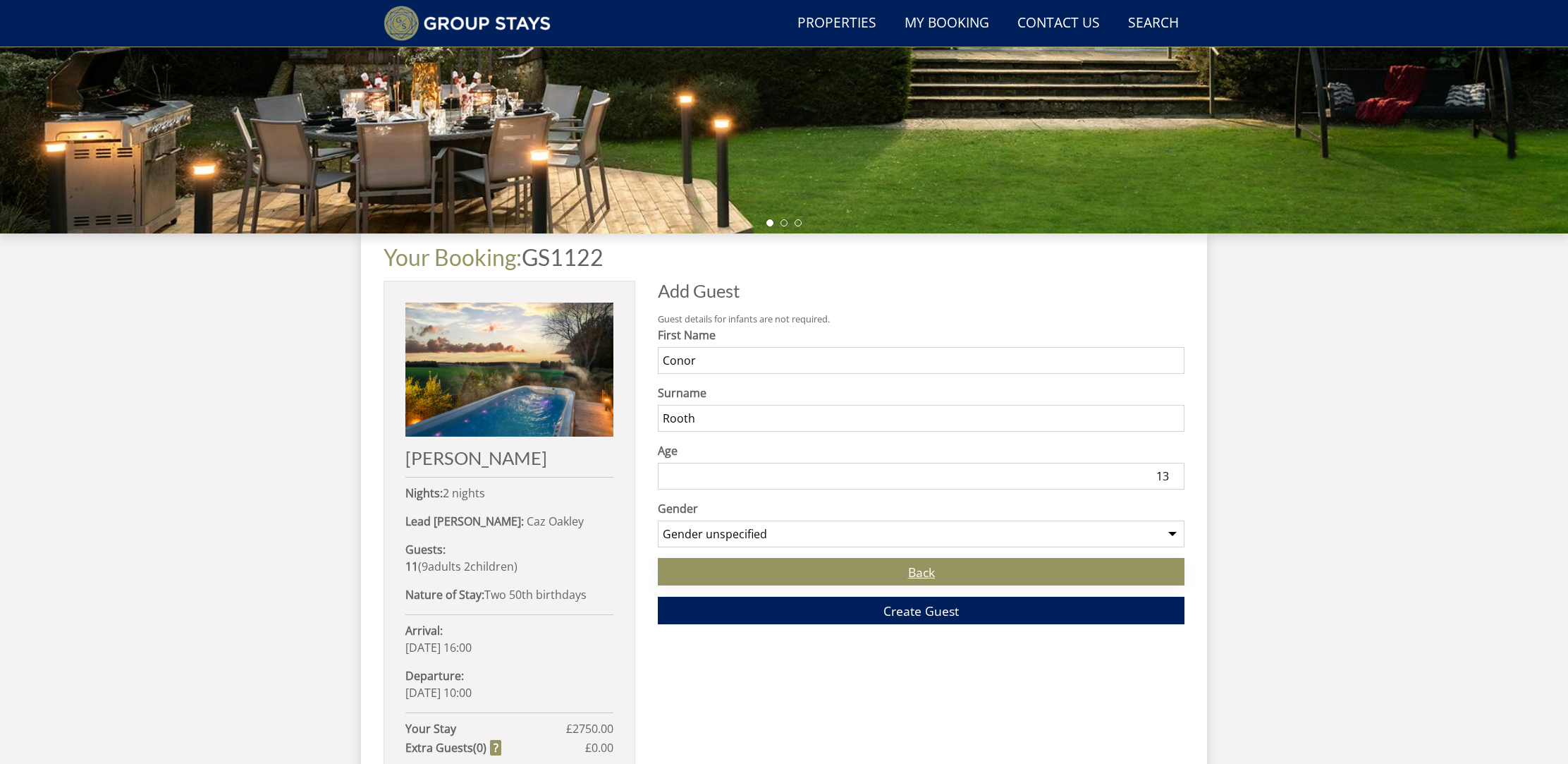
scroll to position [359, 0]
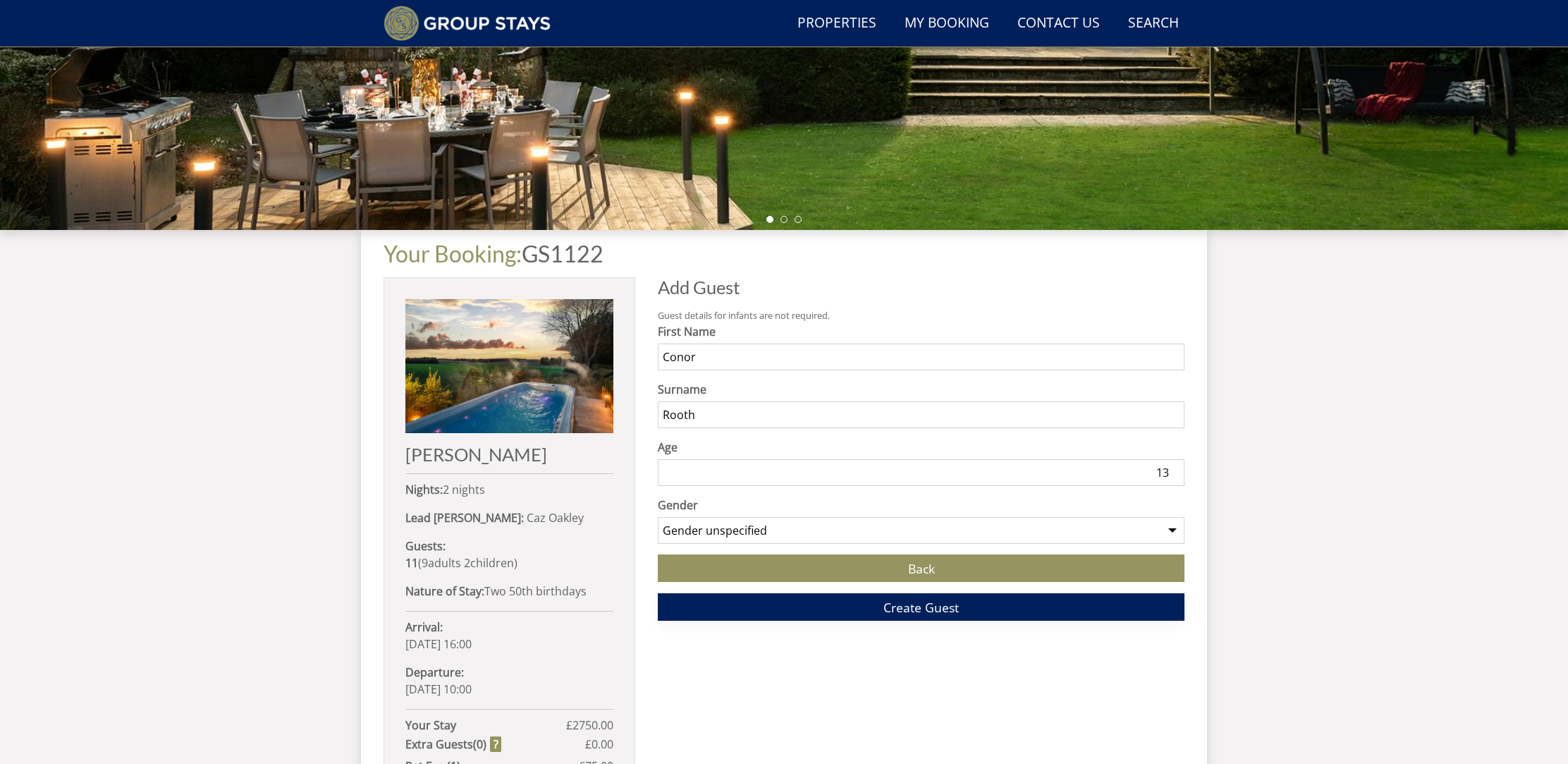
click at [943, 613] on span "Create Guest" at bounding box center [921, 607] width 75 height 17
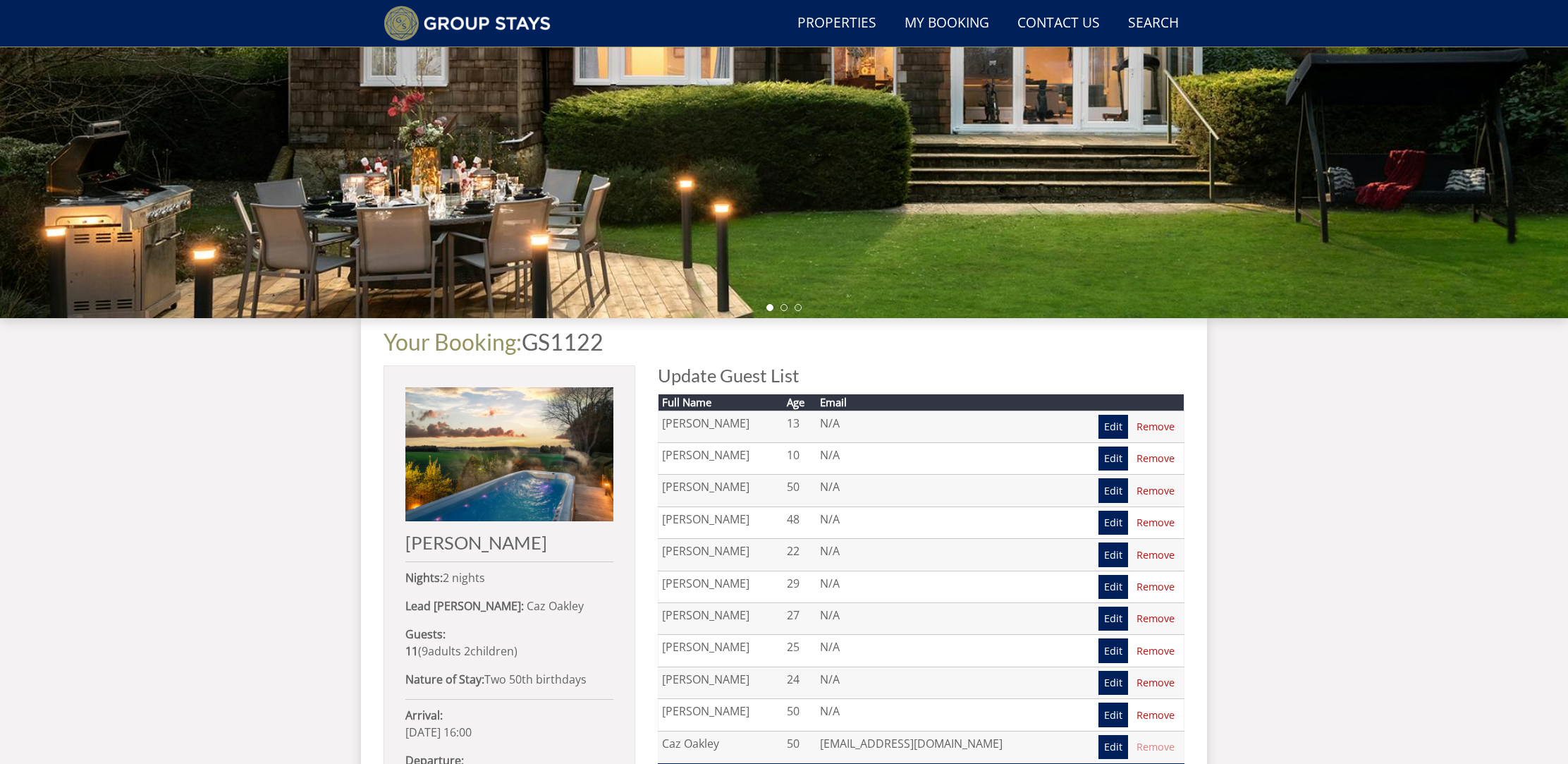
scroll to position [241, 0]
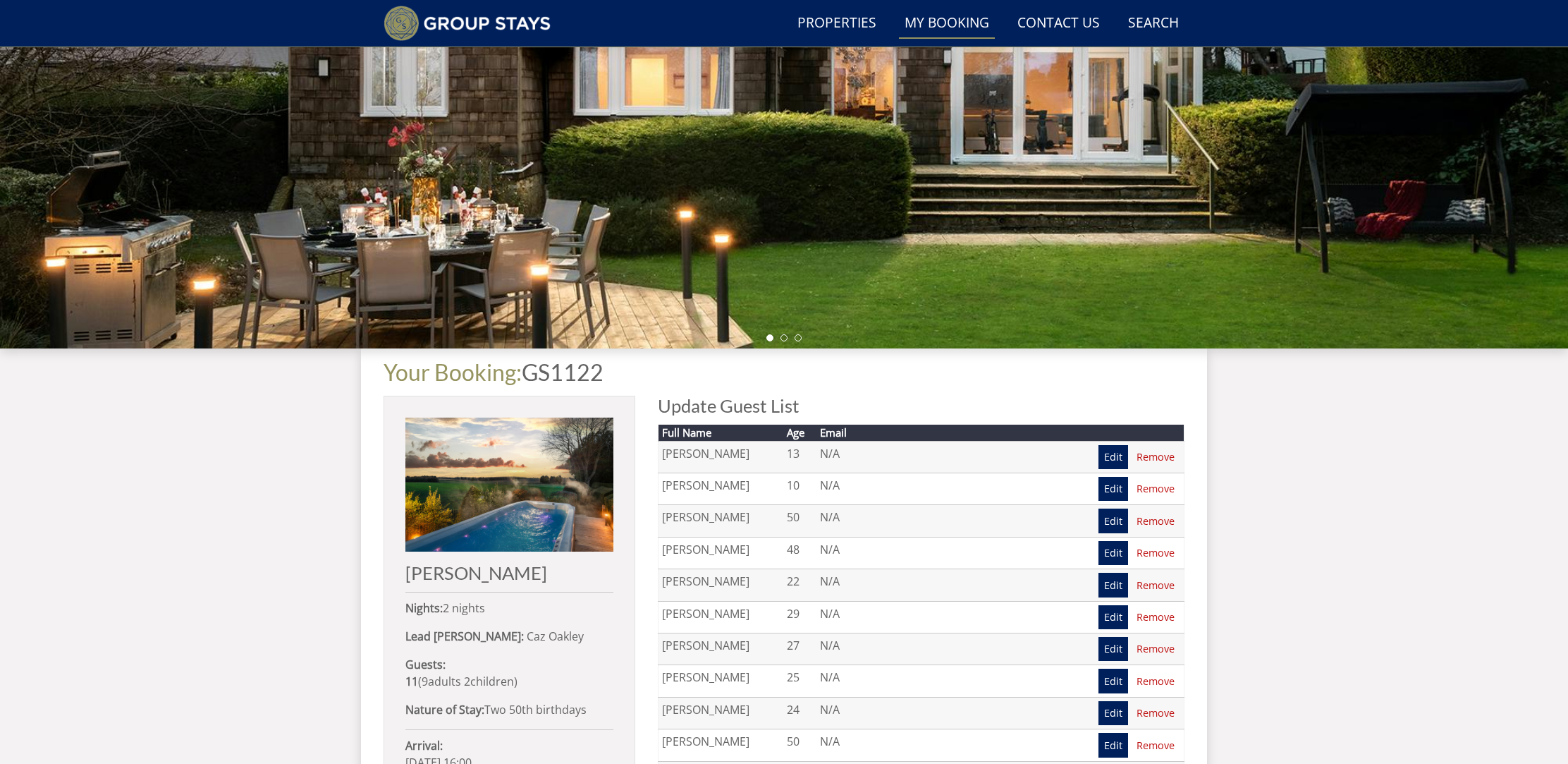
click at [954, 26] on link "My Booking" at bounding box center [947, 23] width 96 height 32
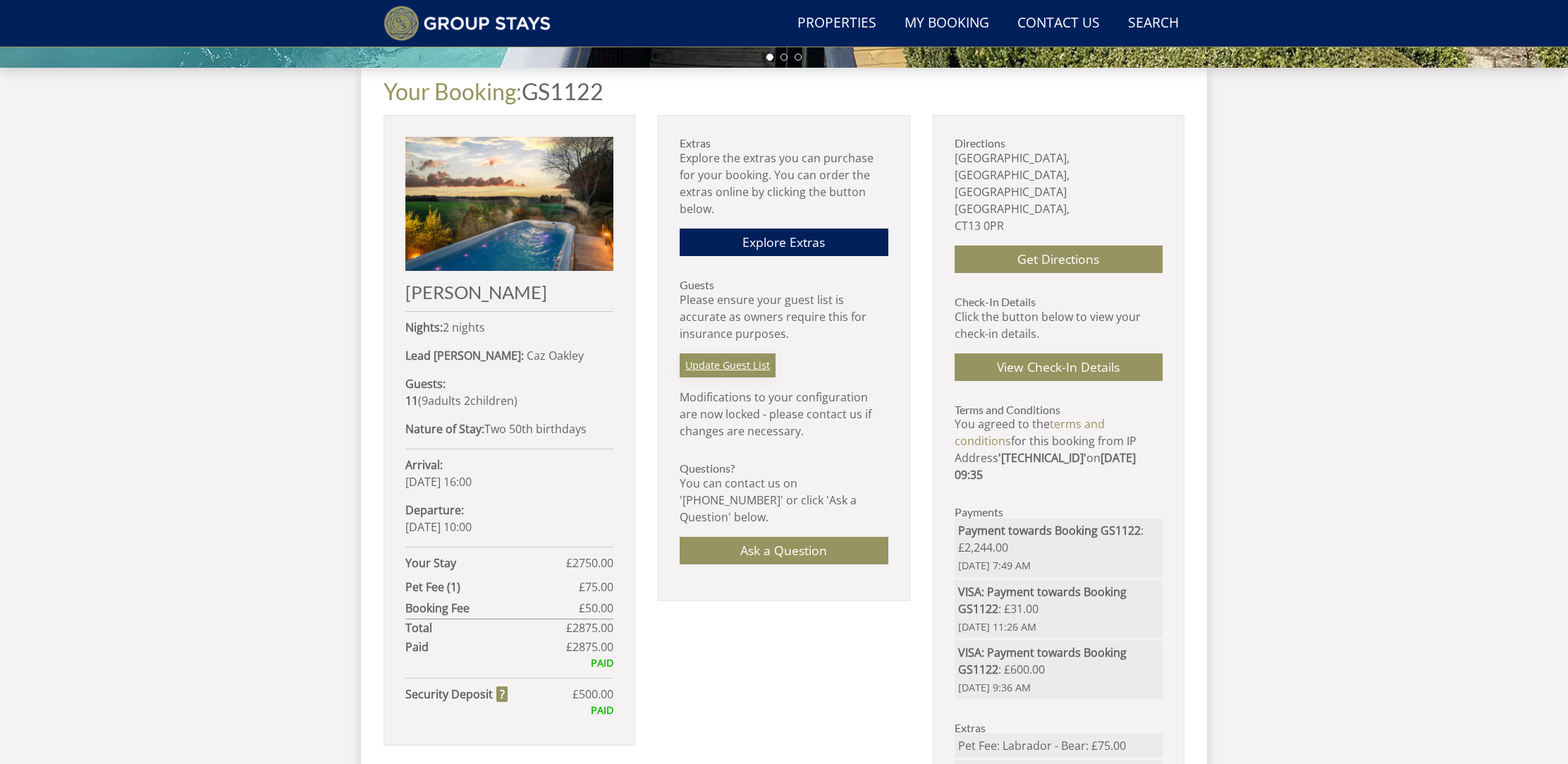
scroll to position [521, 0]
click at [709, 365] on link "Update Guest List" at bounding box center [727, 365] width 96 height 24
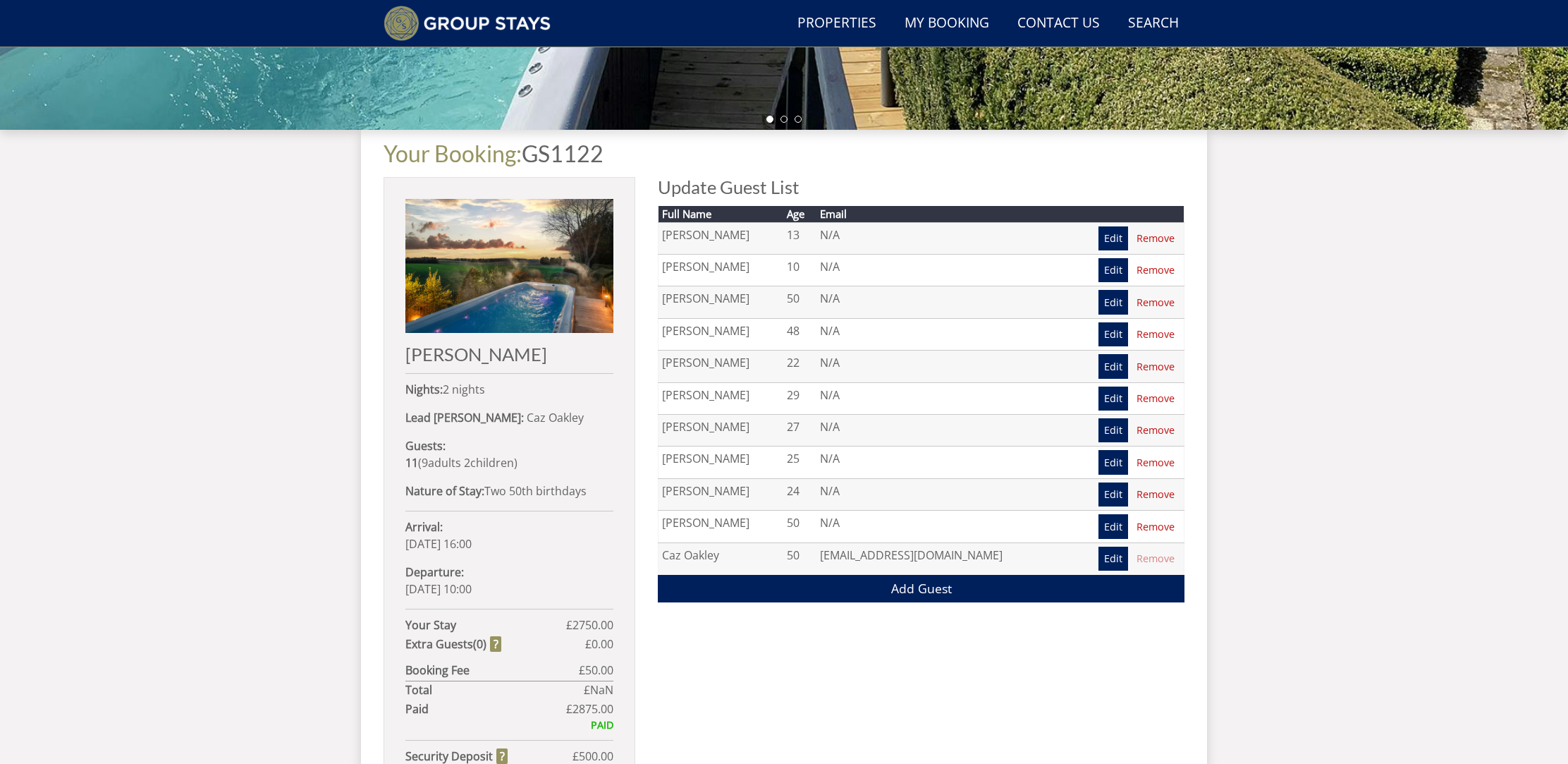
scroll to position [458, 0]
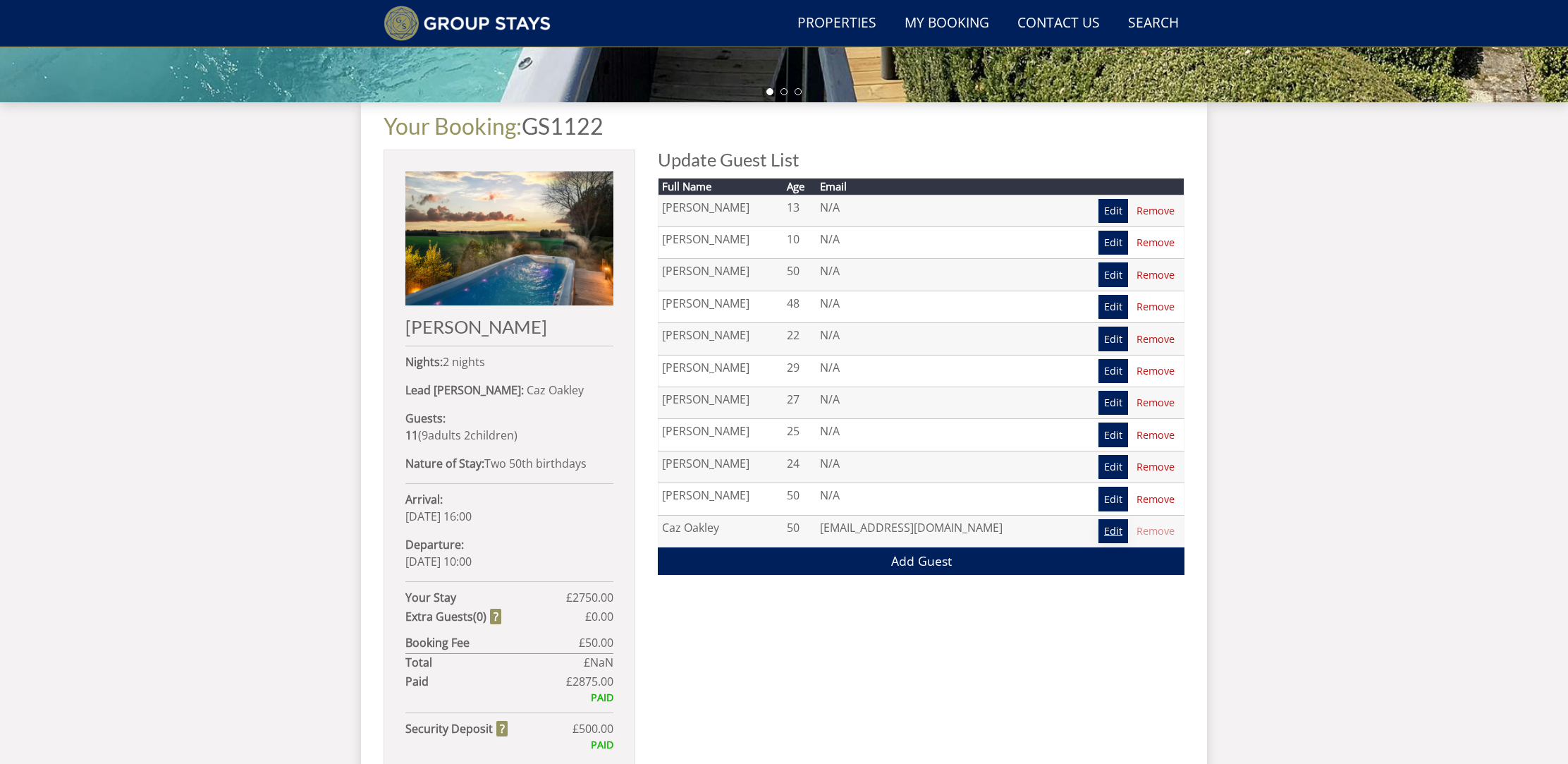
scroll to position [485, 0]
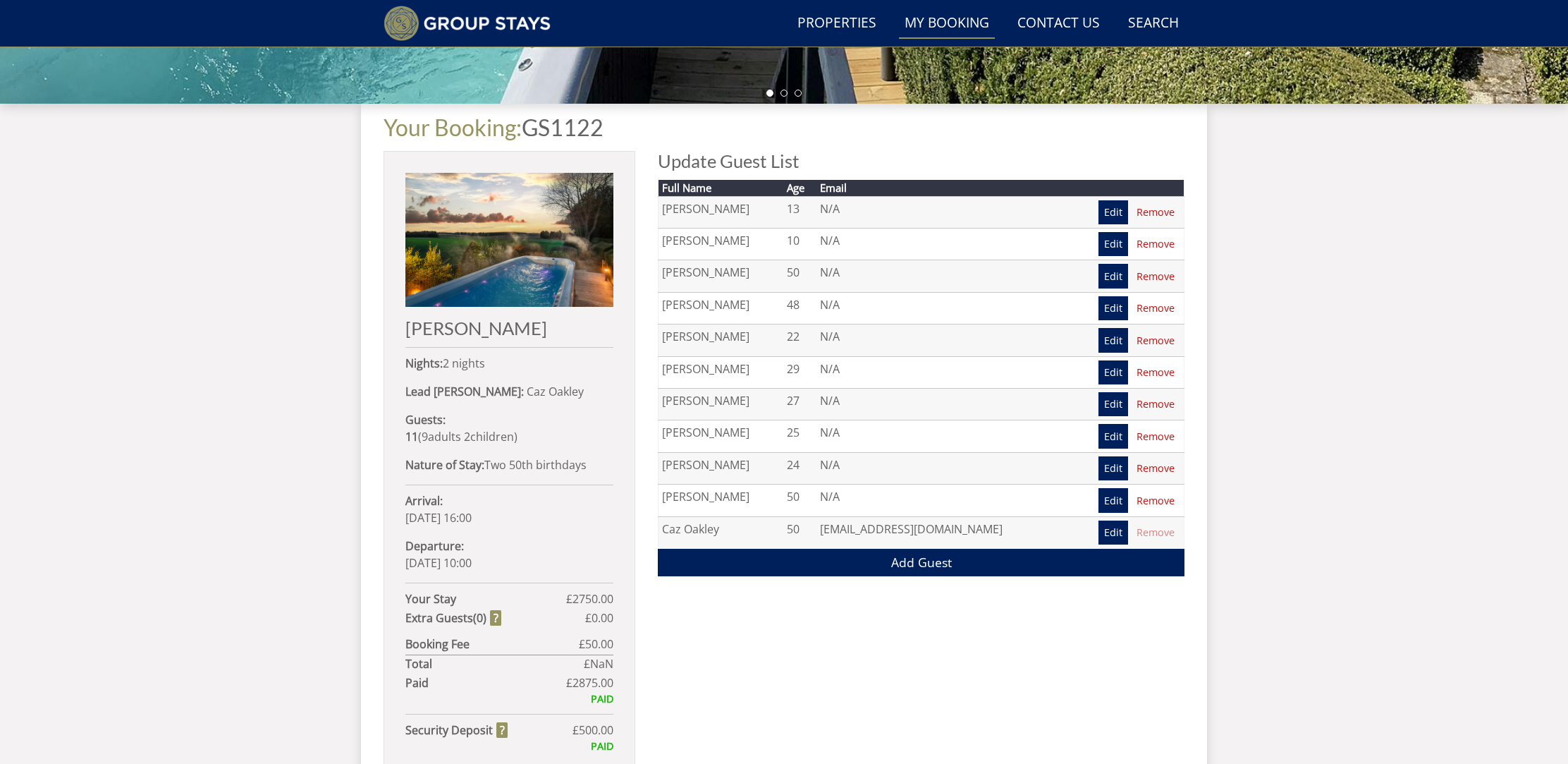
click at [971, 25] on link "My Booking" at bounding box center [947, 23] width 96 height 32
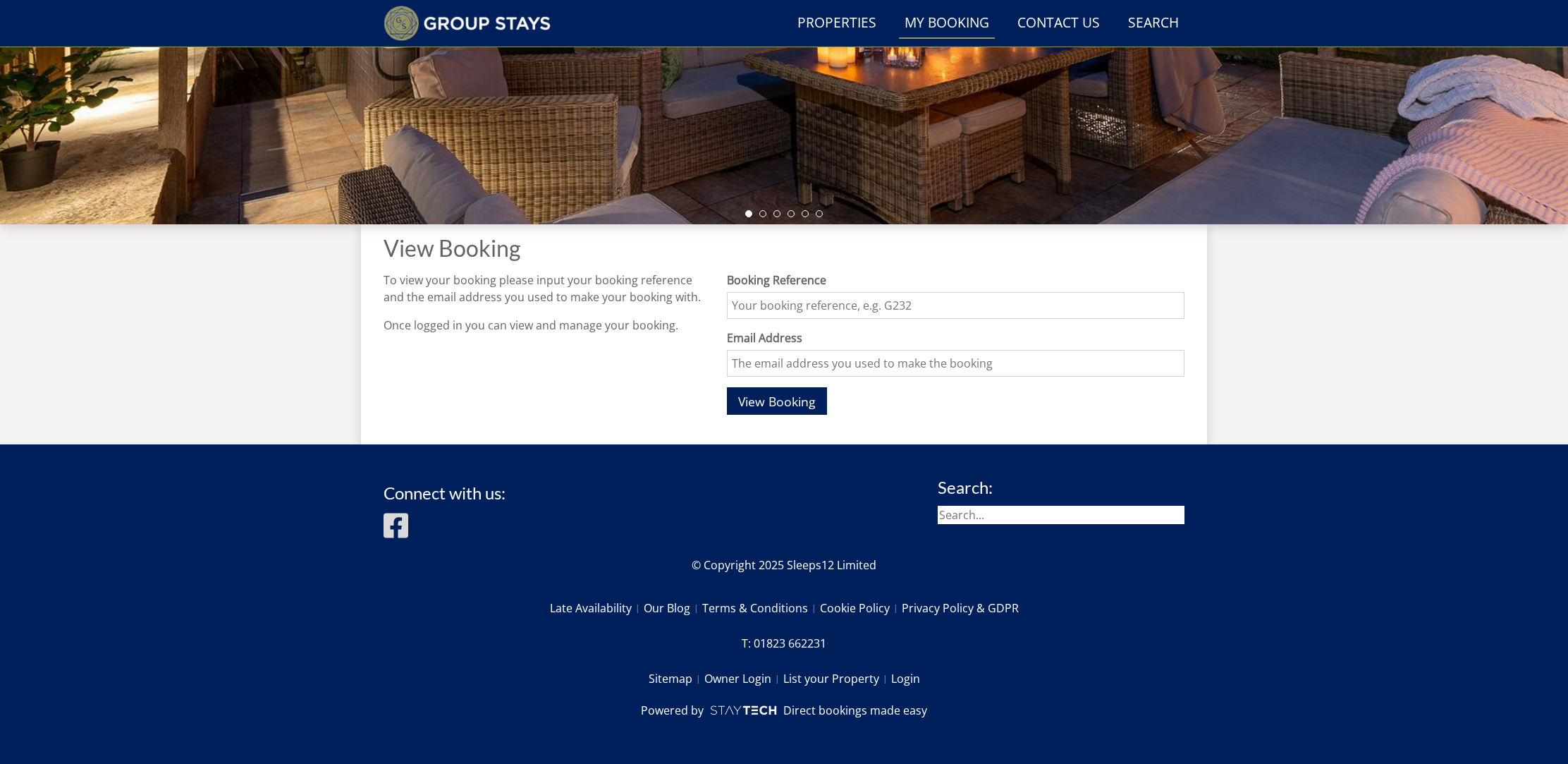
scroll to position [364, 0]
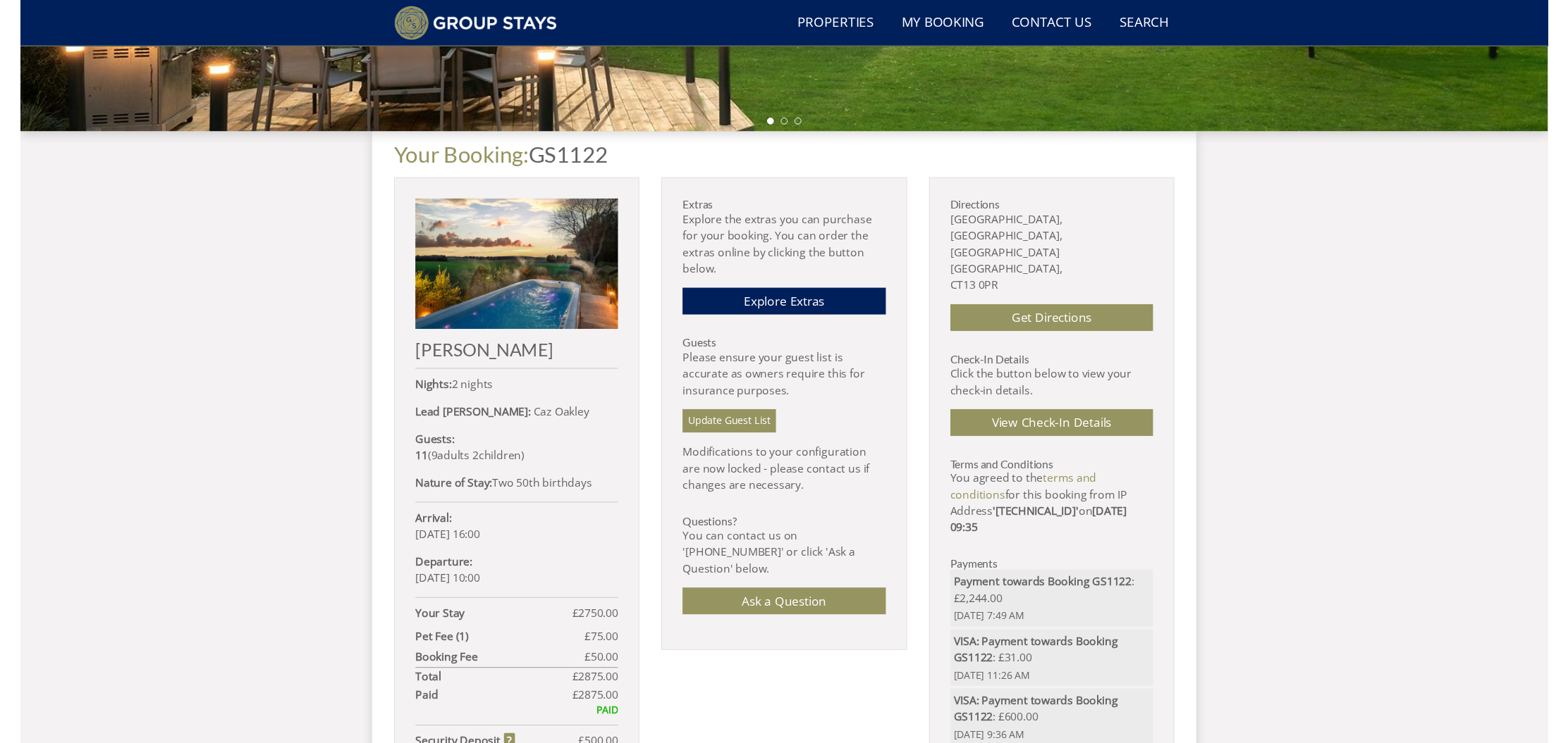
scroll to position [454, 0]
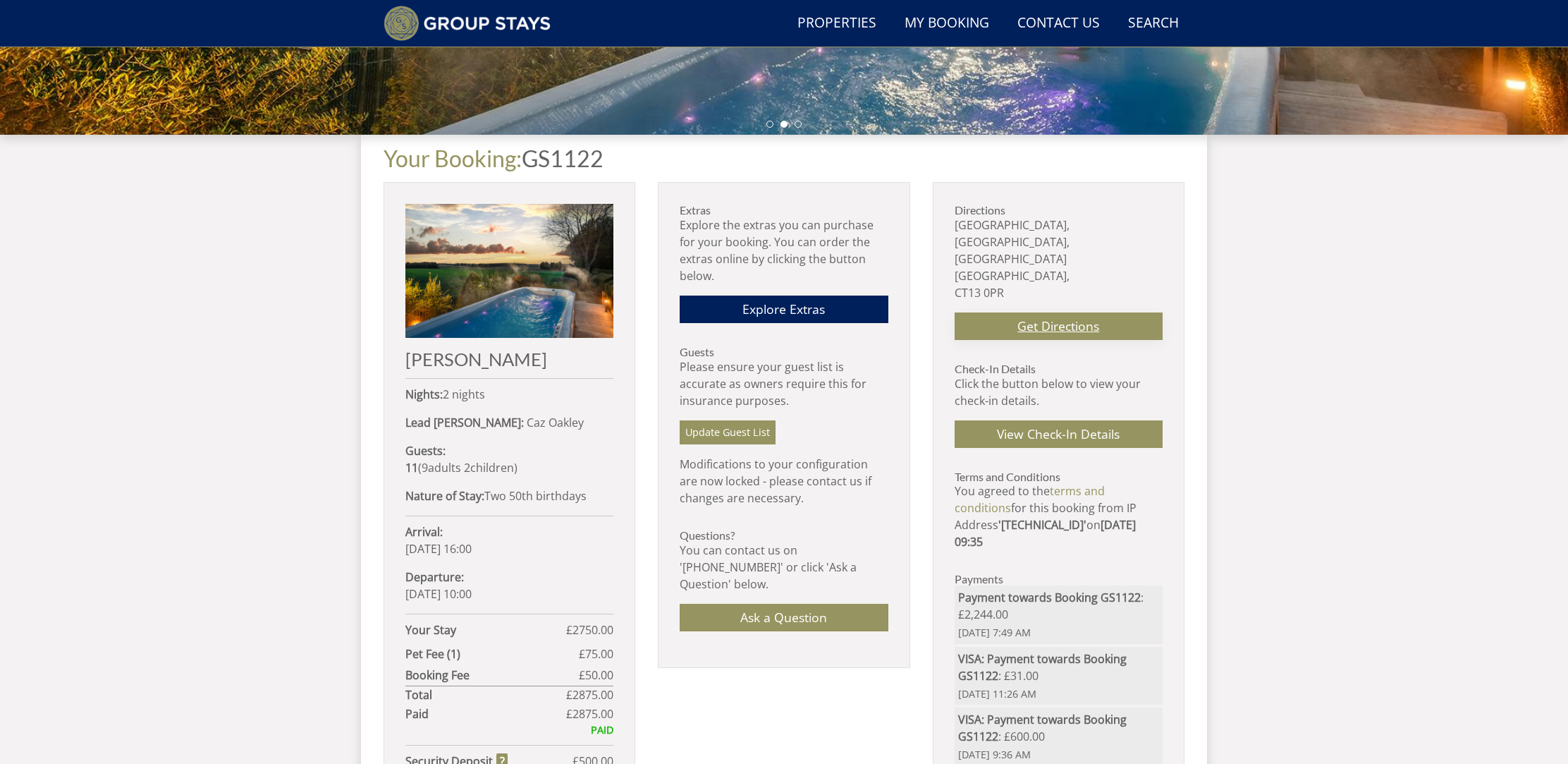
click at [995, 312] on link "Get Directions" at bounding box center [1058, 326] width 208 height 27
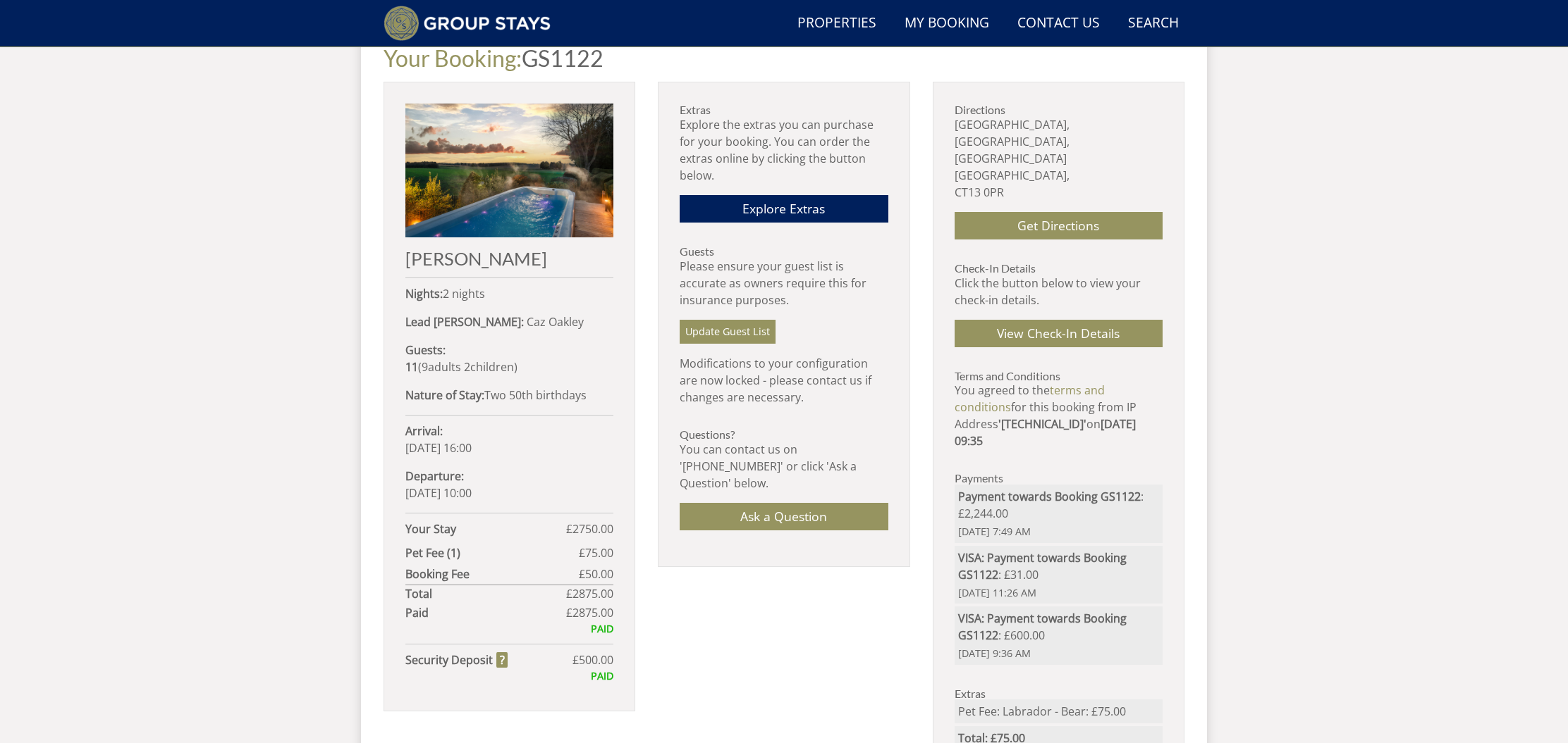
scroll to position [554, 0]
click at [1008, 320] on link "View Check-In Details" at bounding box center [1058, 334] width 208 height 27
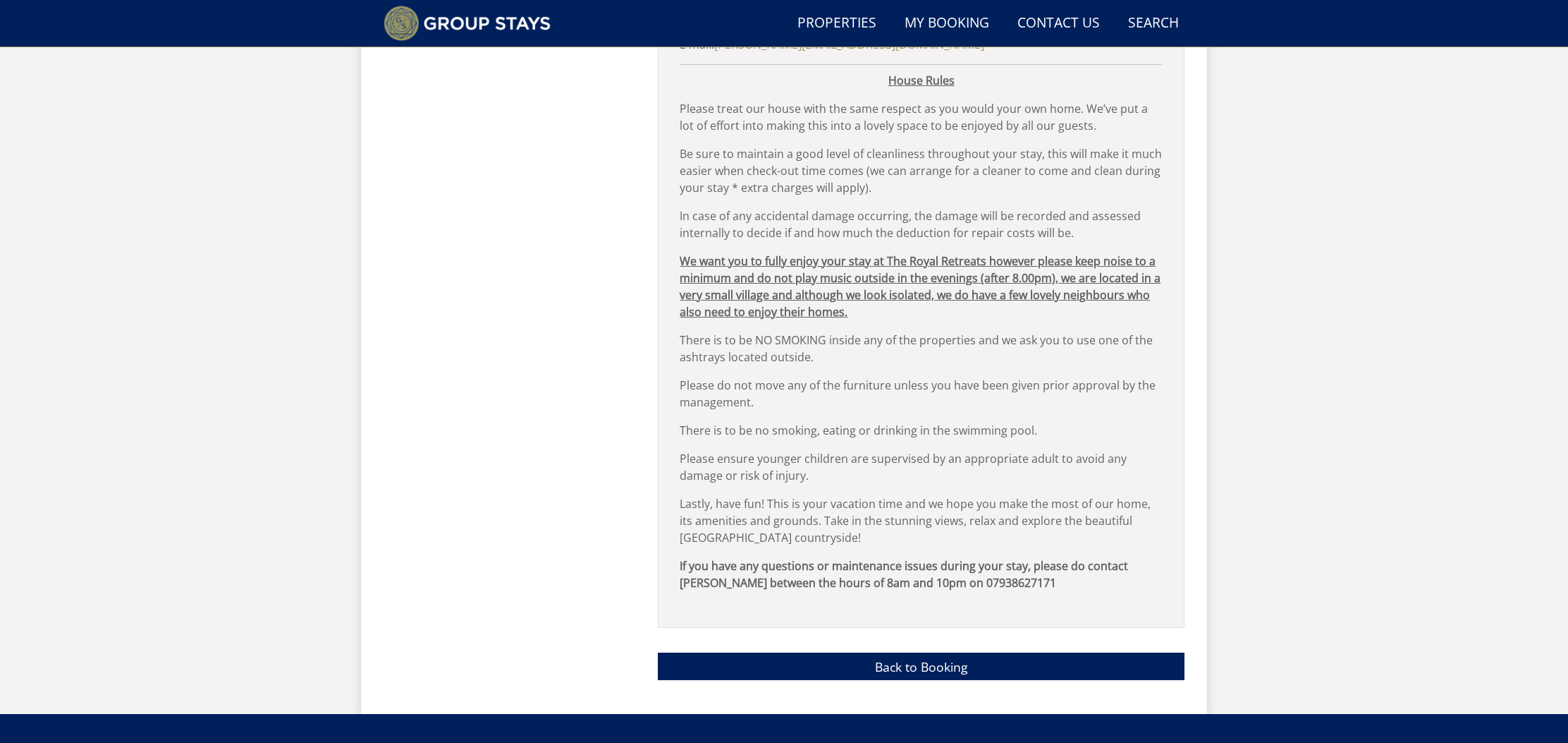
scroll to position [1392, 0]
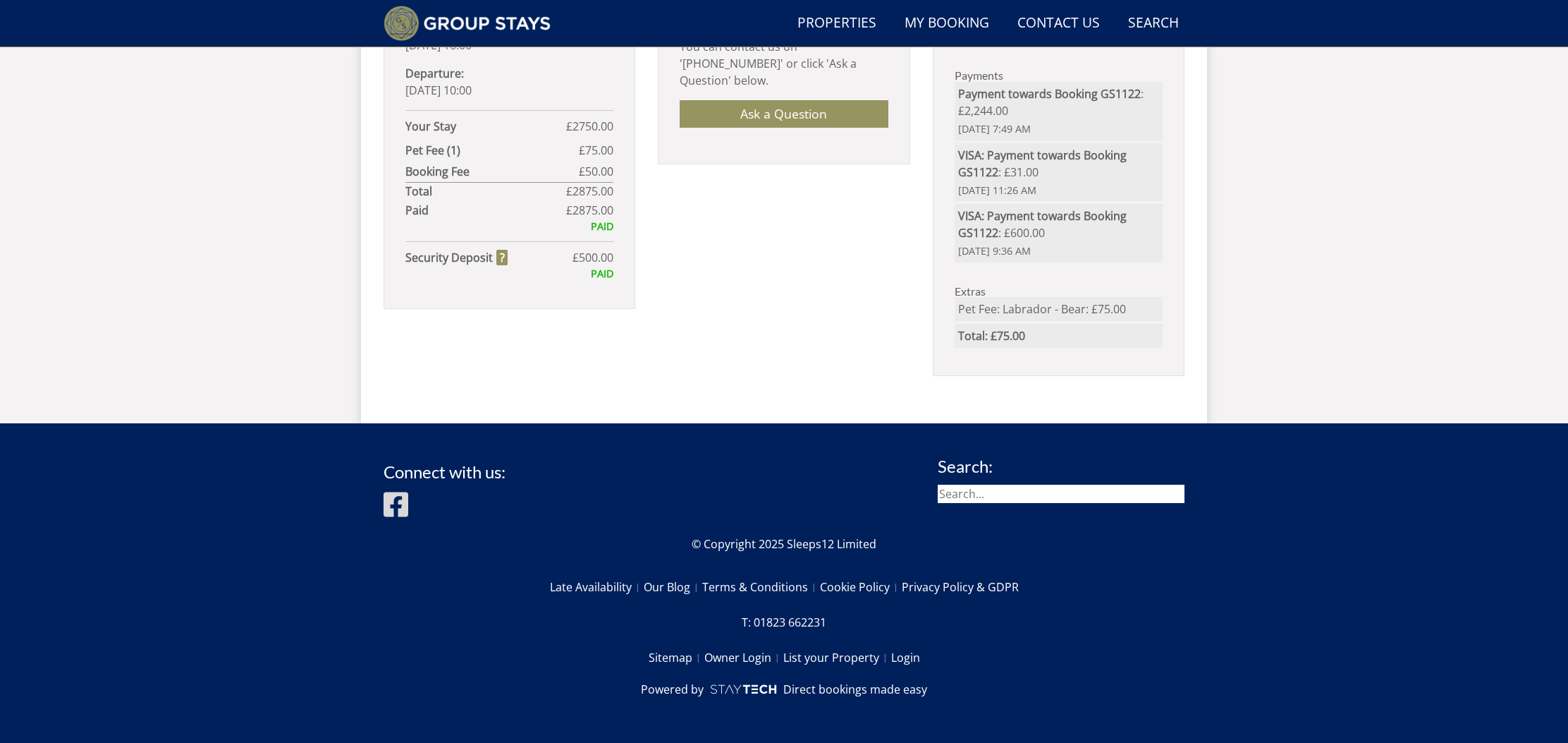
scroll to position [554, 0]
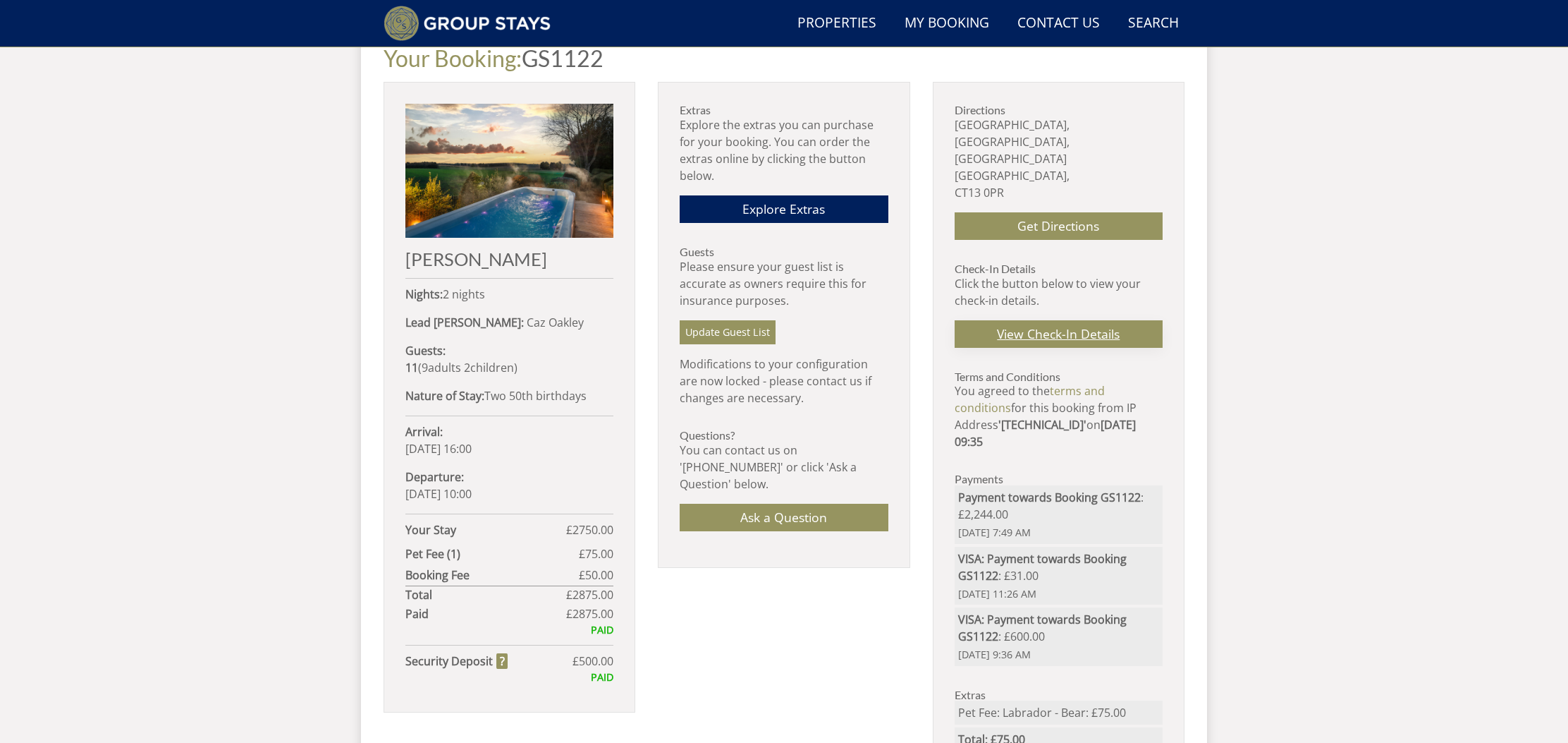
click at [1048, 320] on link "View Check-In Details" at bounding box center [1058, 334] width 208 height 27
